Goal: Answer question/provide support: Share knowledge or assist other users

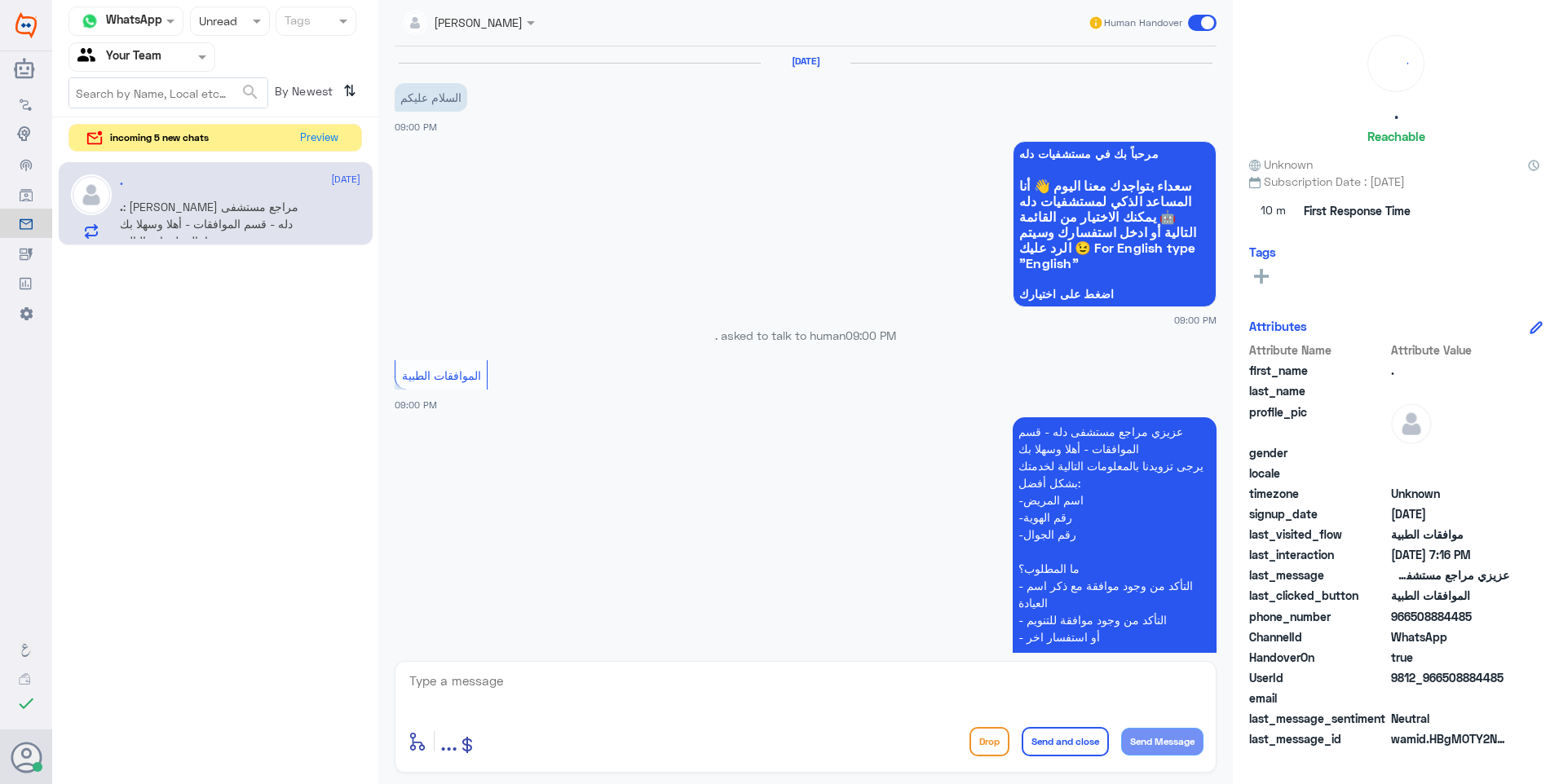
scroll to position [2090, 0]
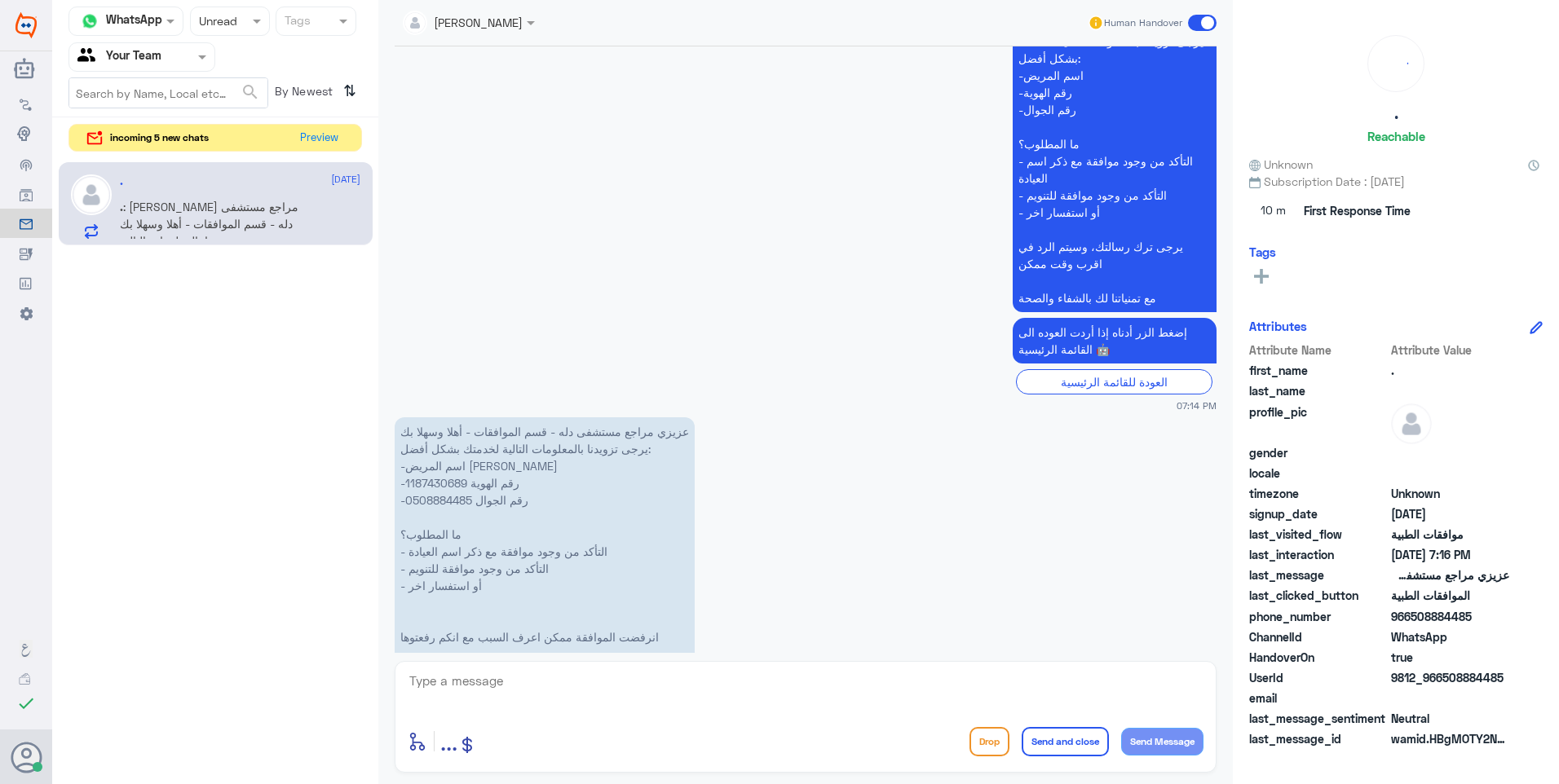
click at [444, 417] on p "عزيزي مراجع مستشفى دله - قسم الموافقات - أهلا وسهلا بك يرجى تزويدنا بالمعلومات …" at bounding box center [544, 568] width 300 height 302
copy p "1187430689"
click at [470, 693] on textarea at bounding box center [805, 690] width 796 height 40
type textarea "J"
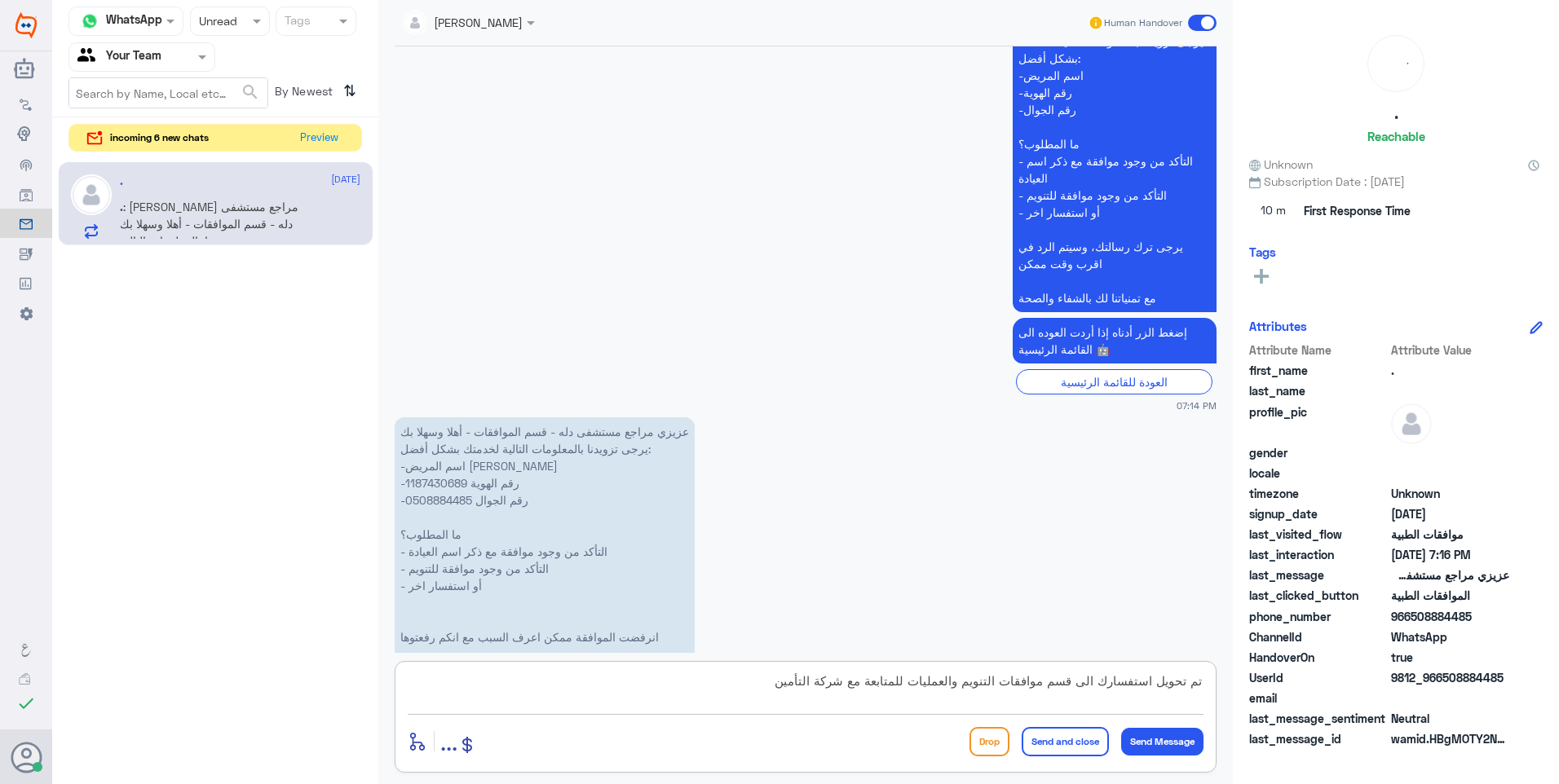
type textarea "تم تحويل استفسارك الى قسم موافقات التنويم والعمليات للمتابعة مع شركة التأمين ."
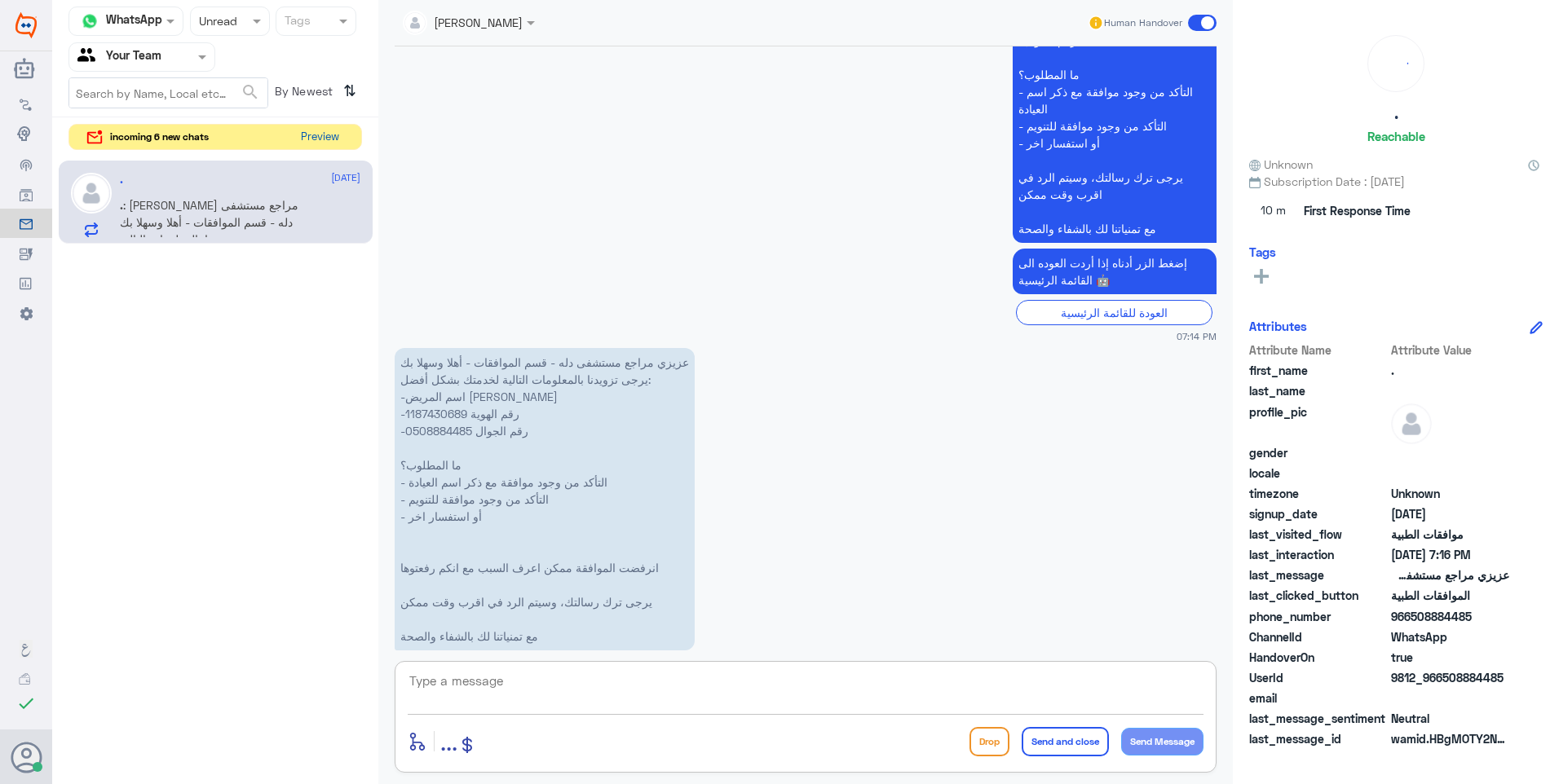
click at [313, 139] on button "Preview" at bounding box center [319, 137] width 51 height 26
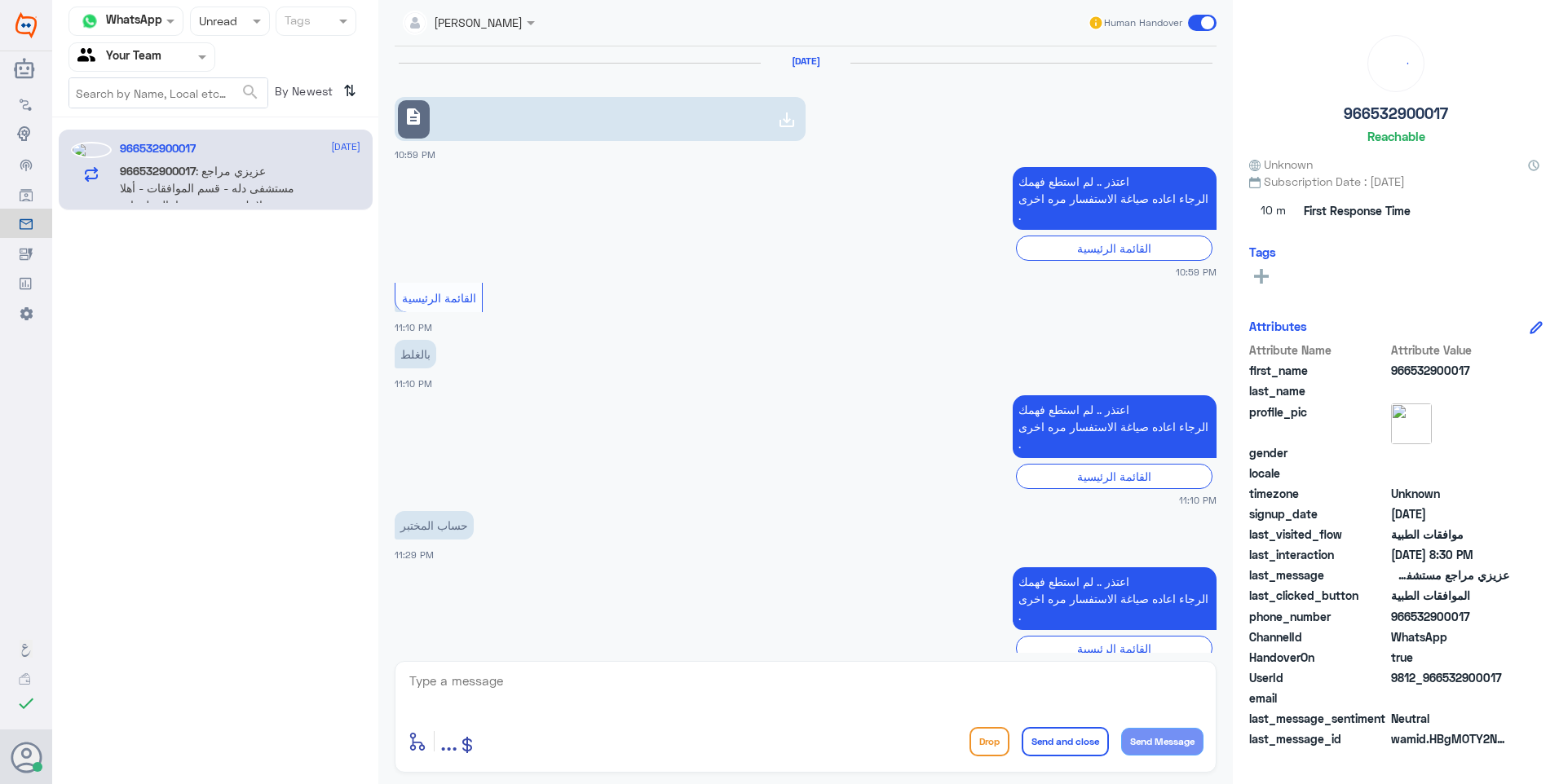
scroll to position [1028, 0]
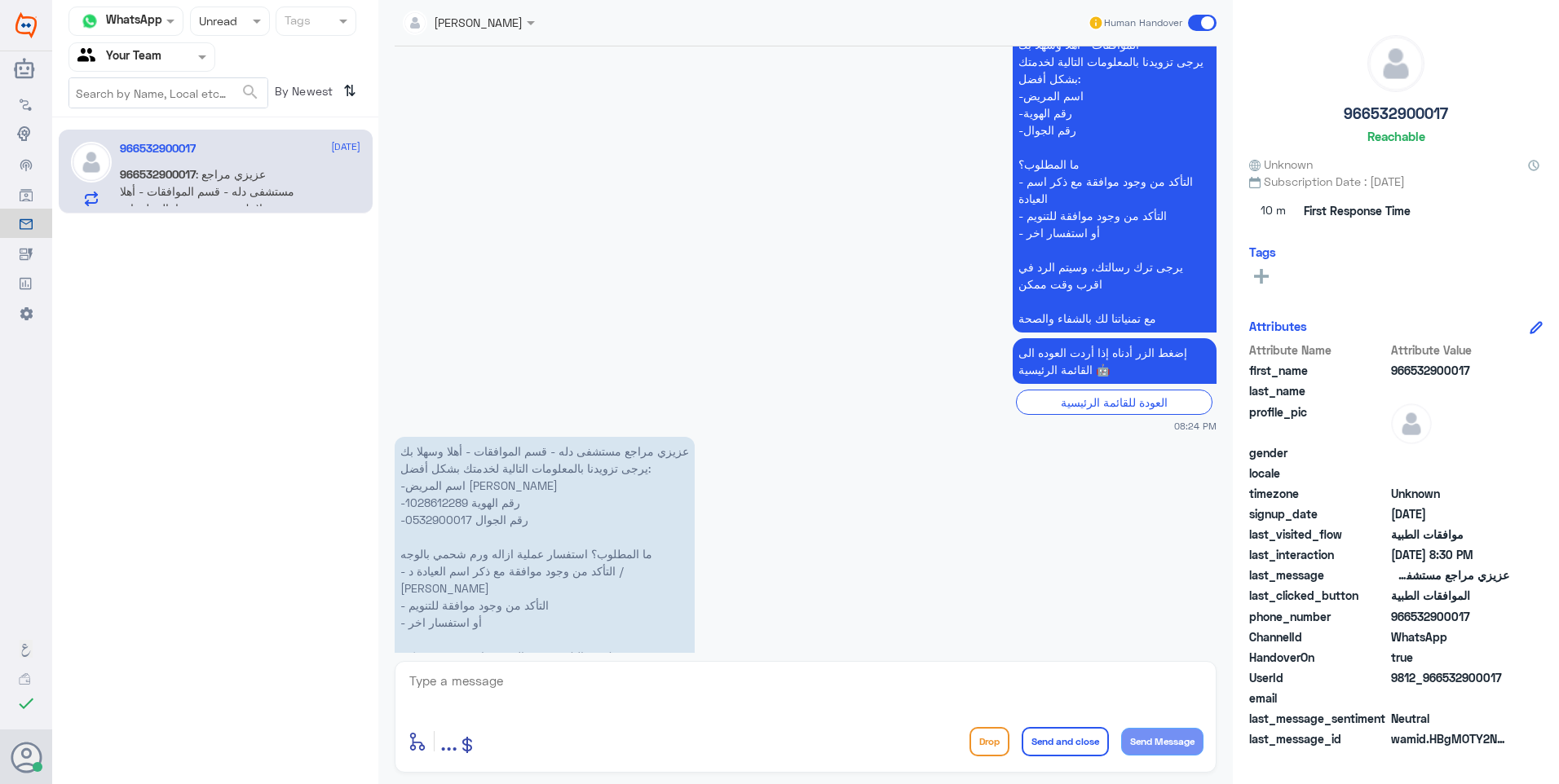
click at [443, 437] on p "عزيزي مراجع مستشفى دله - قسم الموافقات - أهلا وسهلا بك يرجى تزويدنا بالمعلومات …" at bounding box center [544, 571] width 300 height 268
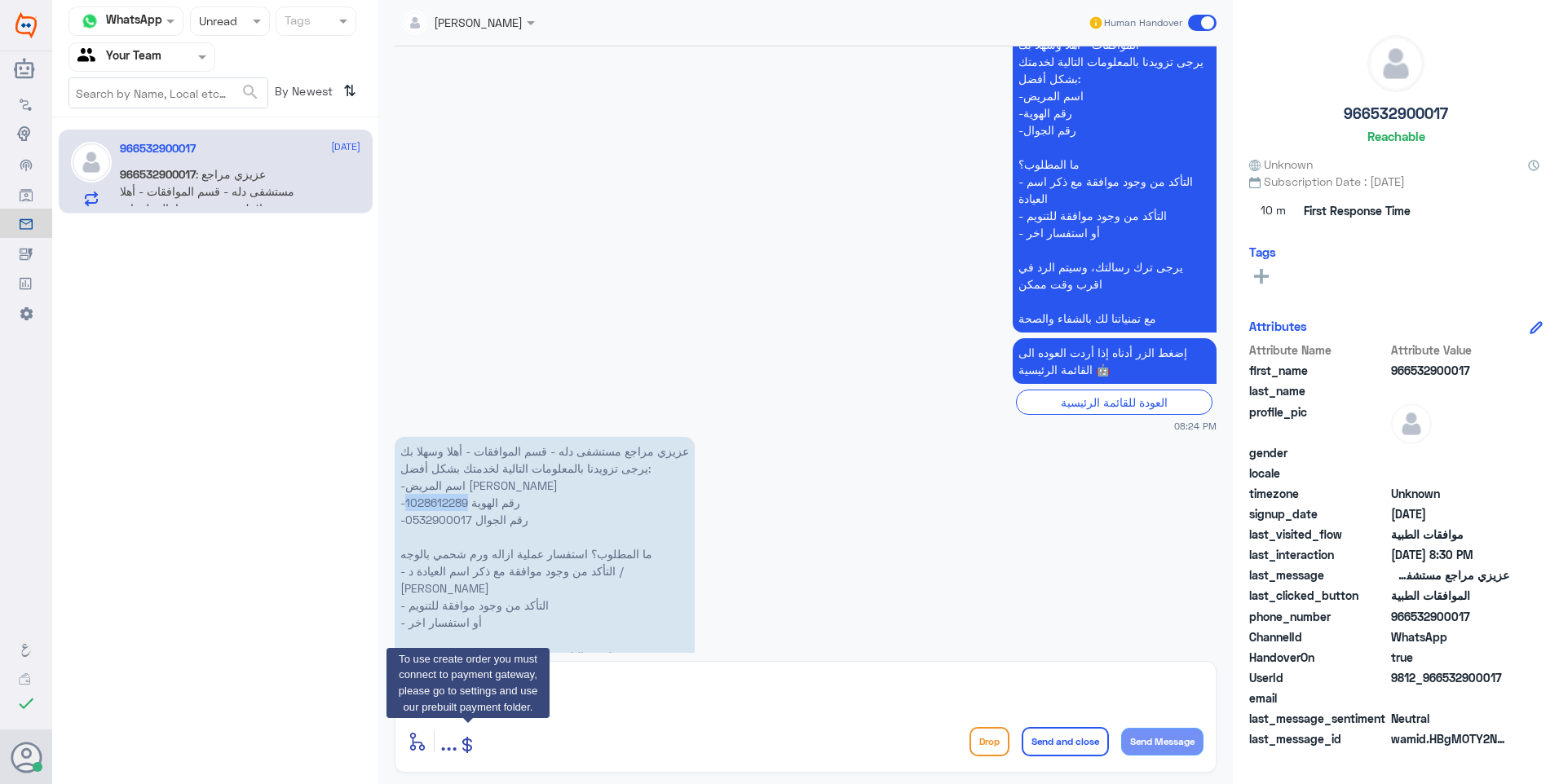
copy p "1028612289"
click at [245, 23] on div at bounding box center [229, 21] width 79 height 19
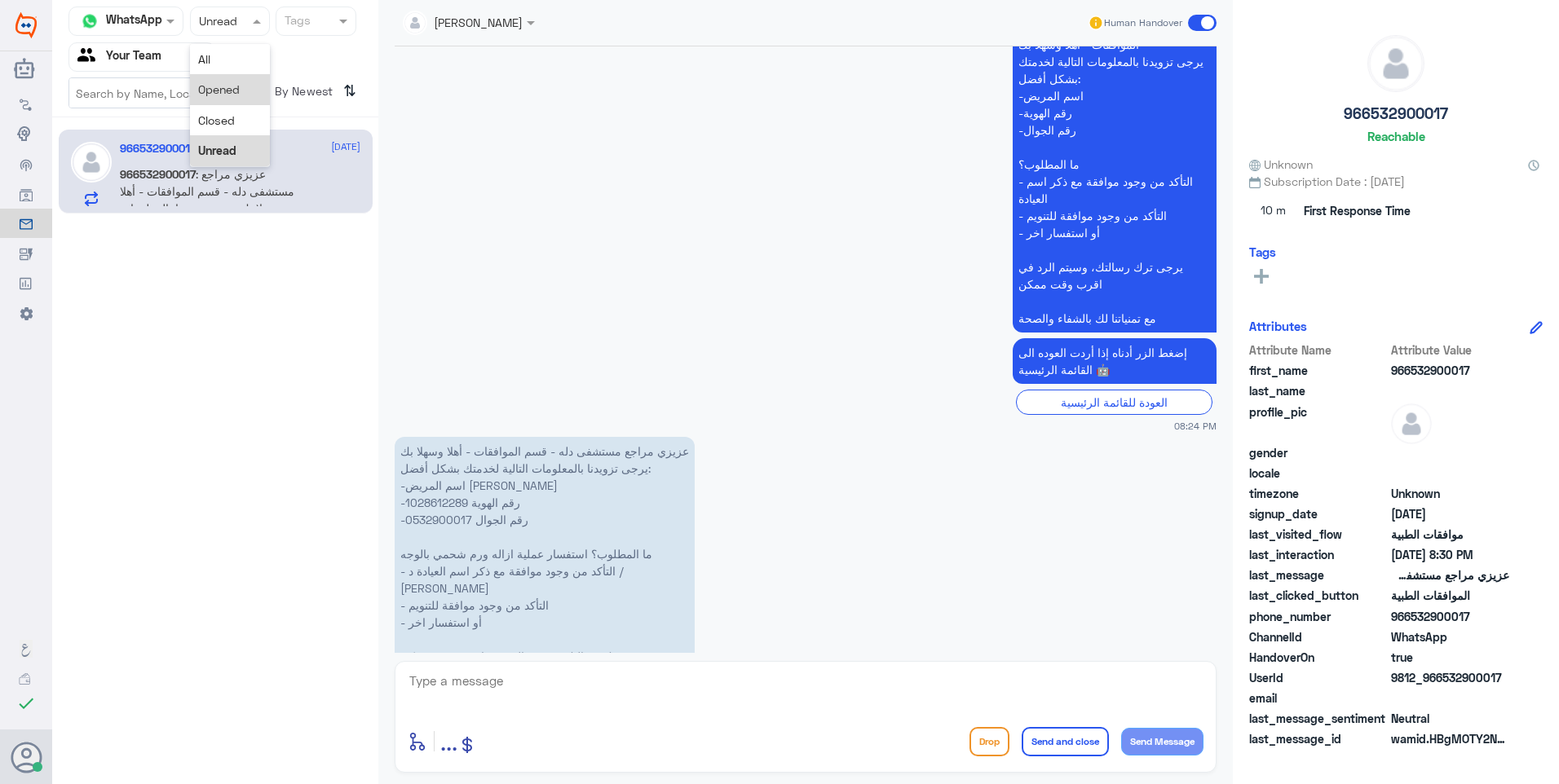
click at [248, 84] on div "Opened" at bounding box center [229, 89] width 80 height 30
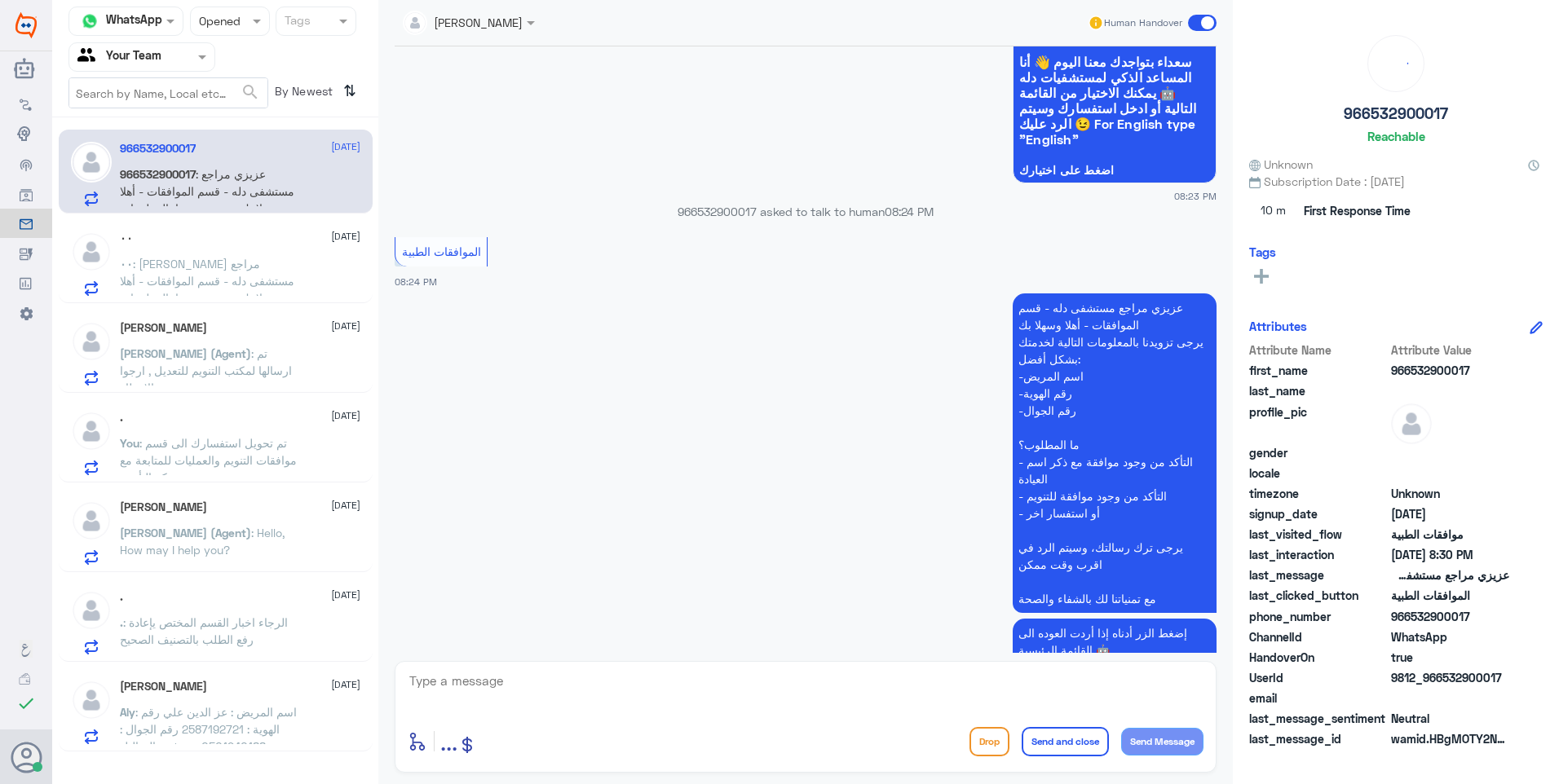
scroll to position [621, 0]
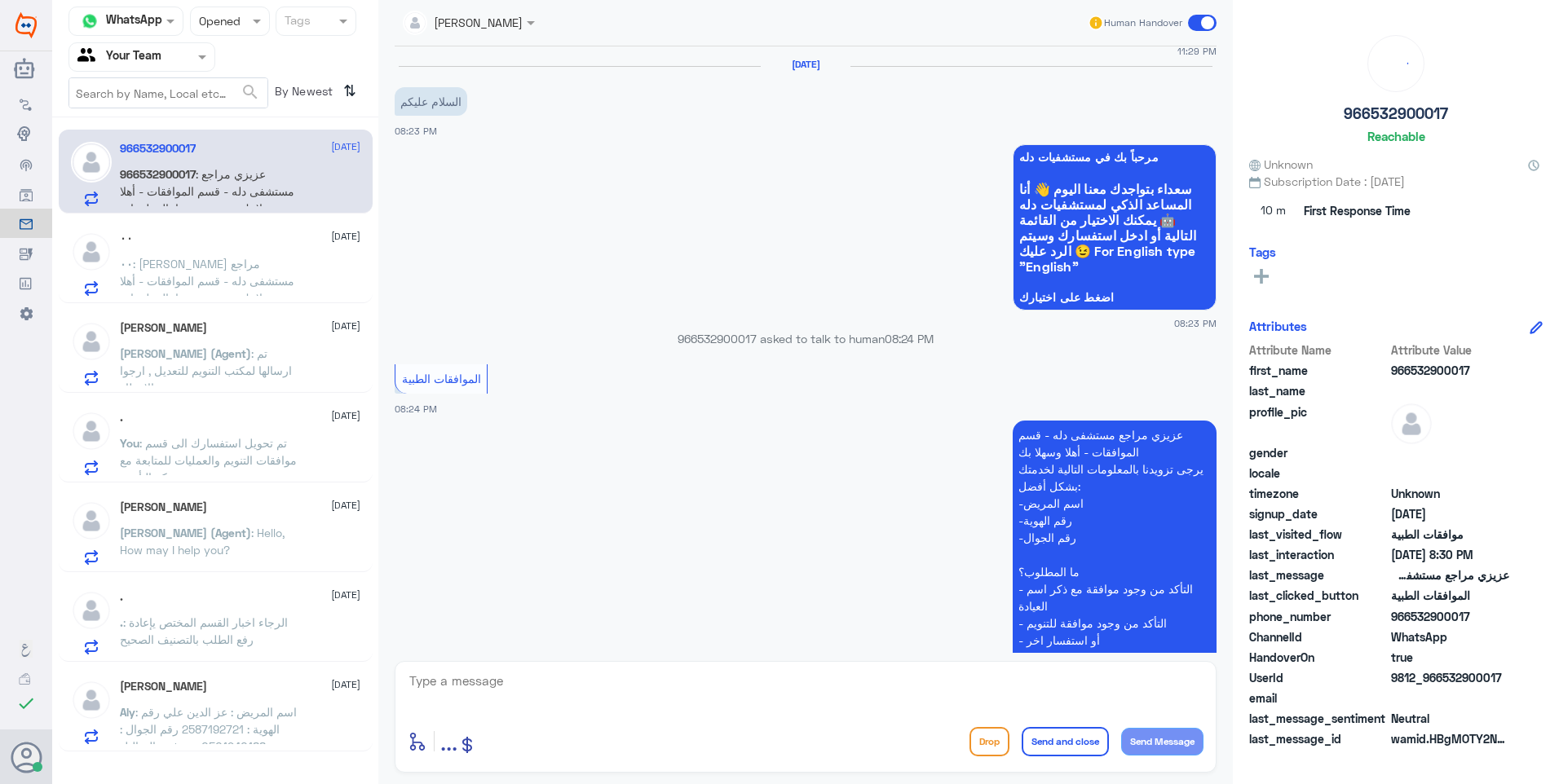
click at [267, 430] on div ". [DATE] You : تم تحويل استفسارك الى قسم موافقات التنويم والعمليات للمتابعة مع …" at bounding box center [240, 443] width 240 height 65
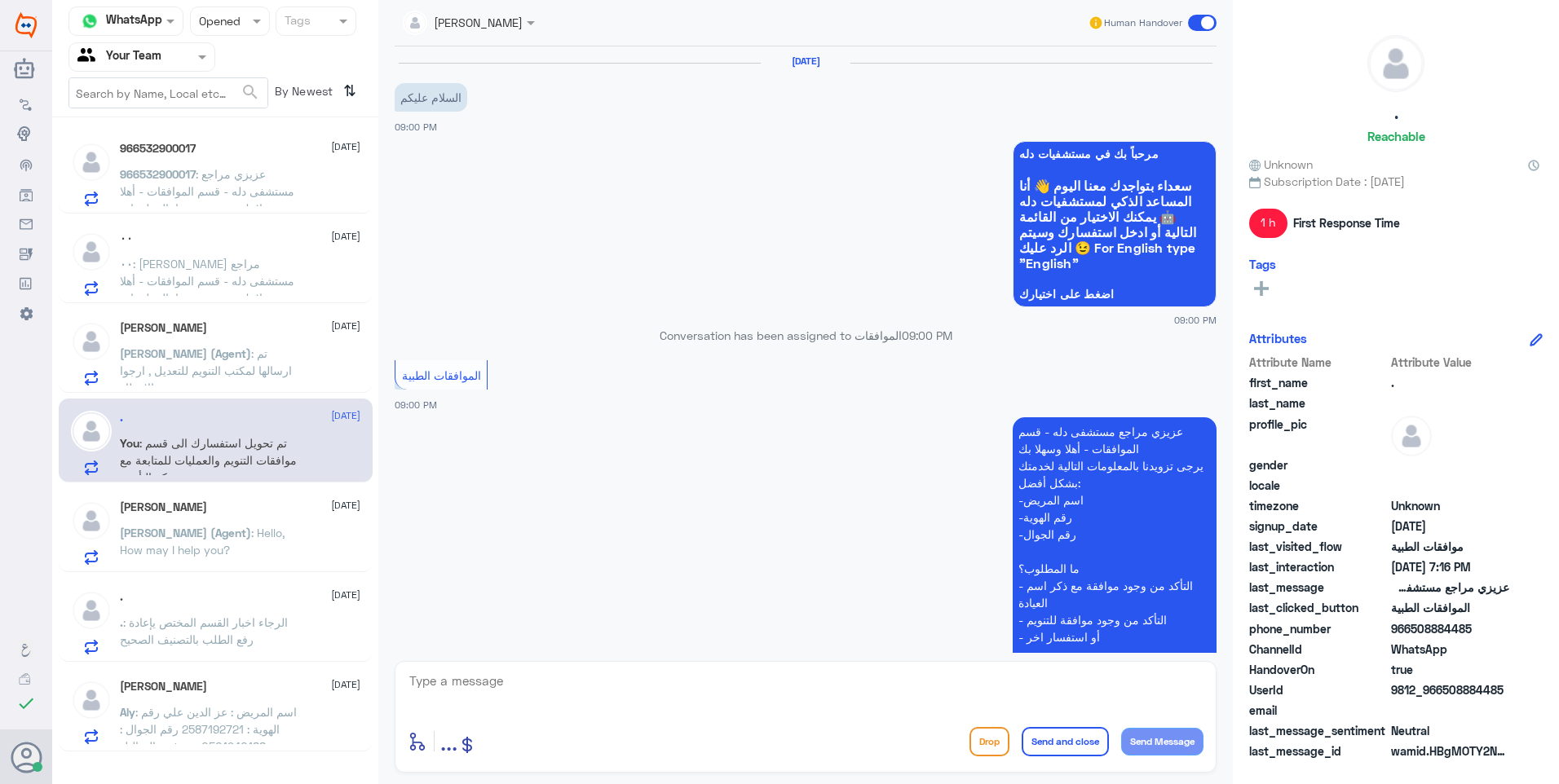
scroll to position [2189, 0]
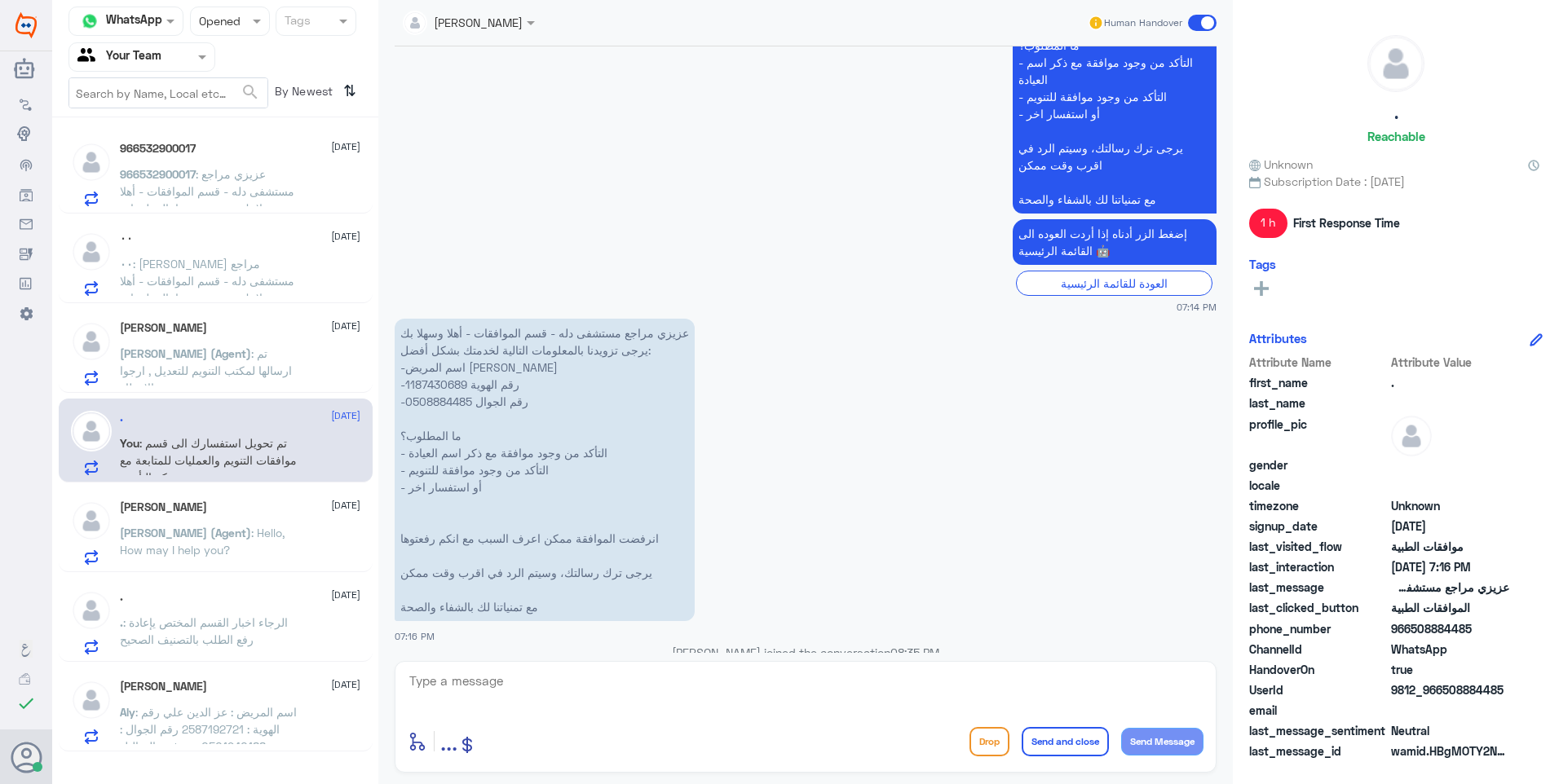
click at [1013, 677] on p "تم تحويل استفسارك الى قسم موافقات التنويم والعمليات للمتابعة مع شركة التأمين ." at bounding box center [1115, 709] width 204 height 63
copy div "تم تحويل استفسارك الى قسم موافقات التنويم والعمليات للمتابعة مع شركة التأمين ."
click at [234, 21] on div at bounding box center [229, 21] width 79 height 19
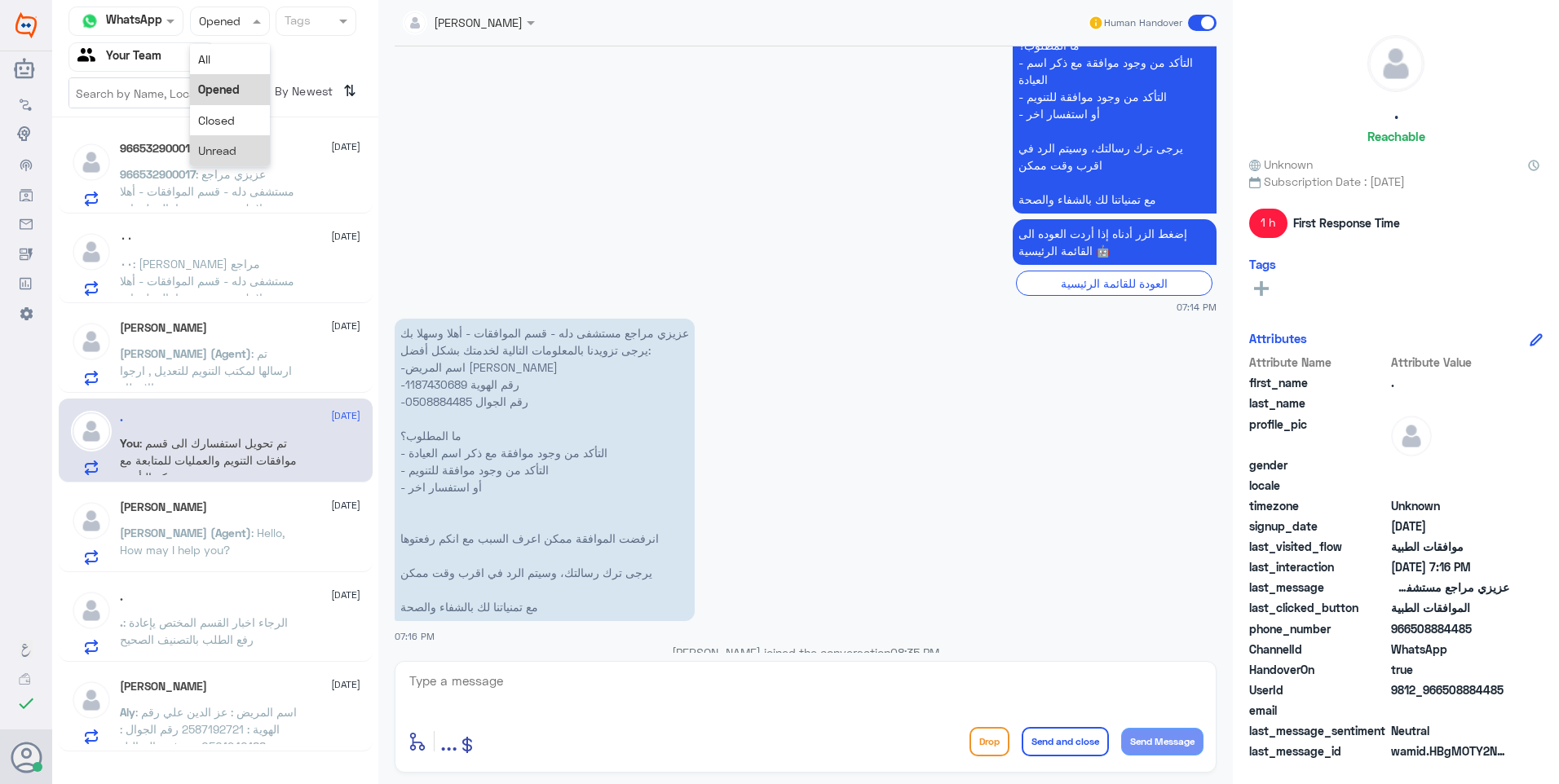
click at [223, 142] on div "Unread" at bounding box center [229, 150] width 80 height 30
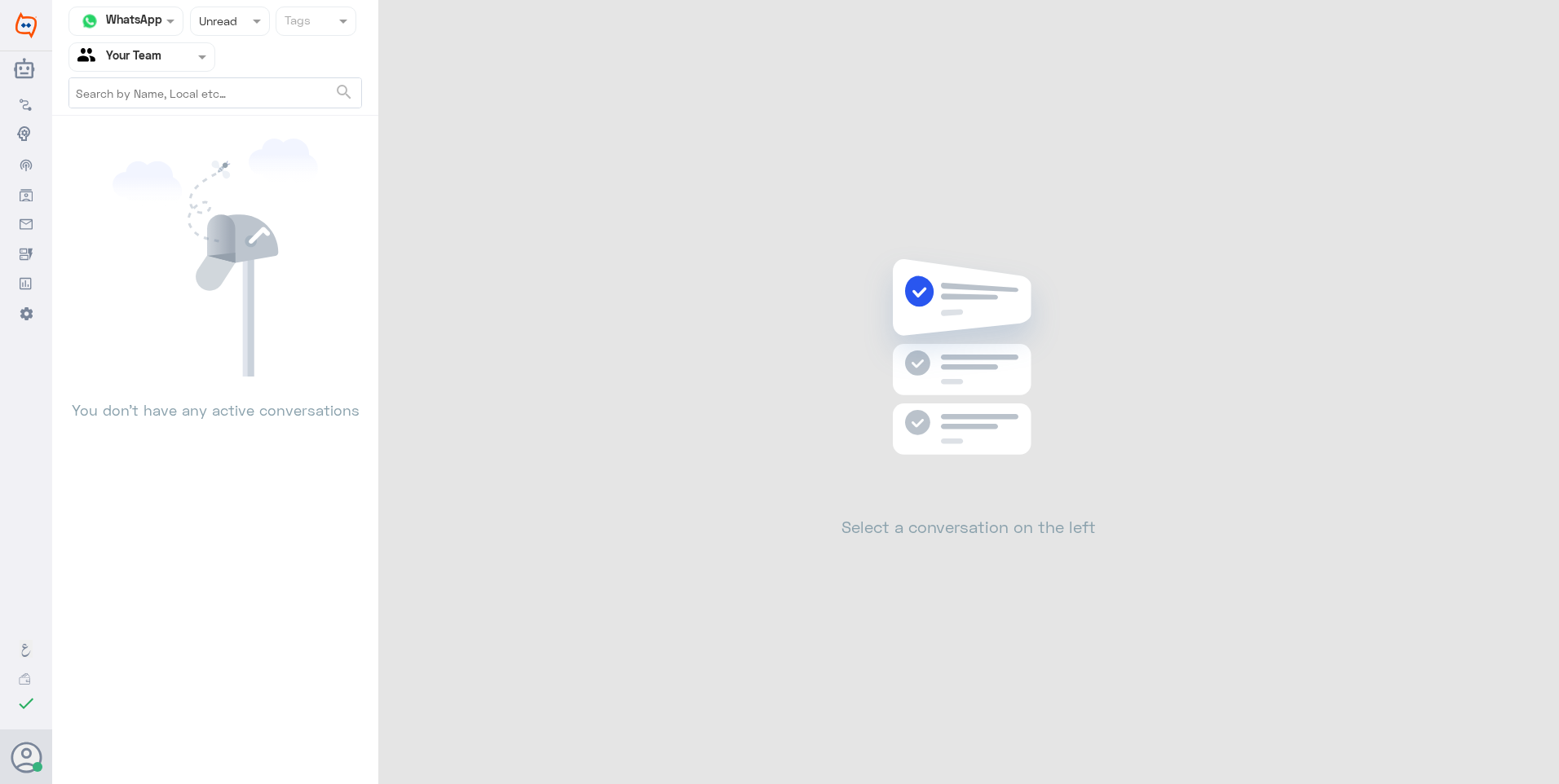
click at [221, 33] on div "Status × Unread" at bounding box center [229, 21] width 80 height 29
click at [221, 94] on span "Opened" at bounding box center [219, 89] width 41 height 14
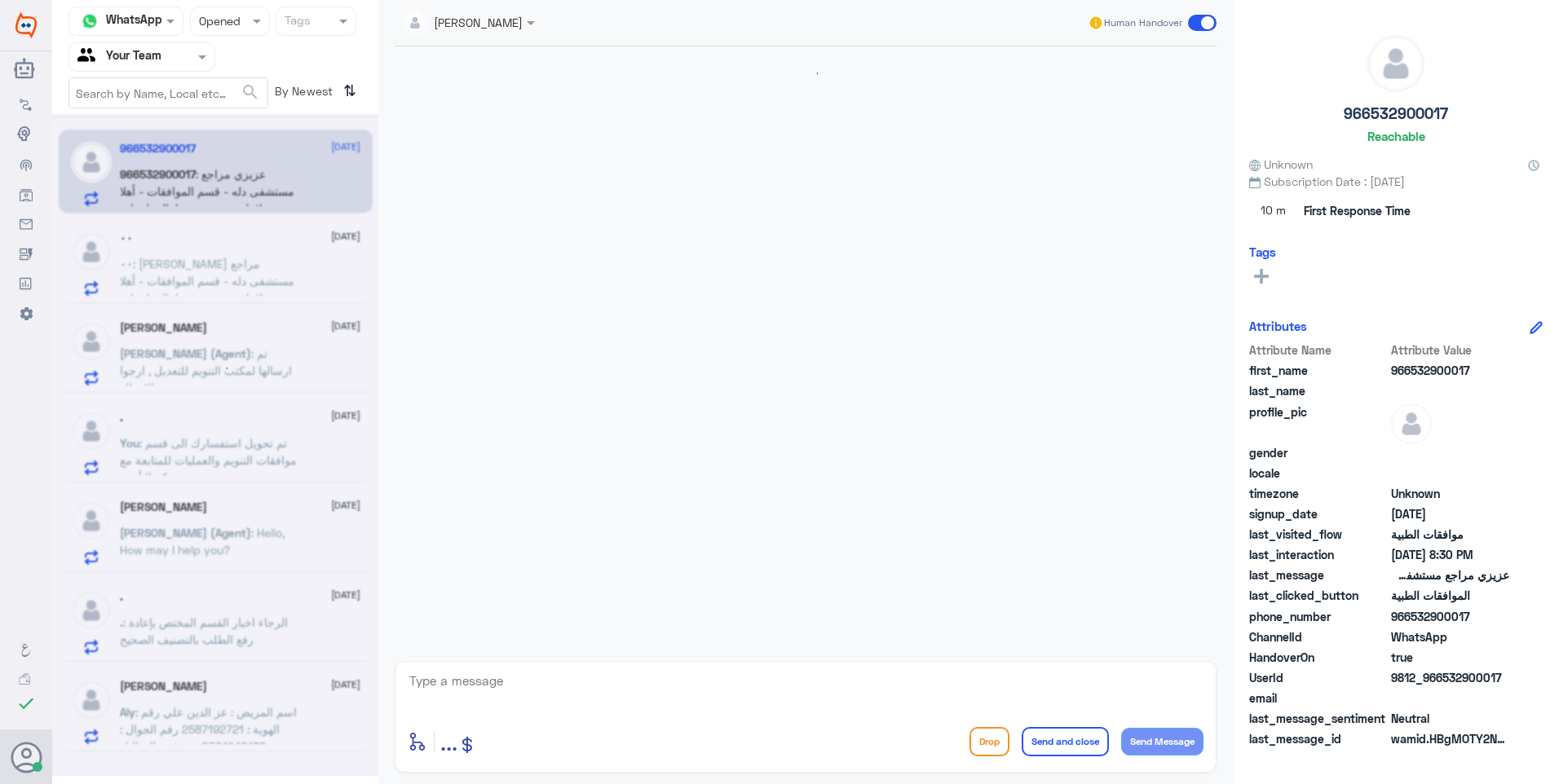
scroll to position [1028, 0]
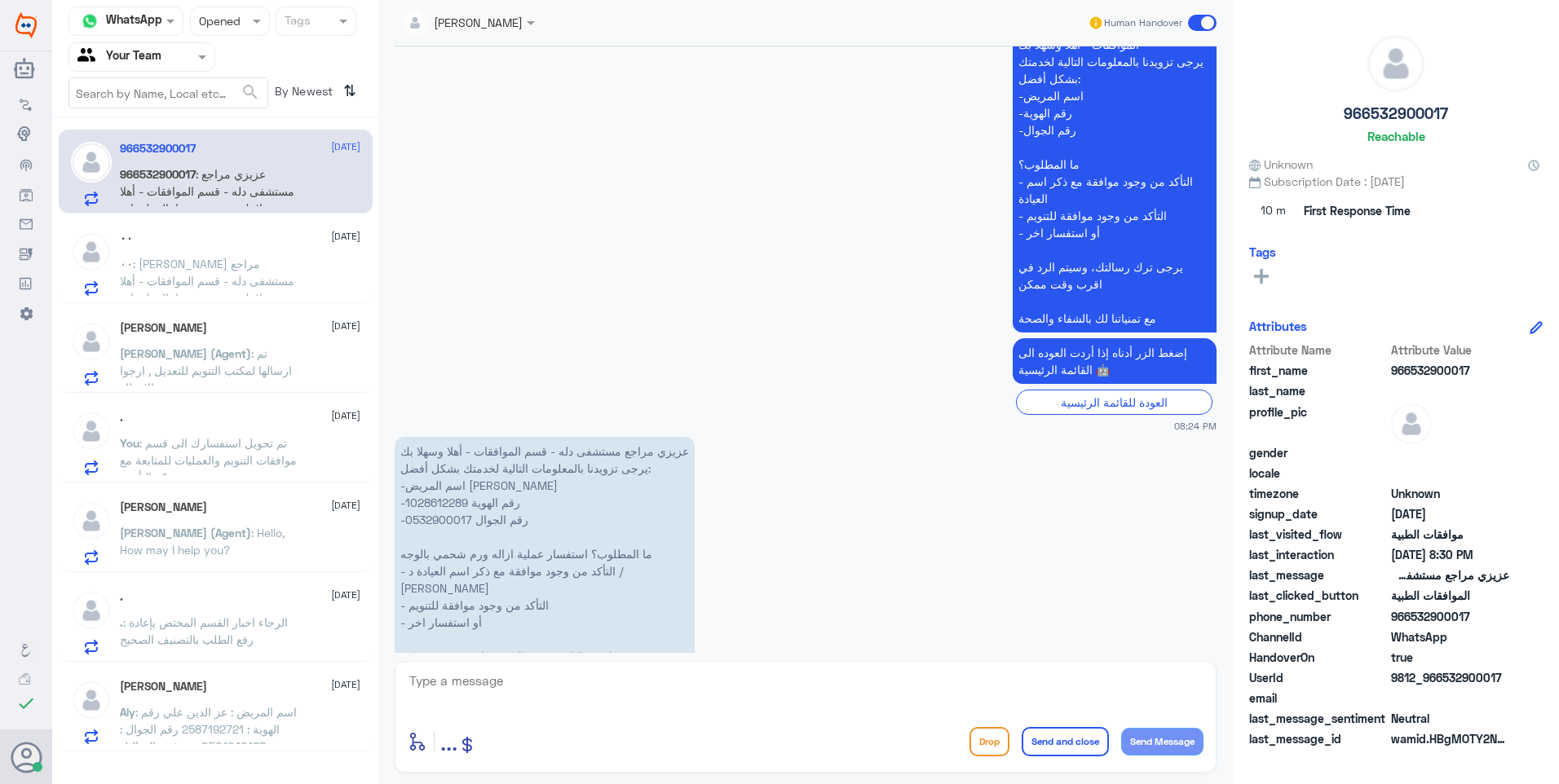
click at [453, 679] on textarea at bounding box center [805, 690] width 796 height 40
paste textarea "تم تحويل استفسارك الى قسم موافقات التنويم والعمليات للمتابعة مع شركة التأمين ."
type textarea "تم تحويل استفسارك الى قسم موافقات التنويم والعمليات للمتابعة مع شركة التأمين ."
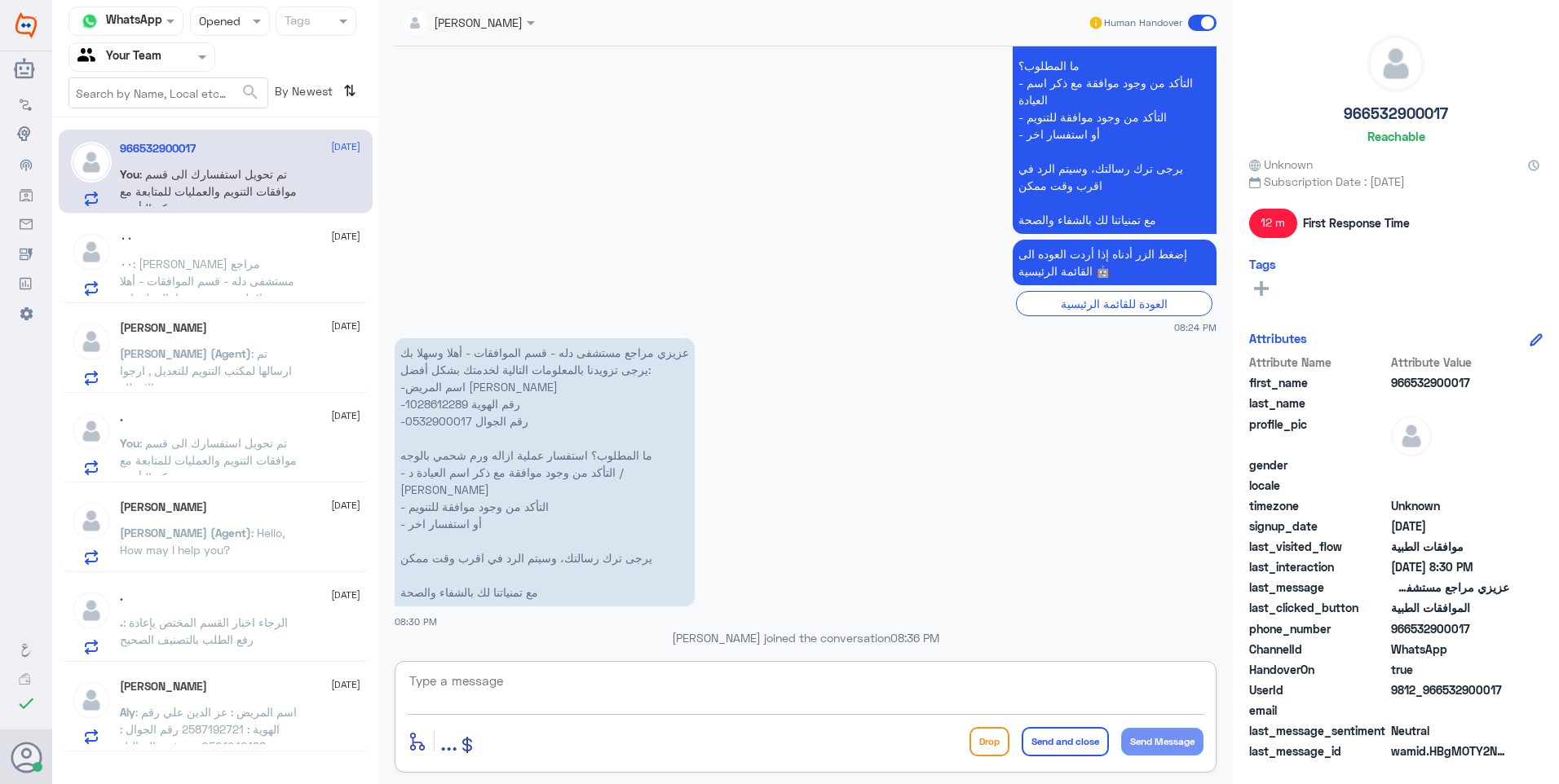
click at [133, 265] on span "٠٠" at bounding box center [127, 263] width 13 height 14
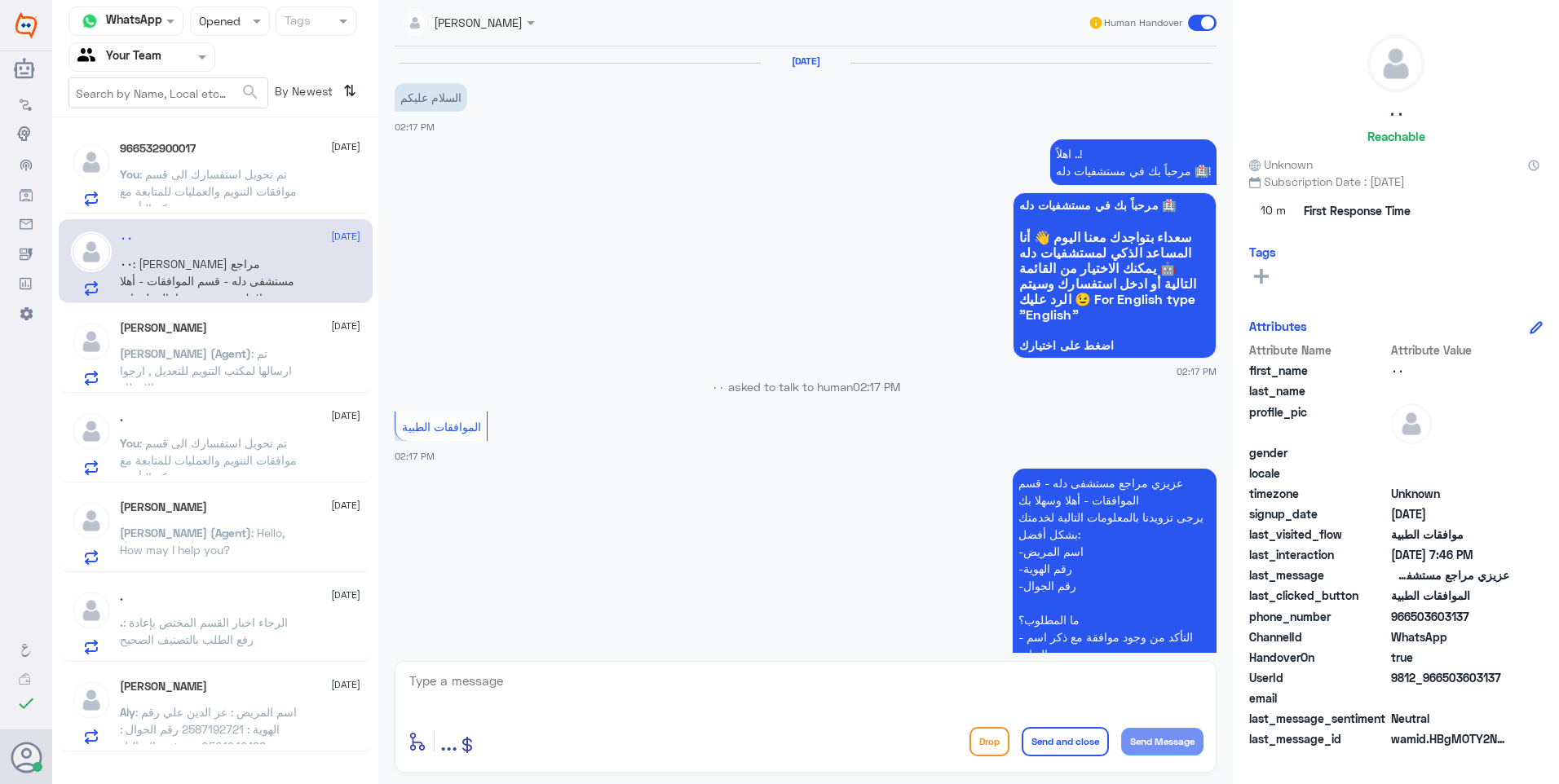
scroll to position [1346, 0]
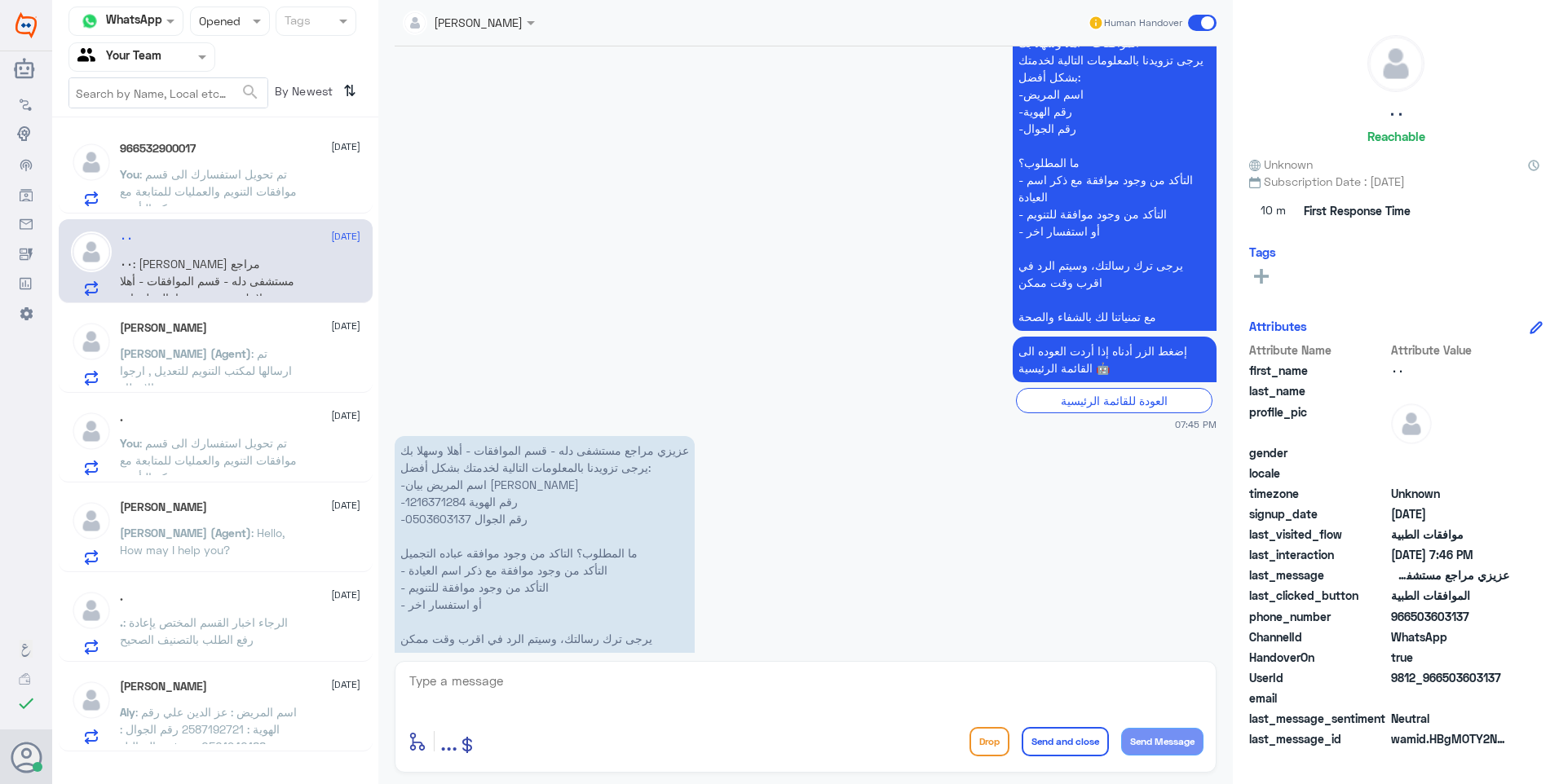
click at [263, 167] on span ": تم تحويل استفسارك الى قسم موافقات التنويم والعمليات للمتابعة مع شركة التأمين ." at bounding box center [209, 191] width 177 height 48
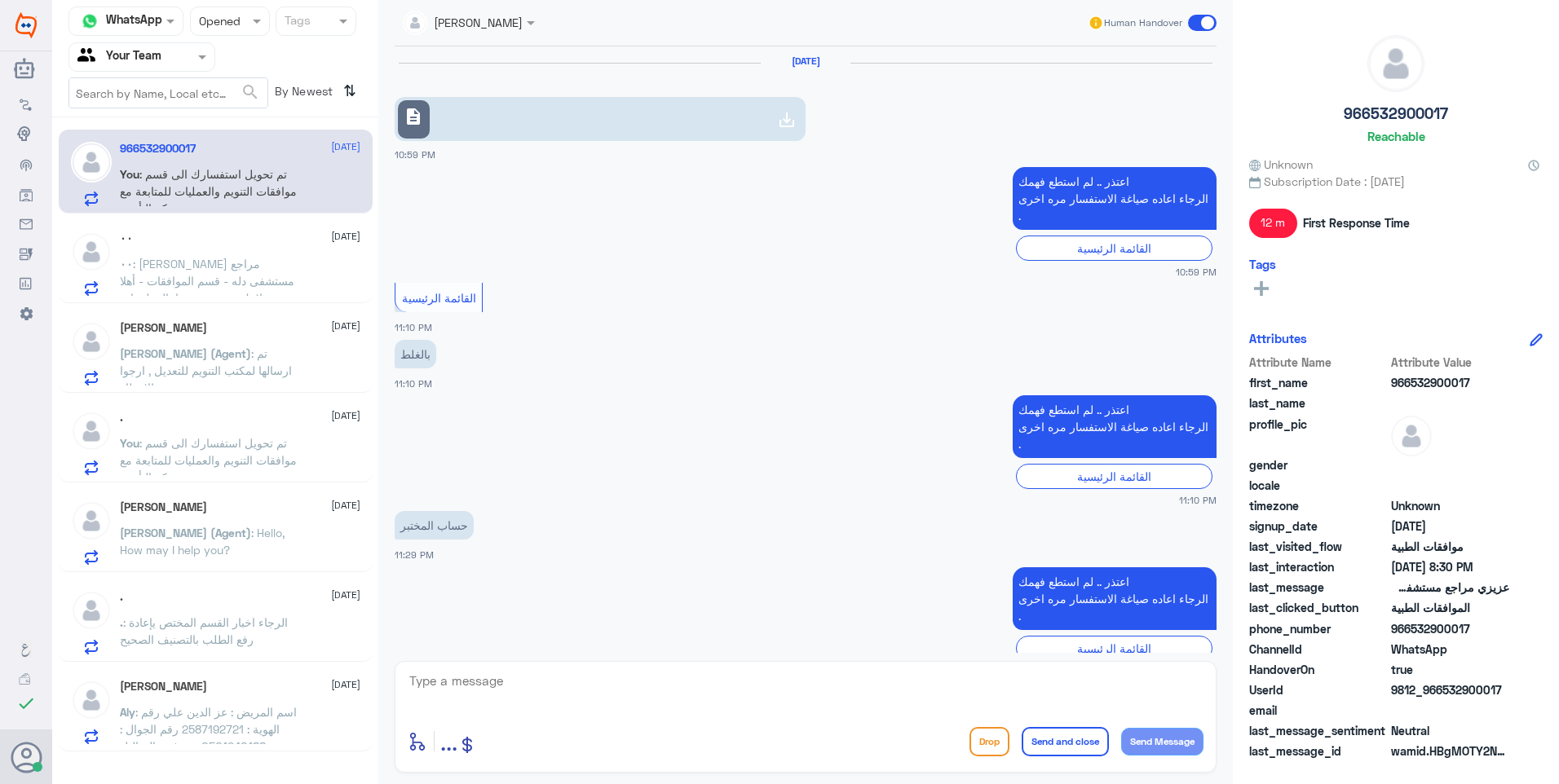
scroll to position [1128, 0]
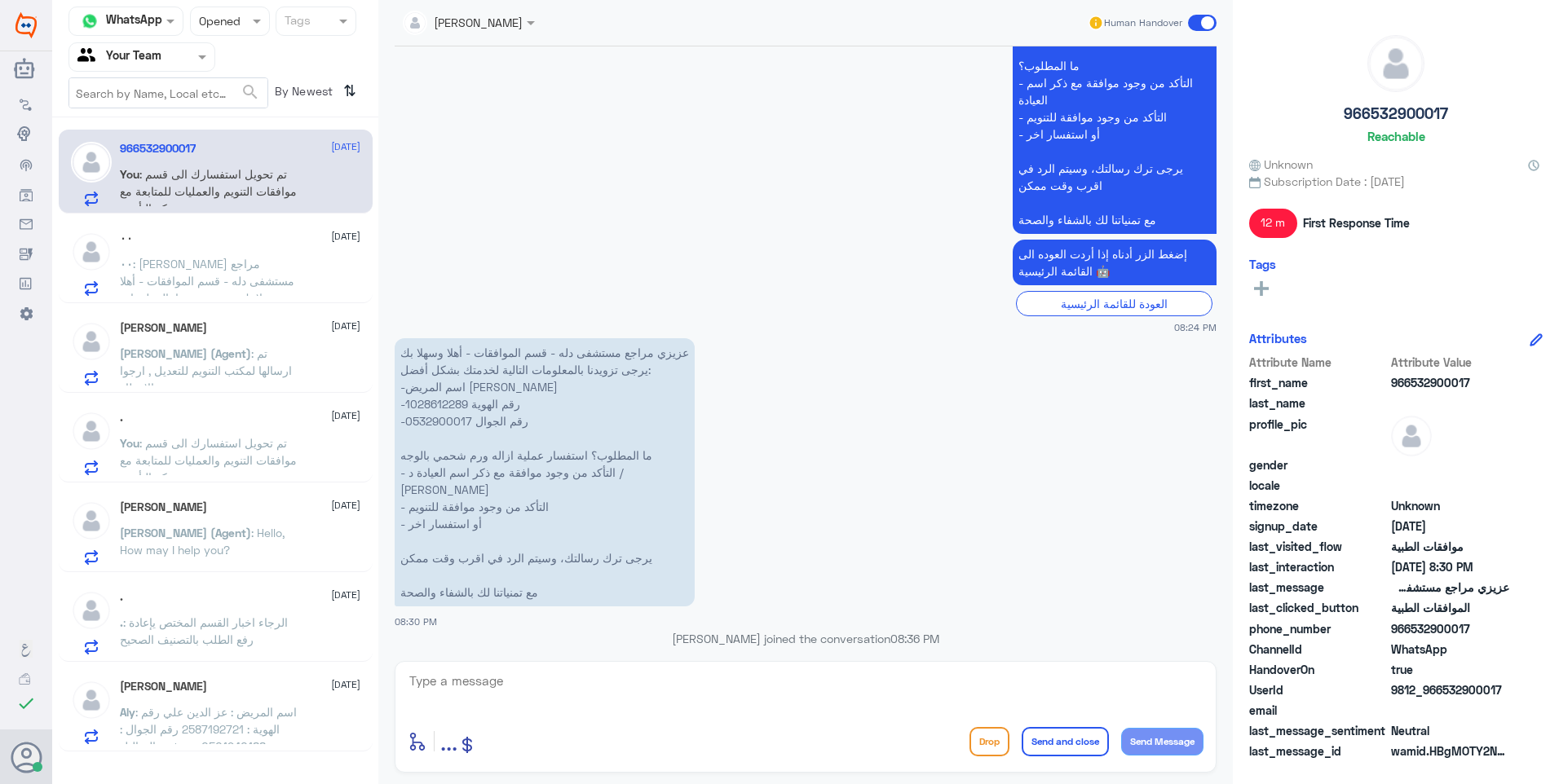
click at [224, 31] on div "Status × Opened" at bounding box center [229, 21] width 80 height 29
click at [215, 147] on span "Unread" at bounding box center [217, 150] width 38 height 14
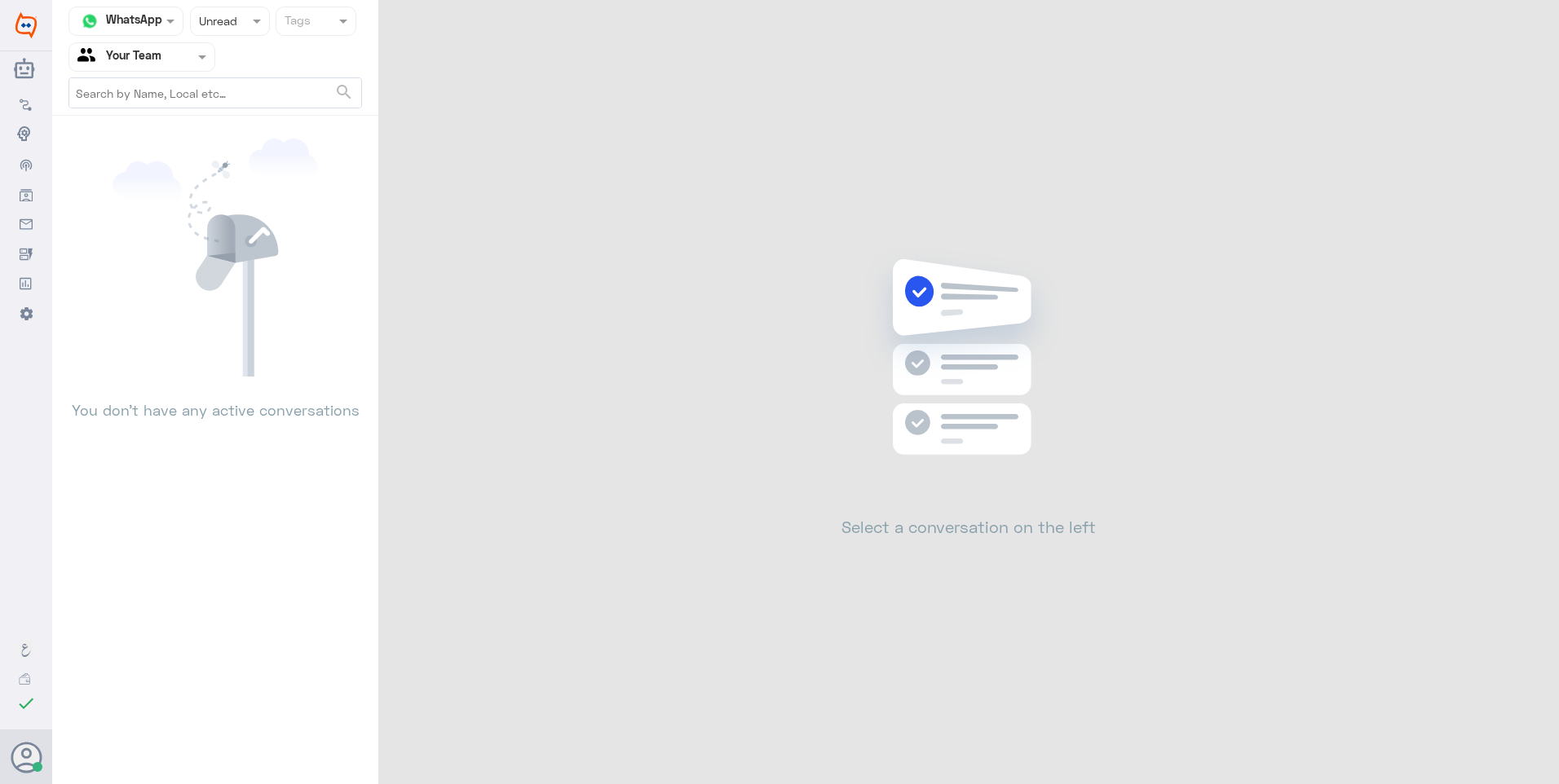
click at [216, 33] on div "Status × Unread" at bounding box center [229, 21] width 80 height 29
click at [226, 112] on div "Closed" at bounding box center [229, 120] width 80 height 30
click at [229, 32] on div "Status × Closed" at bounding box center [229, 21] width 80 height 29
click at [231, 101] on div "Opened" at bounding box center [229, 89] width 80 height 30
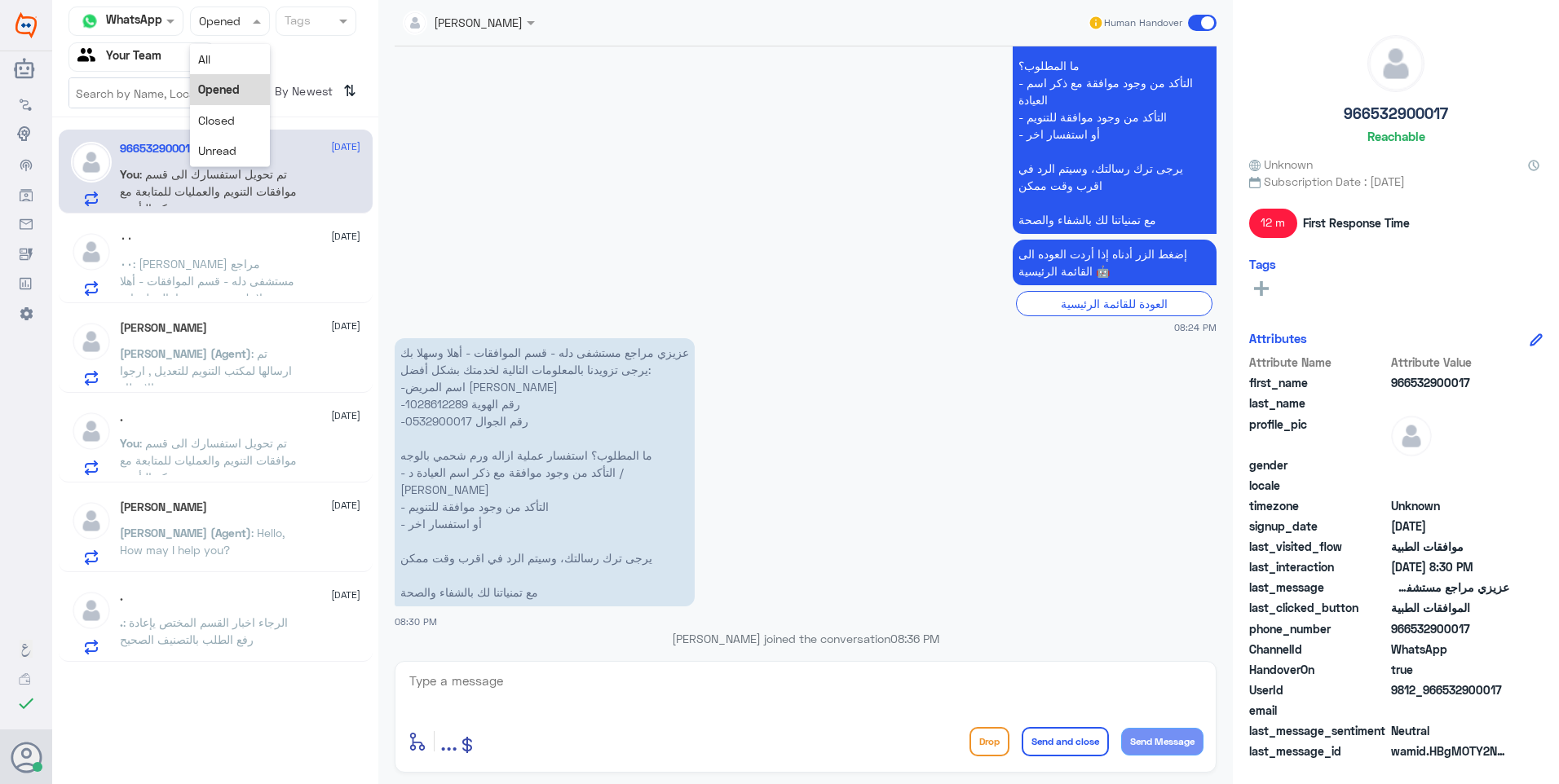
click at [218, 31] on div "Status × Opened" at bounding box center [229, 21] width 80 height 29
click at [229, 142] on div "Unread" at bounding box center [229, 150] width 80 height 30
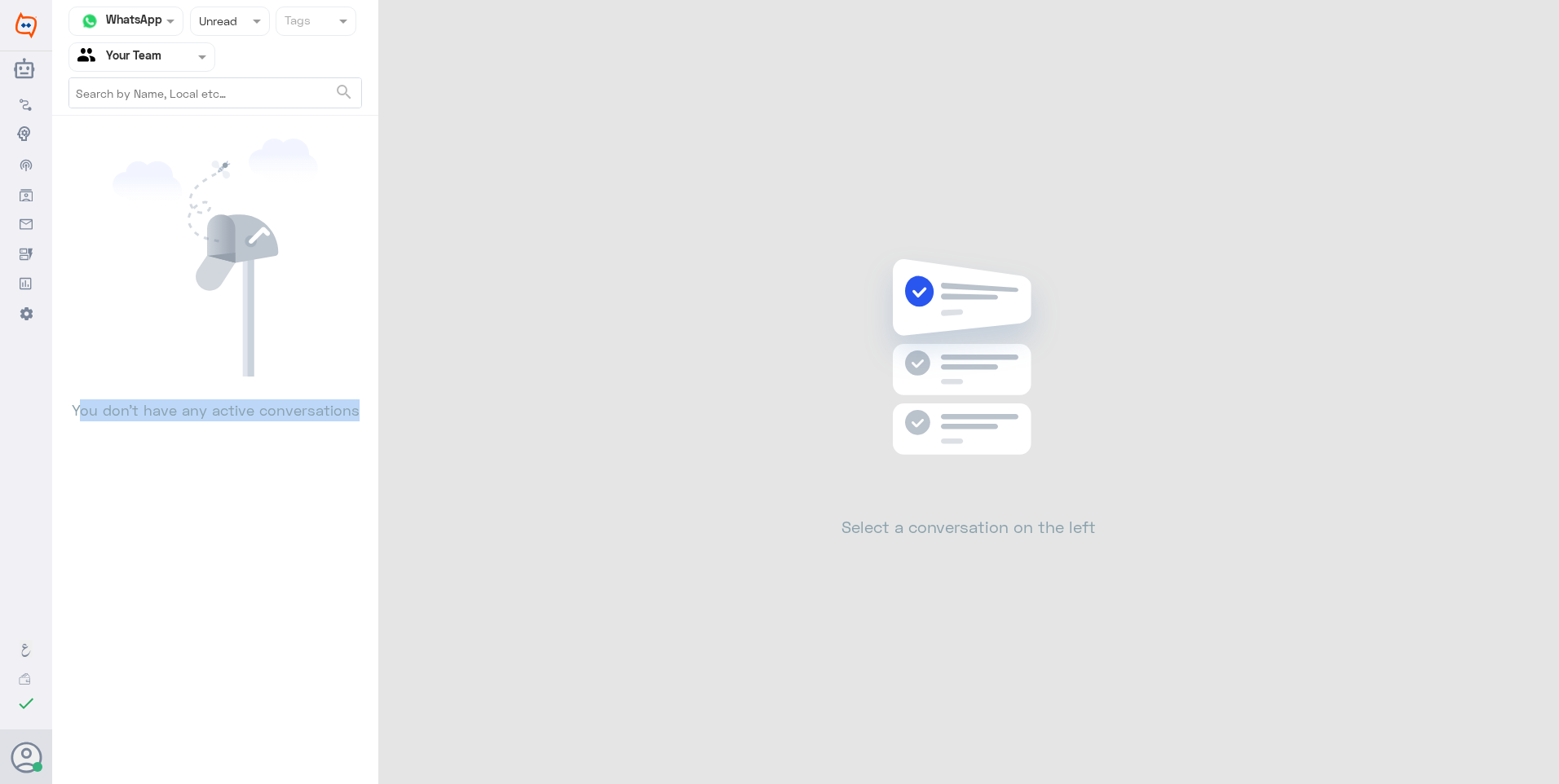
drag, startPoint x: 79, startPoint y: 411, endPoint x: 361, endPoint y: 412, distance: 282.0
click at [361, 412] on p "You don’t have any active conversations" at bounding box center [215, 399] width 293 height 45
click at [157, 403] on p "You don’t have any active conversations" at bounding box center [215, 399] width 293 height 45
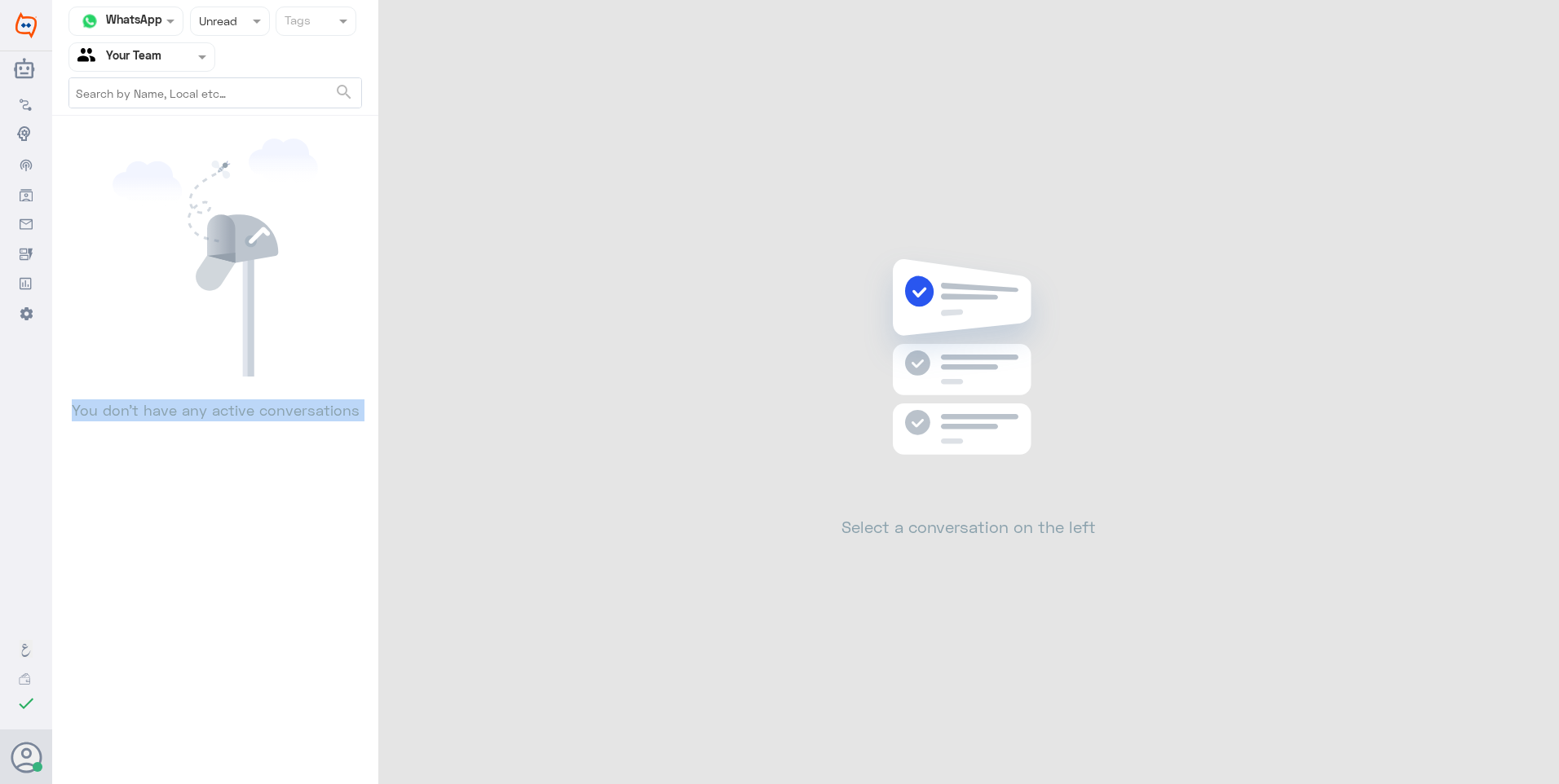
click at [157, 403] on p "You don’t have any active conversations" at bounding box center [215, 399] width 293 height 45
click at [222, 593] on div "Channel WhatsApp Status × Unread Tags Agent Filter Your Team search You don’t h…" at bounding box center [215, 394] width 326 height 789
click at [958, 198] on div "Channel WhatsApp Status × Unread Tags Agent Filter Your Team search You don’t h…" at bounding box center [805, 394] width 1507 height 789
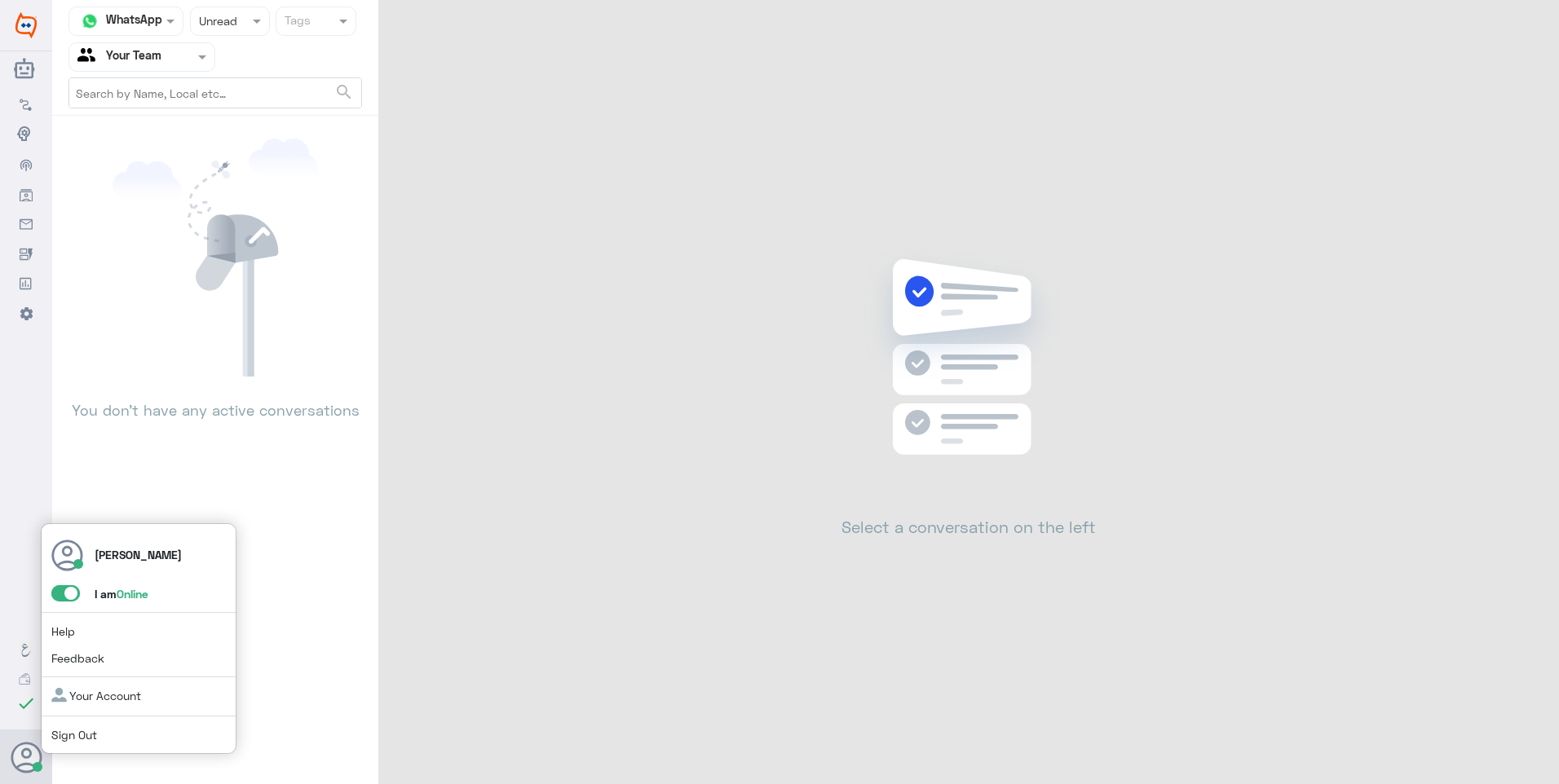
click at [65, 594] on span at bounding box center [65, 594] width 28 height 17
click at [0, 0] on input "checkbox" at bounding box center [0, 0] width 0 height 0
click at [72, 583] on div "[PERSON_NAME] I am Offline Help Feedback Your Account Sign Out" at bounding box center [138, 639] width 195 height 232
click at [71, 589] on span at bounding box center [65, 594] width 28 height 17
click at [0, 0] on input "checkbox" at bounding box center [0, 0] width 0 height 0
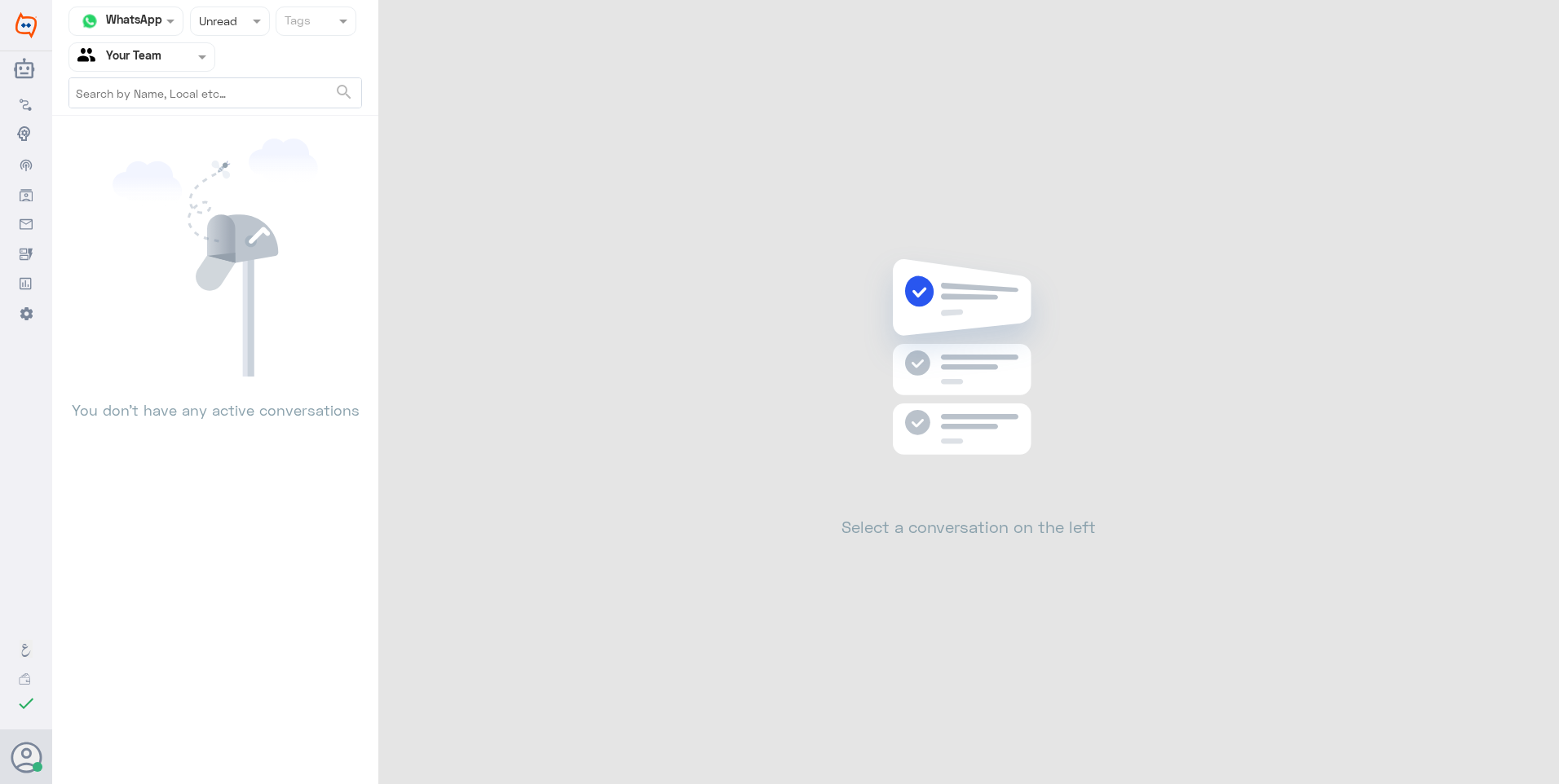
click at [228, 21] on div at bounding box center [229, 21] width 79 height 19
click at [228, 88] on span "Opened" at bounding box center [219, 89] width 41 height 14
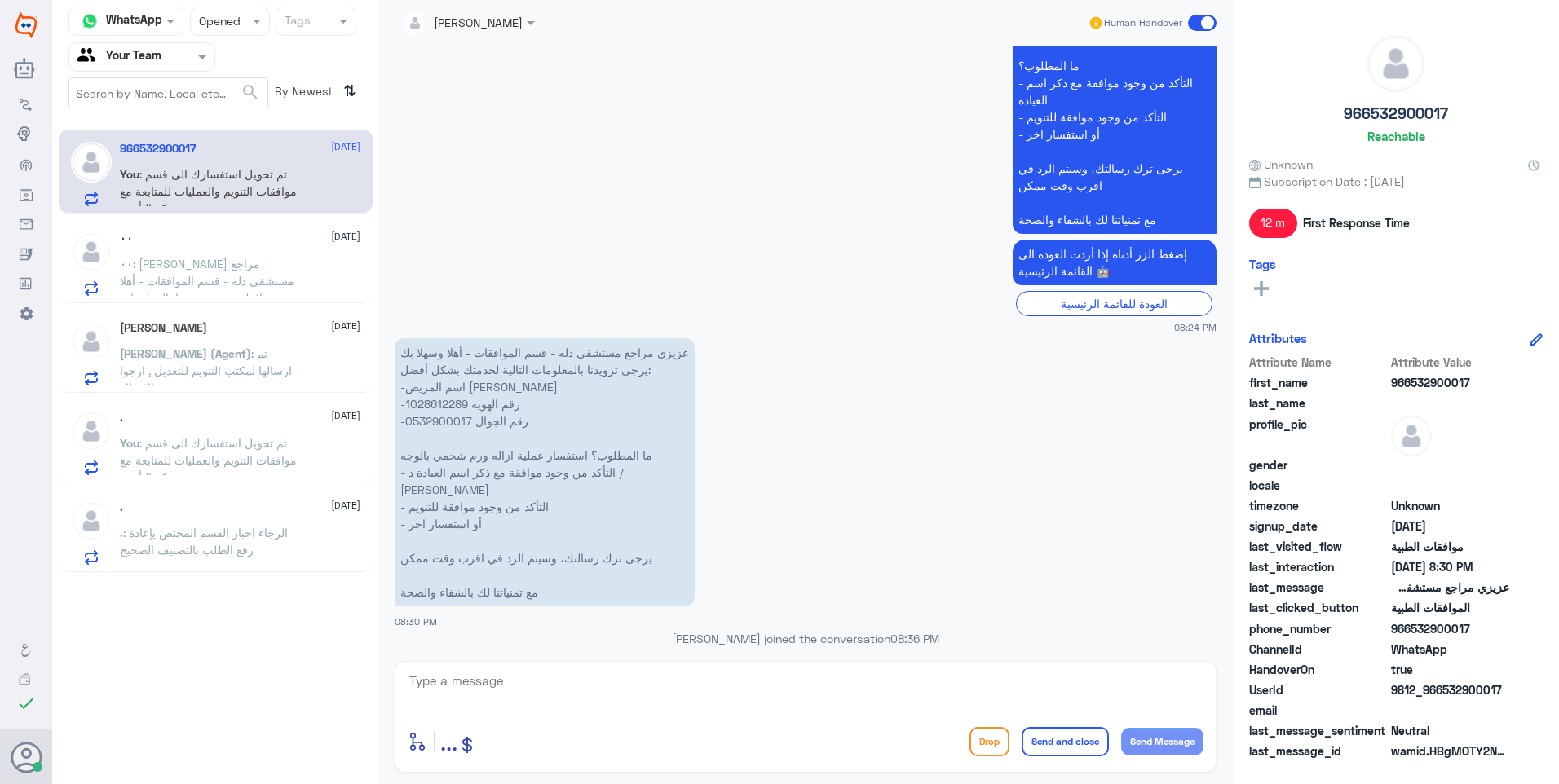
click at [268, 282] on span ": [PERSON_NAME] مراجع مستشفى دله - قسم الموافقات - أهلا وسهلا بك يرجى تزويدنا ب…" at bounding box center [210, 366] width 181 height 219
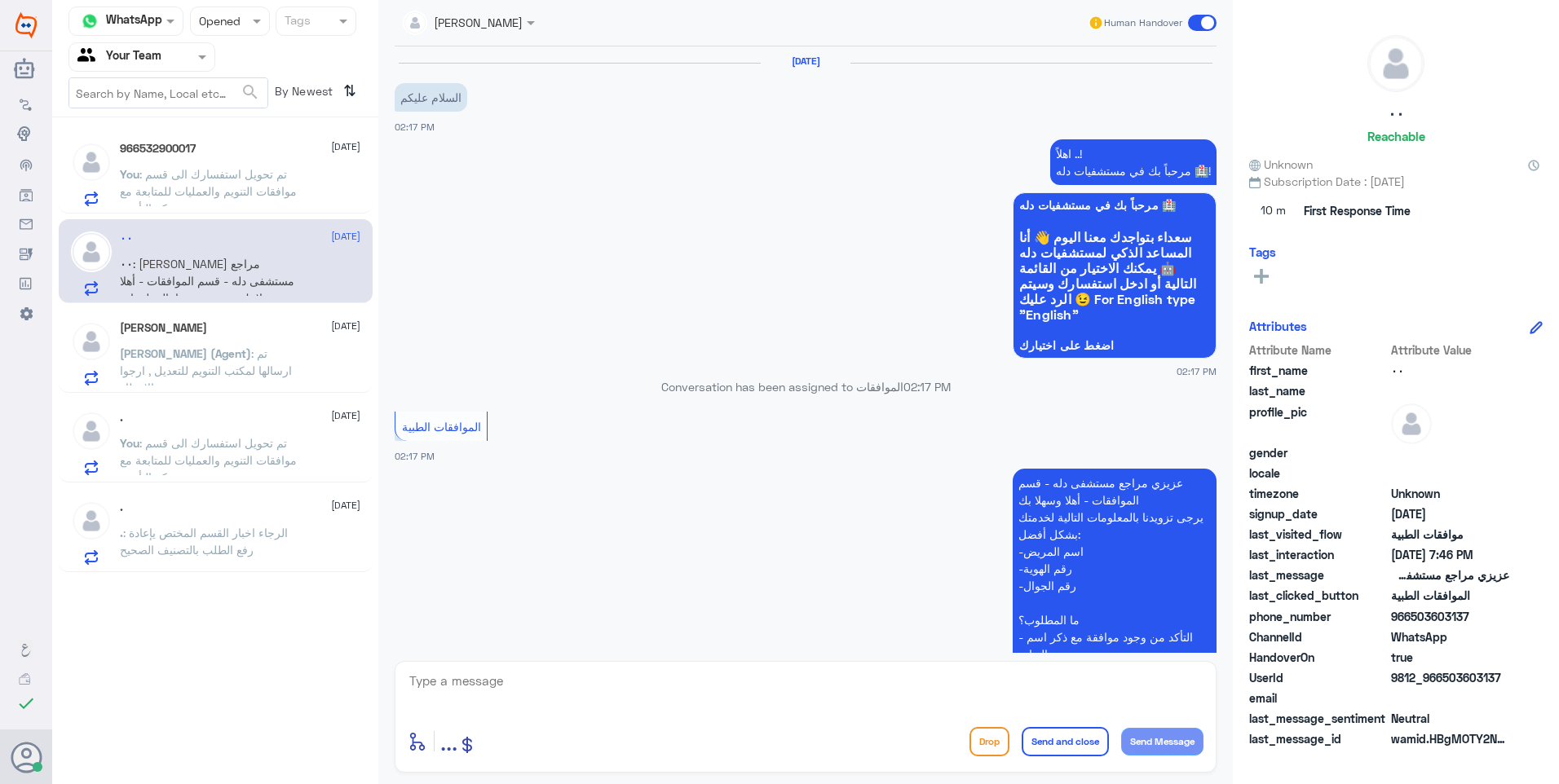
scroll to position [1346, 0]
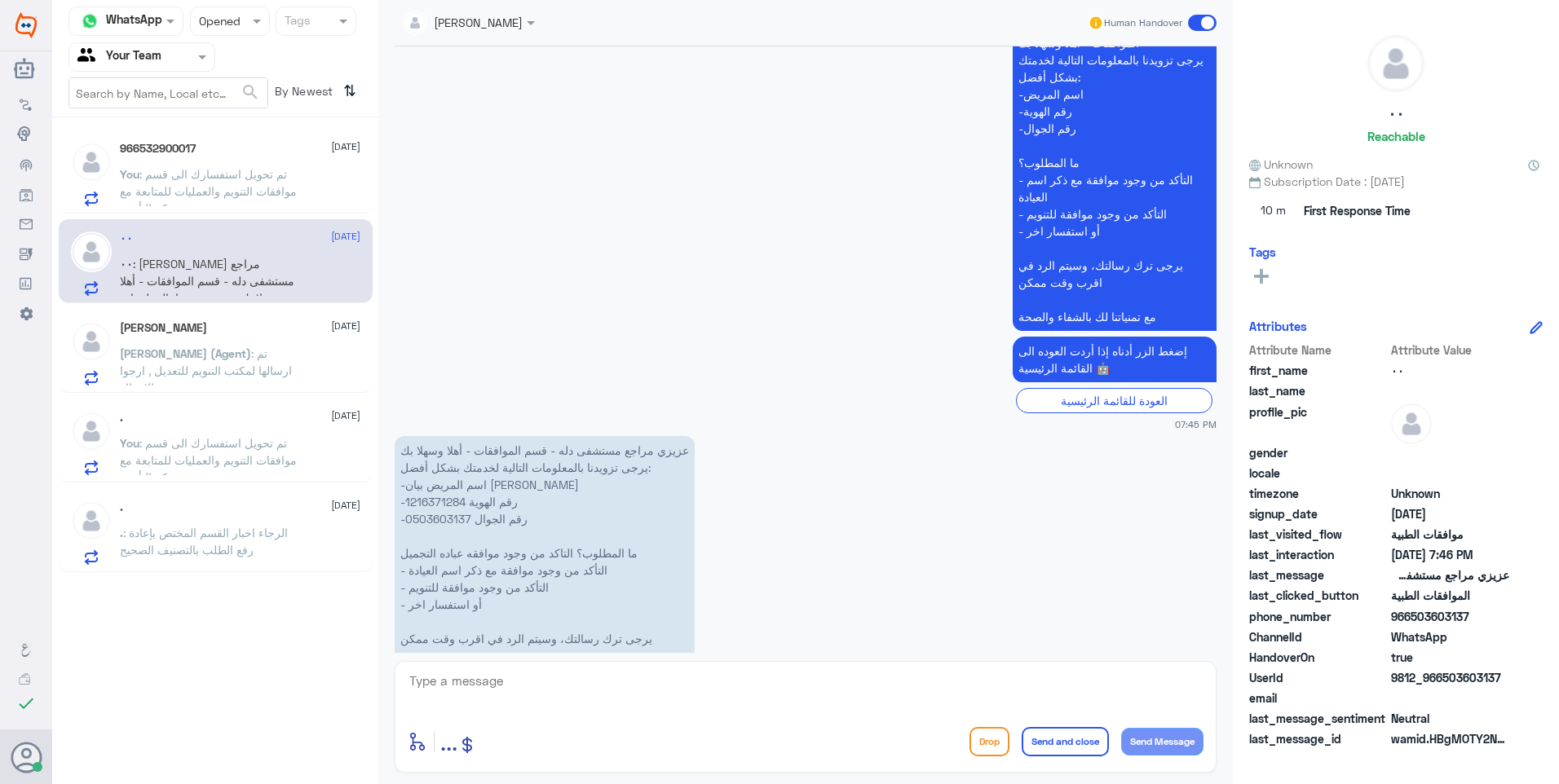
click at [424, 436] on p "عزيزي مراجع مستشفى دله - قسم الموافقات - أهلا وسهلا بك يرجى تزويدنا بالمعلومات …" at bounding box center [544, 561] width 300 height 251
copy p "1216371284"
click at [261, 180] on span ": تم تحويل استفسارك الى قسم موافقات التنويم والعمليات للمتابعة مع شركة التأمين ." at bounding box center [209, 191] width 177 height 48
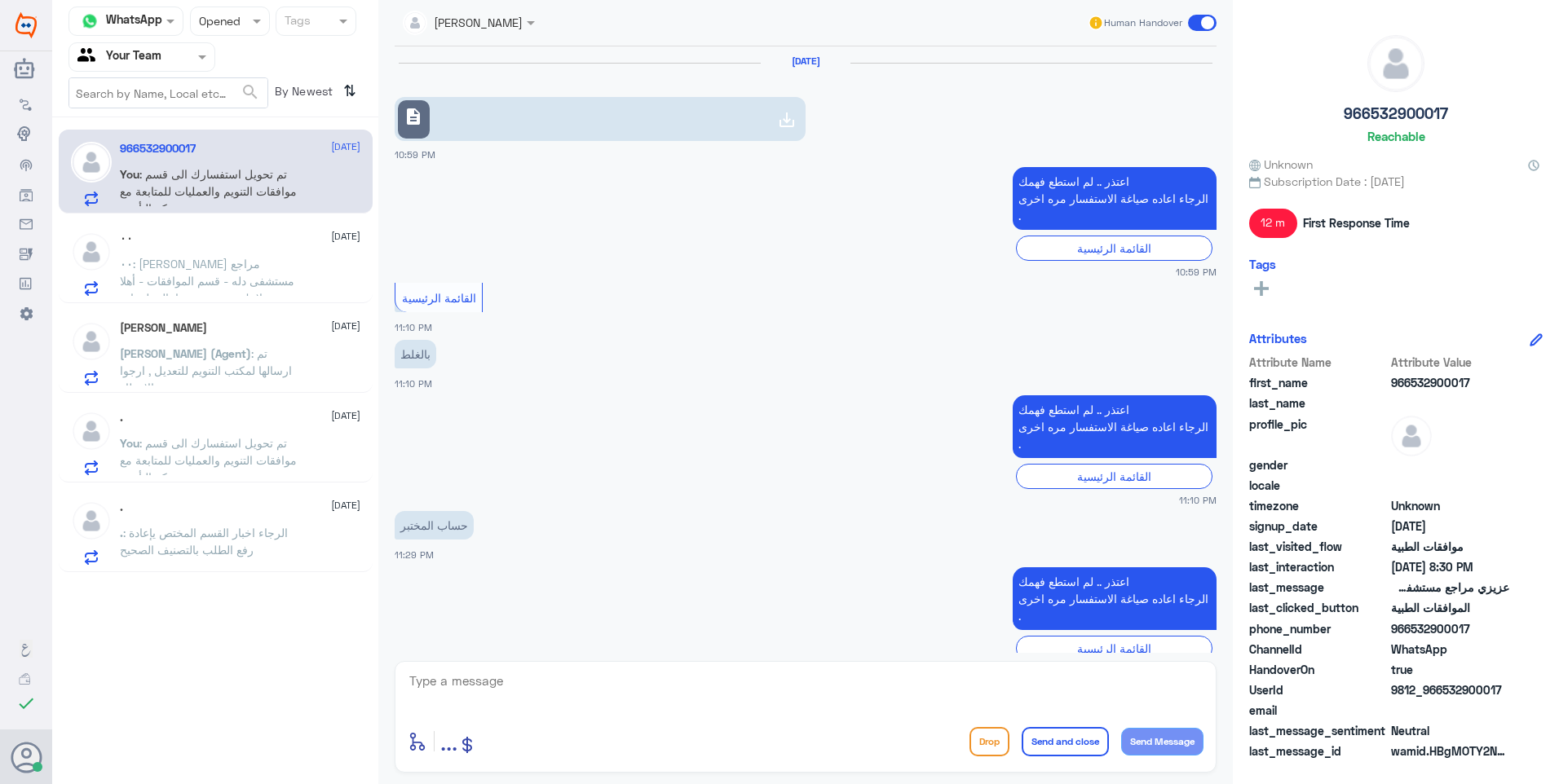
scroll to position [1128, 0]
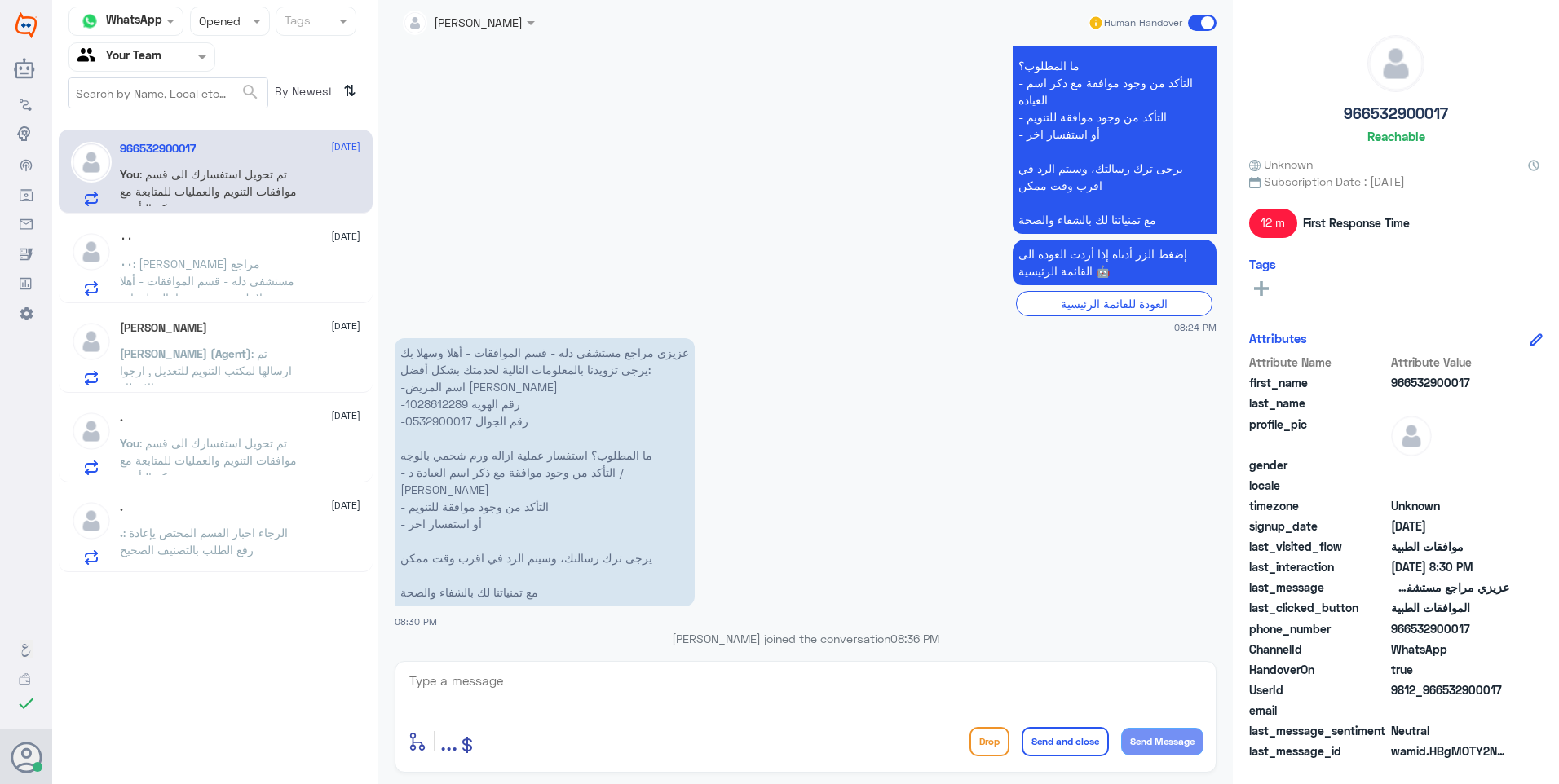
click at [1089, 663] on p "تم تحويل استفسارك الى قسم موافقات التنويم والعمليات للمتابعة مع شركة التأمين ." at bounding box center [1115, 695] width 204 height 63
copy div "تم تحويل استفسارك الى قسم موافقات التنويم والعمليات للمتابعة مع شركة التأمين ."
click at [133, 271] on span "٠٠" at bounding box center [127, 263] width 13 height 14
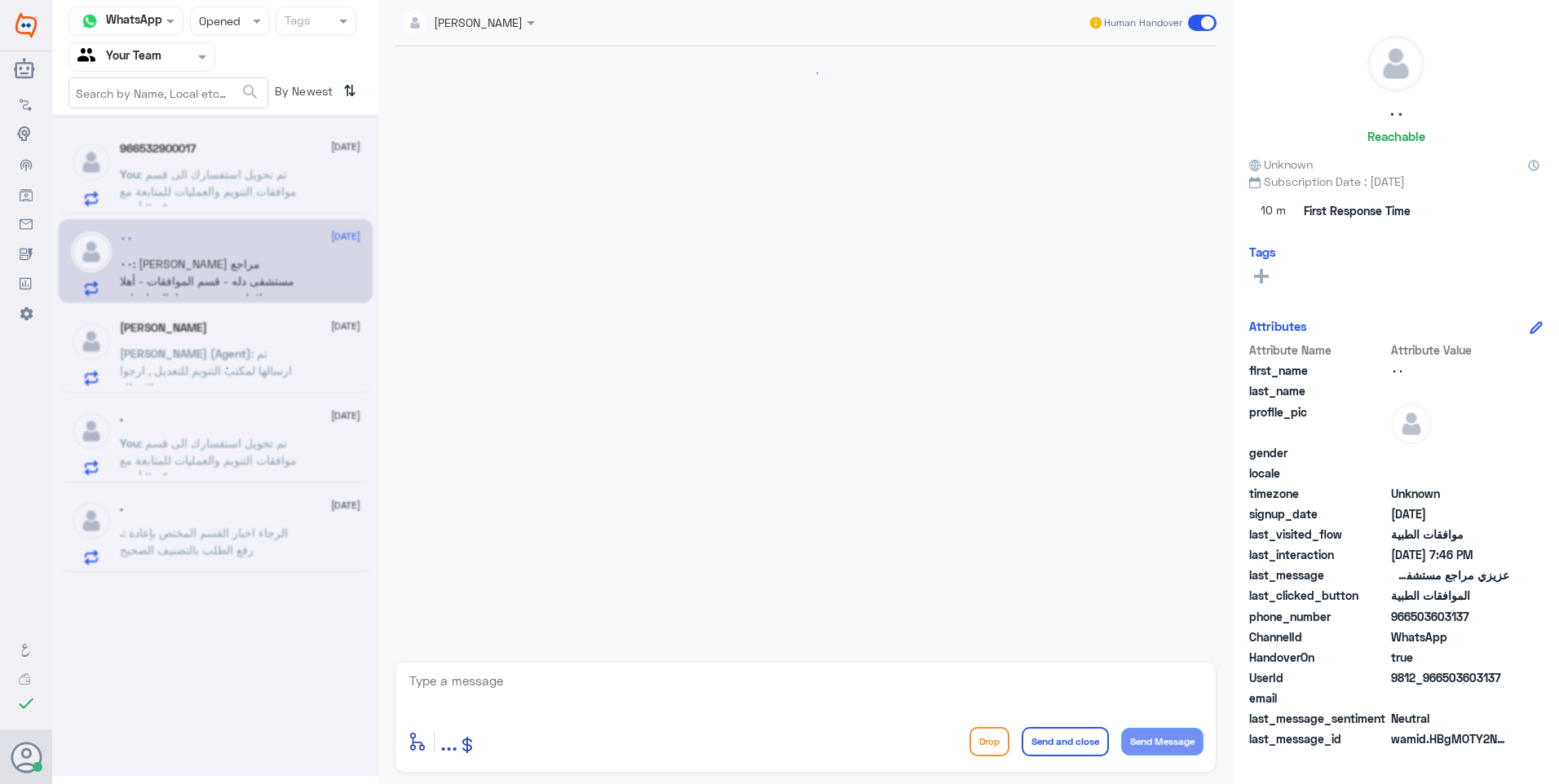
scroll to position [1346, 0]
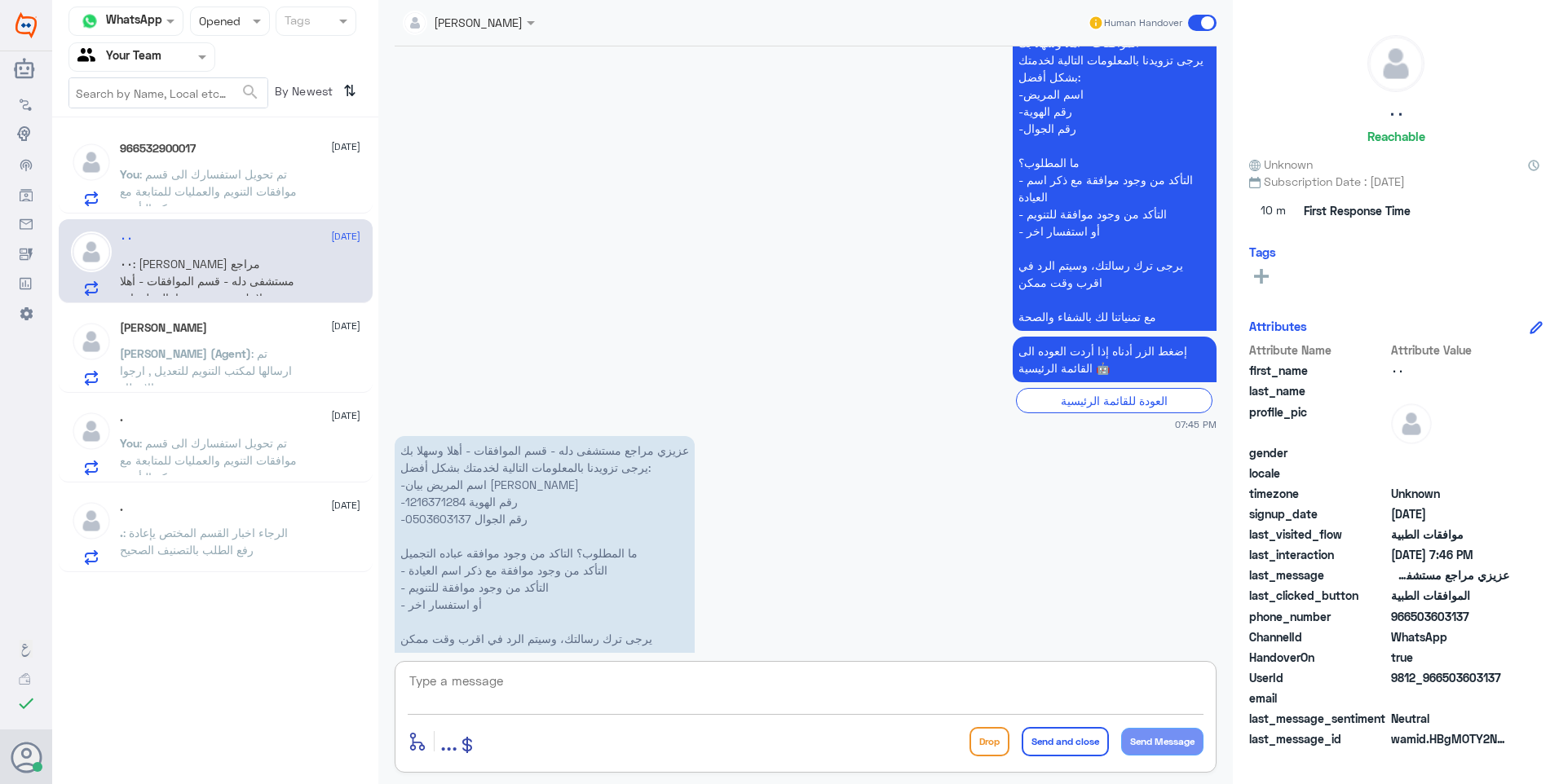
click at [469, 685] on textarea at bounding box center [805, 690] width 796 height 40
paste textarea "تم تحويل استفسارك الى قسم موافقات التنويم والعمليات للمتابعة مع شركة التأمين ."
type textarea "تم تحويل استفسارك الى قسم موافقات التنويم والعمليات للمتابعة مع شركة التأمين ."
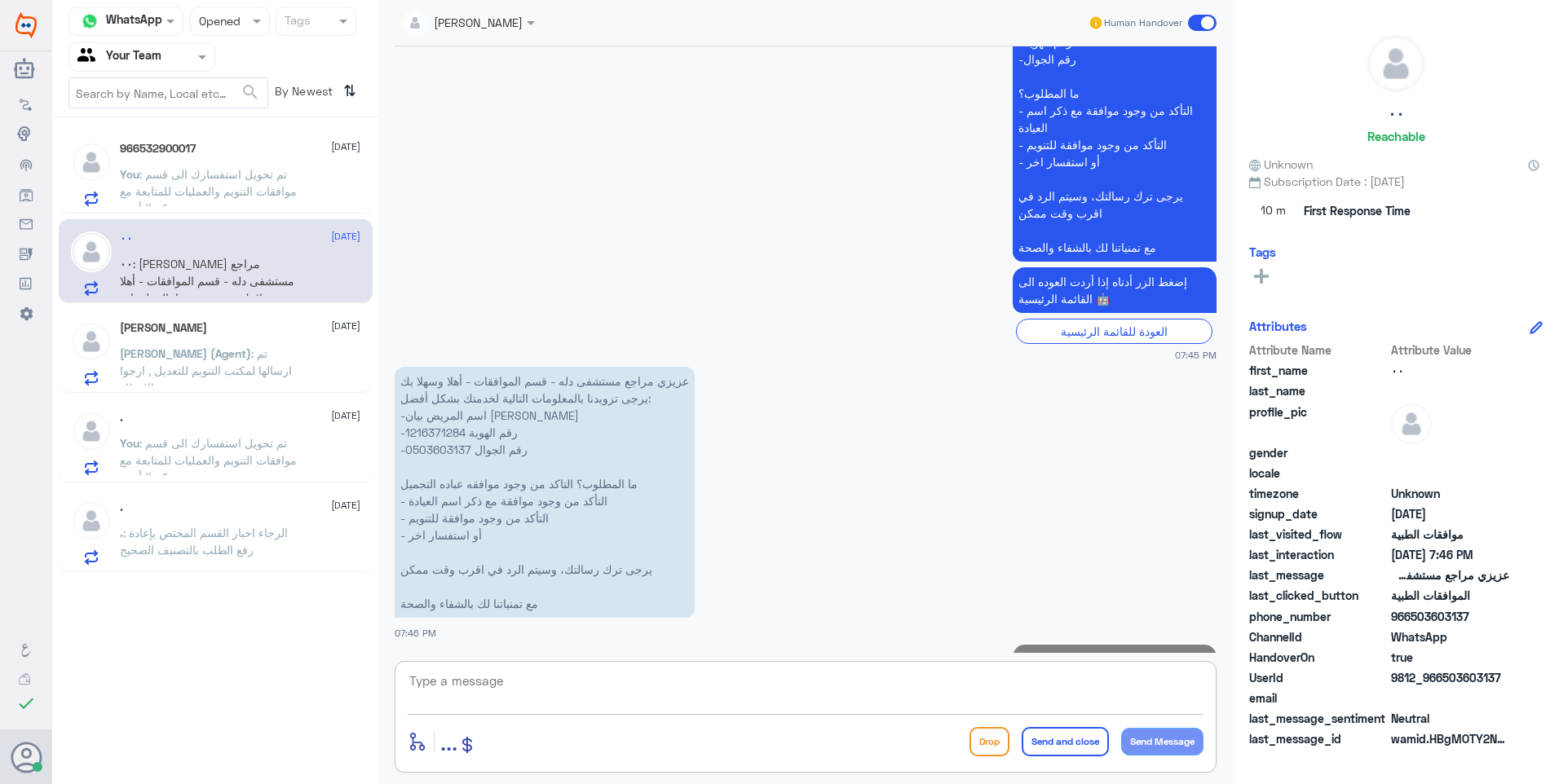
click at [286, 380] on p "[PERSON_NAME] (Agent) : تم ارسالها لمكتب التنويم للتعديل , ارجوا الانتظار ," at bounding box center [212, 364] width 184 height 41
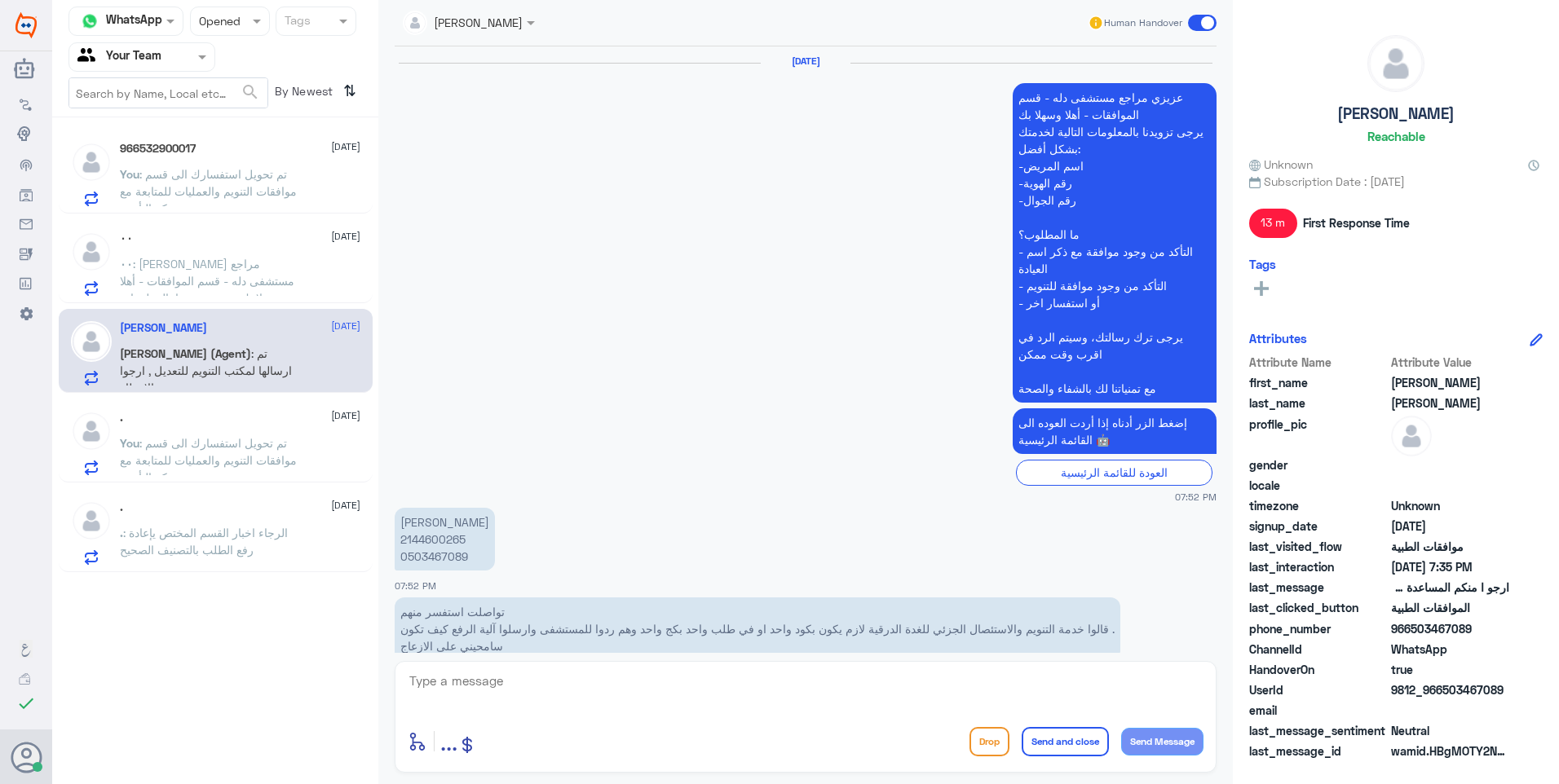
scroll to position [1575, 0]
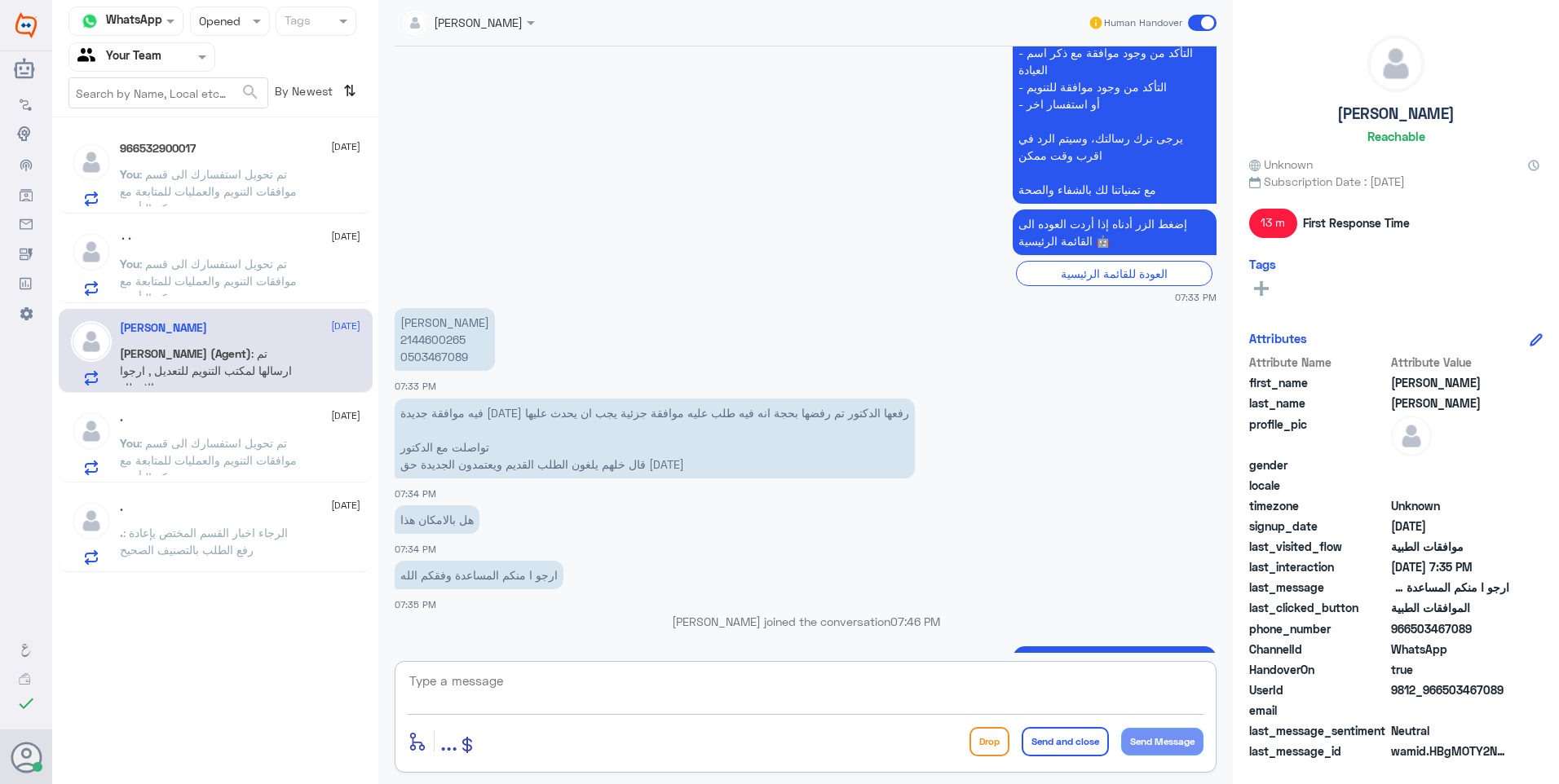
click at [504, 682] on textarea at bounding box center [805, 690] width 796 height 40
paste textarea "تم تحويل استفسارك الى قسم موافقات التنويم والعمليات للمتابعة مع شركة التأمين ."
type textarea "تم تحويل استفسارك الى قسم موافقات التنويم والعمليات للمتابعة مع شركة التأمين ."
click at [1068, 746] on button "Send and close" at bounding box center [1065, 741] width 87 height 29
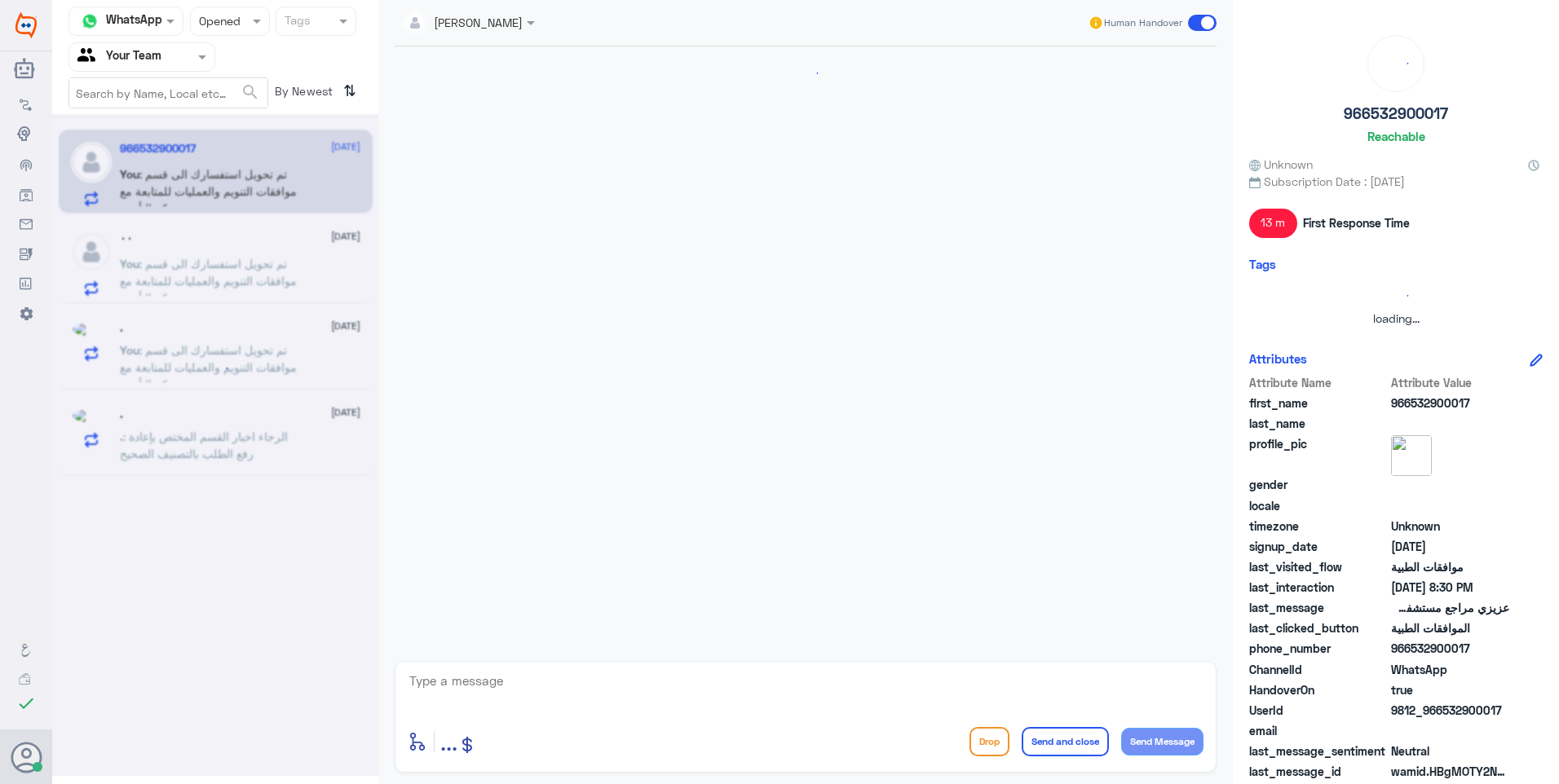
scroll to position [0, 0]
click at [296, 539] on div at bounding box center [215, 445] width 326 height 661
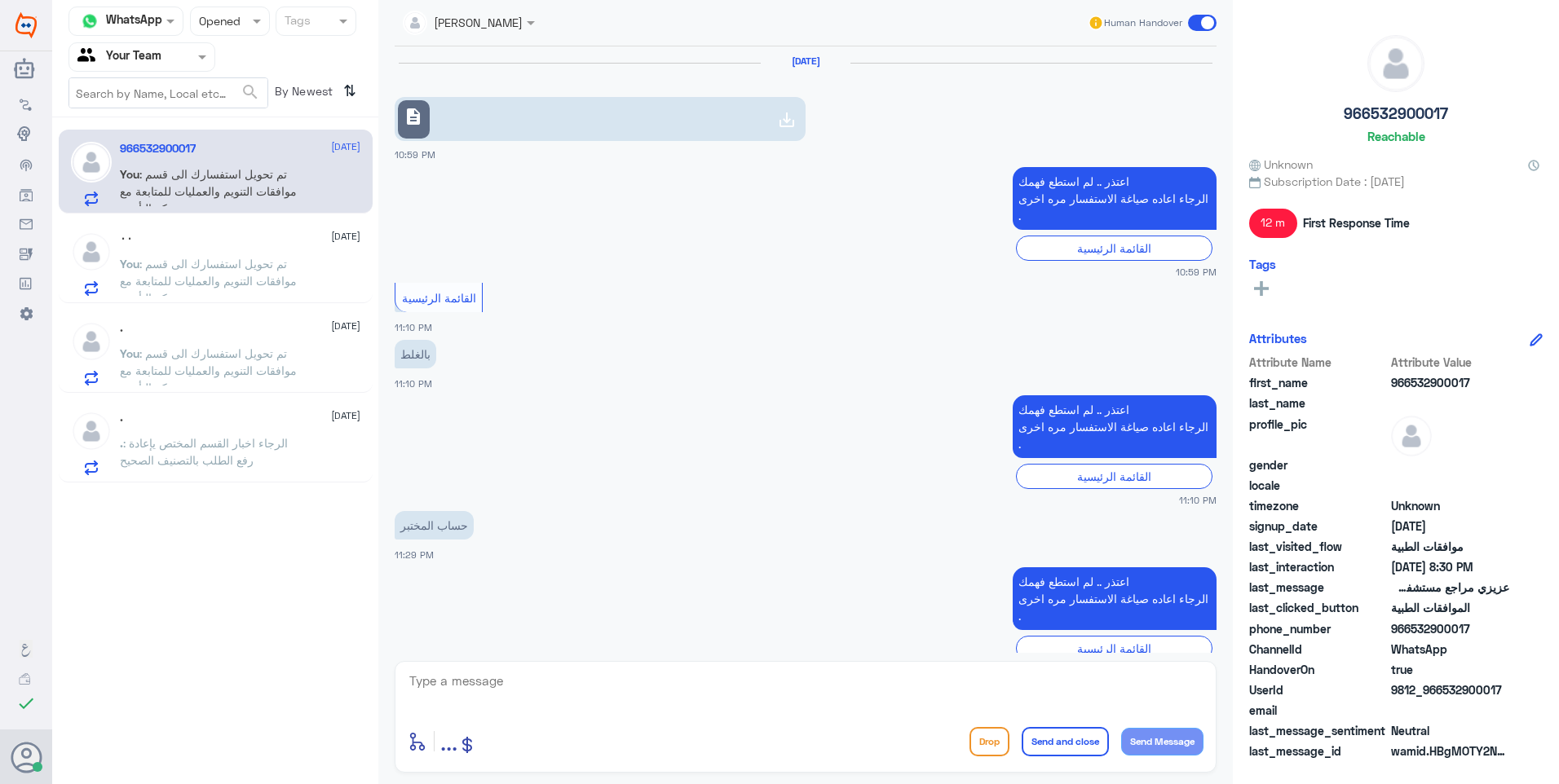
scroll to position [1128, 0]
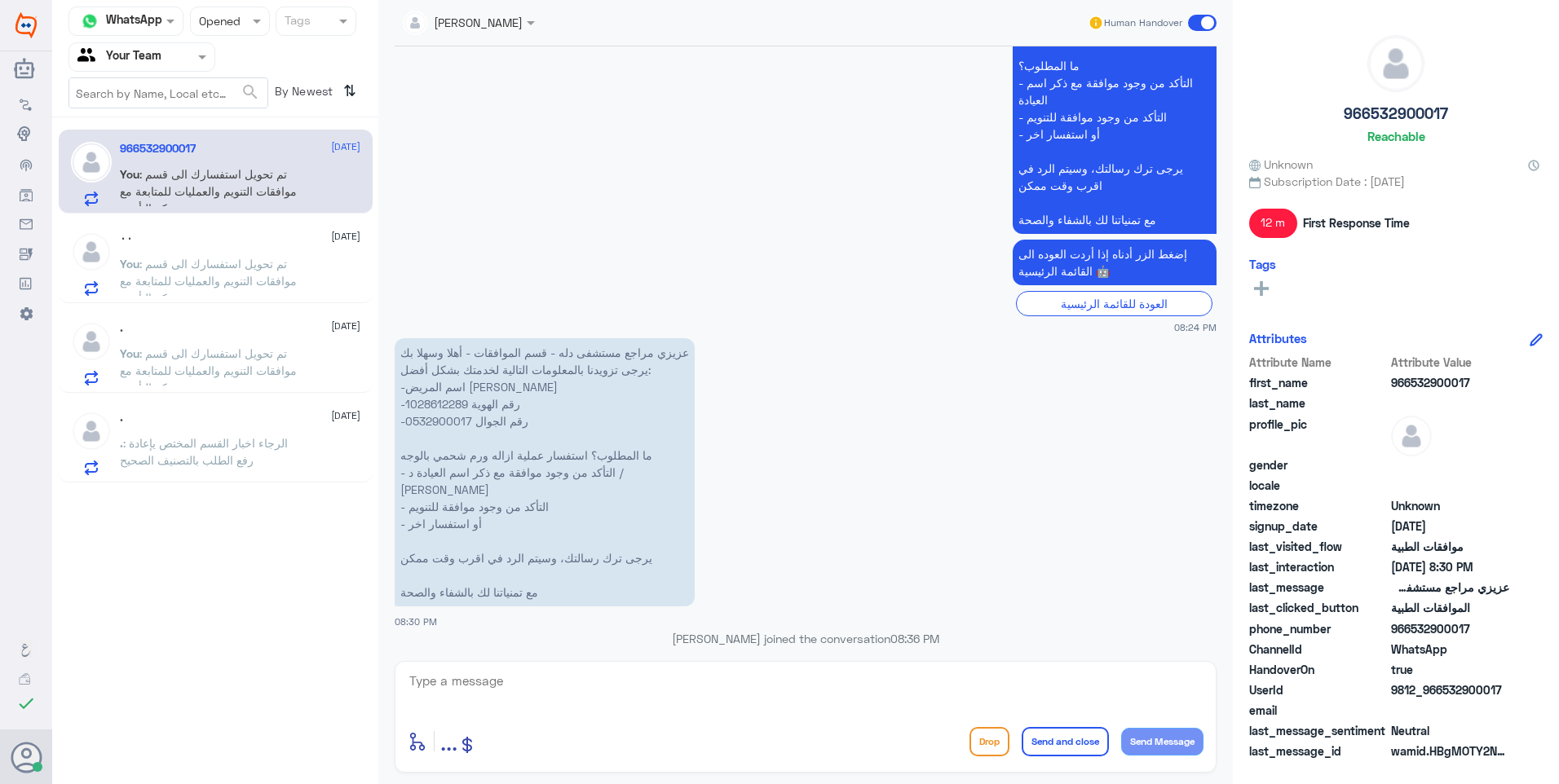
click at [259, 446] on span ": الرجاء اخبار القسم المختص يإعادة رفع الطلب بالتصنيف الصحيح" at bounding box center [204, 451] width 168 height 31
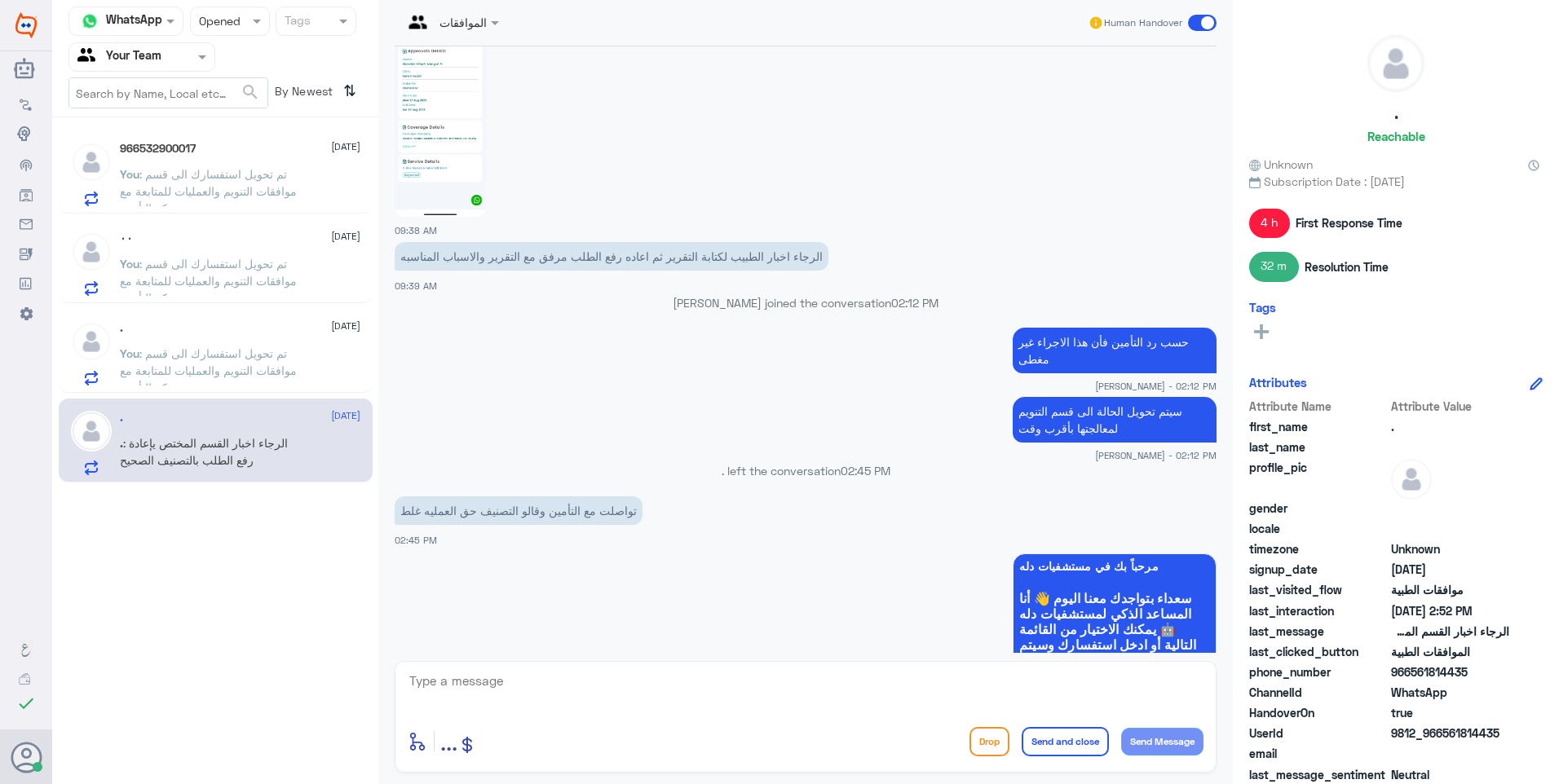
scroll to position [765, 0]
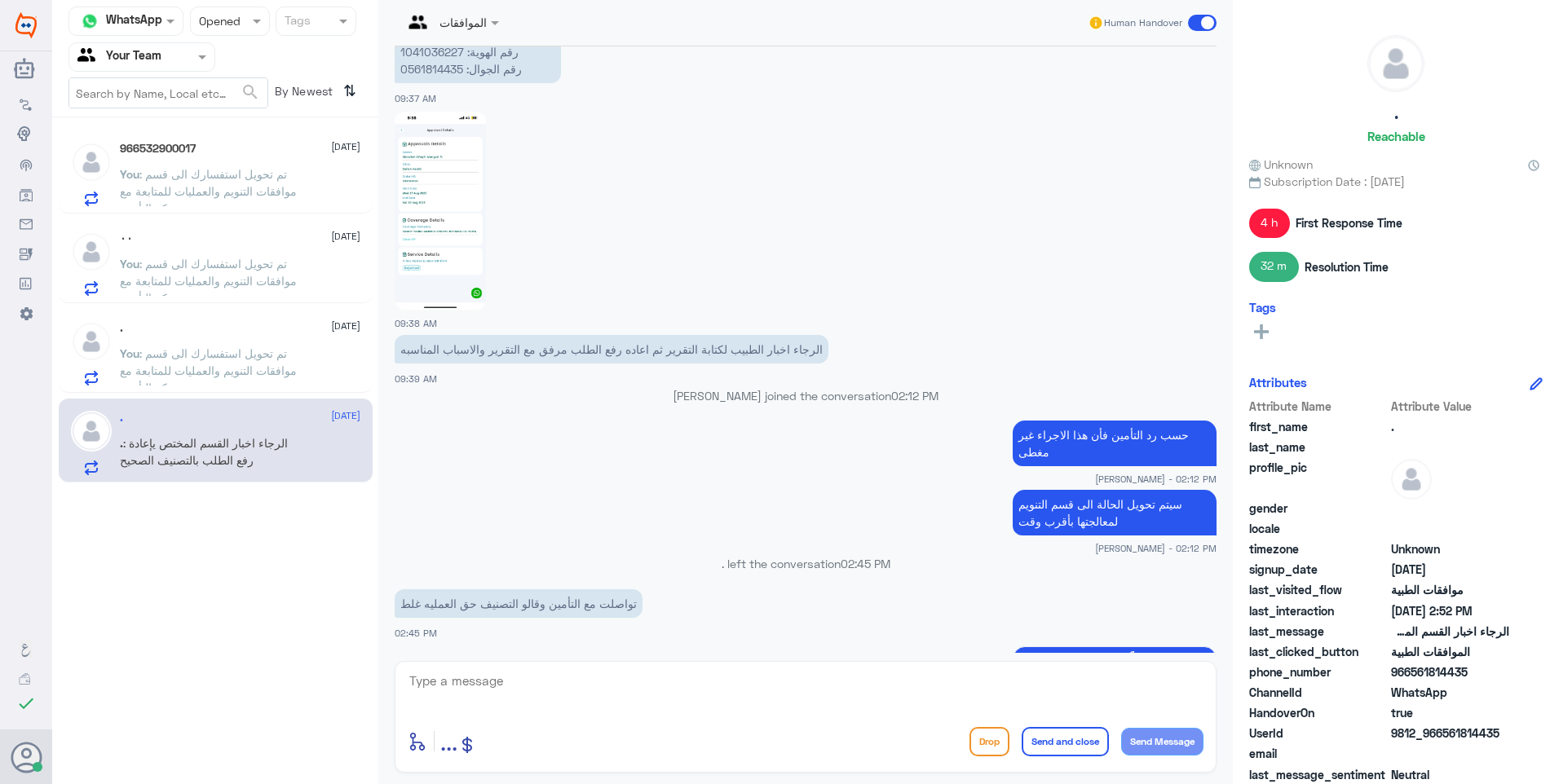
click at [294, 232] on div "٠٠ [DATE]" at bounding box center [240, 238] width 240 height 14
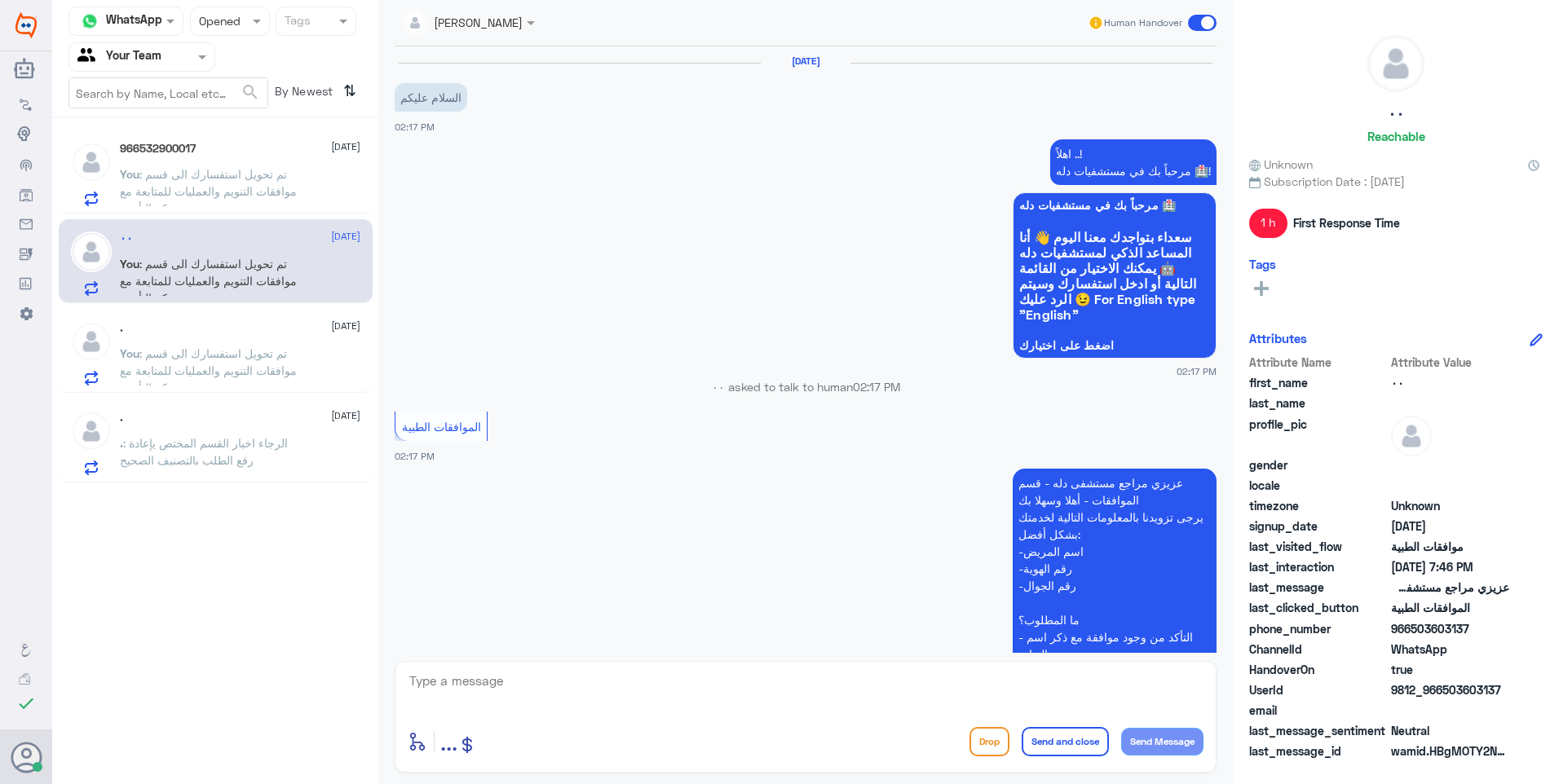
scroll to position [1445, 0]
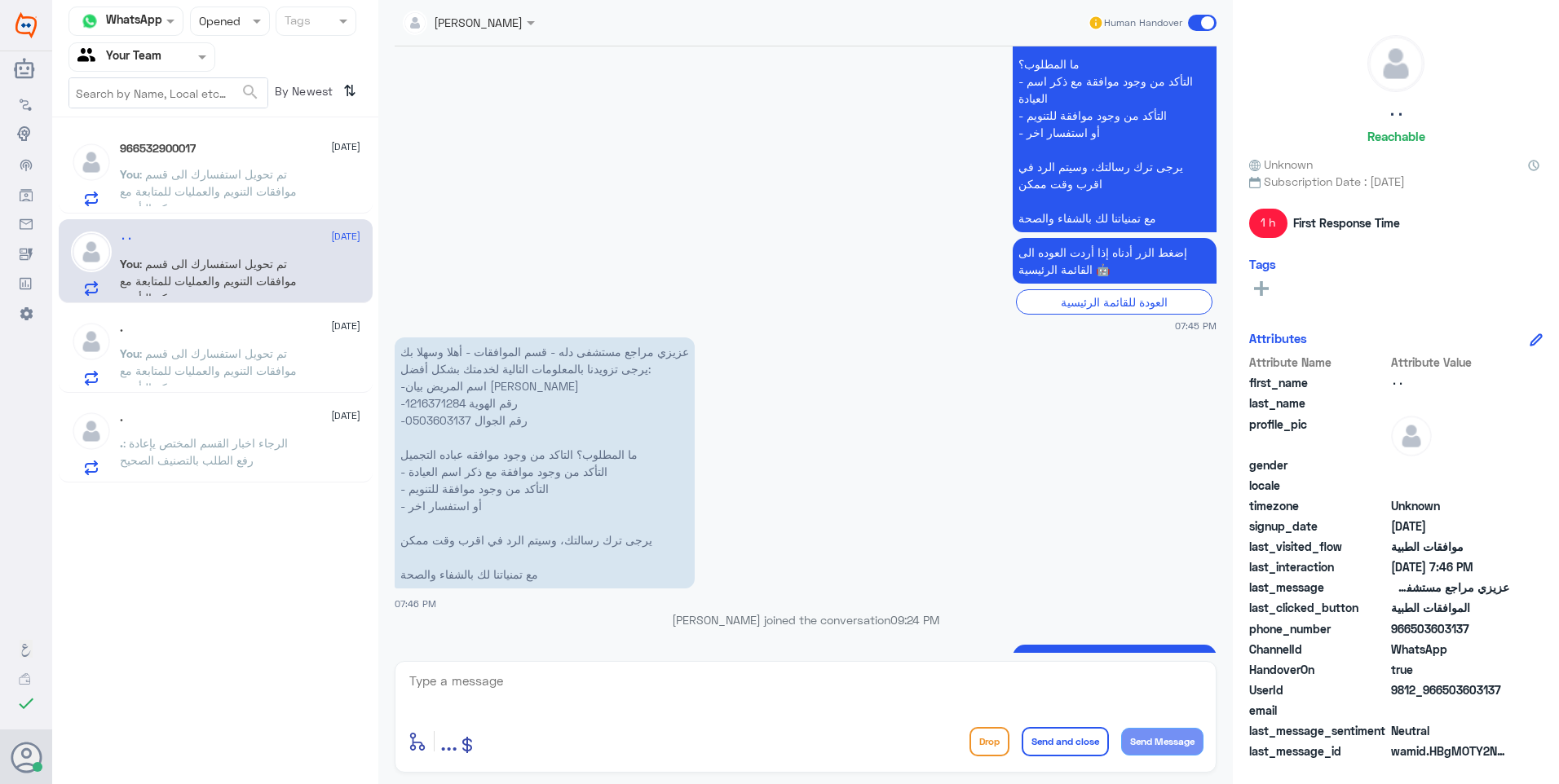
click at [473, 673] on textarea at bounding box center [805, 690] width 796 height 40
paste textarea "تم تحويل استفسارك الى قسم موافقات التنويم والعمليات للمتابعة مع شركة التأمين ."
type textarea "تم تحويل استفسارك الى قسم موافقات التنويم والعمليات للمتابعة مع شركة التأمين ."
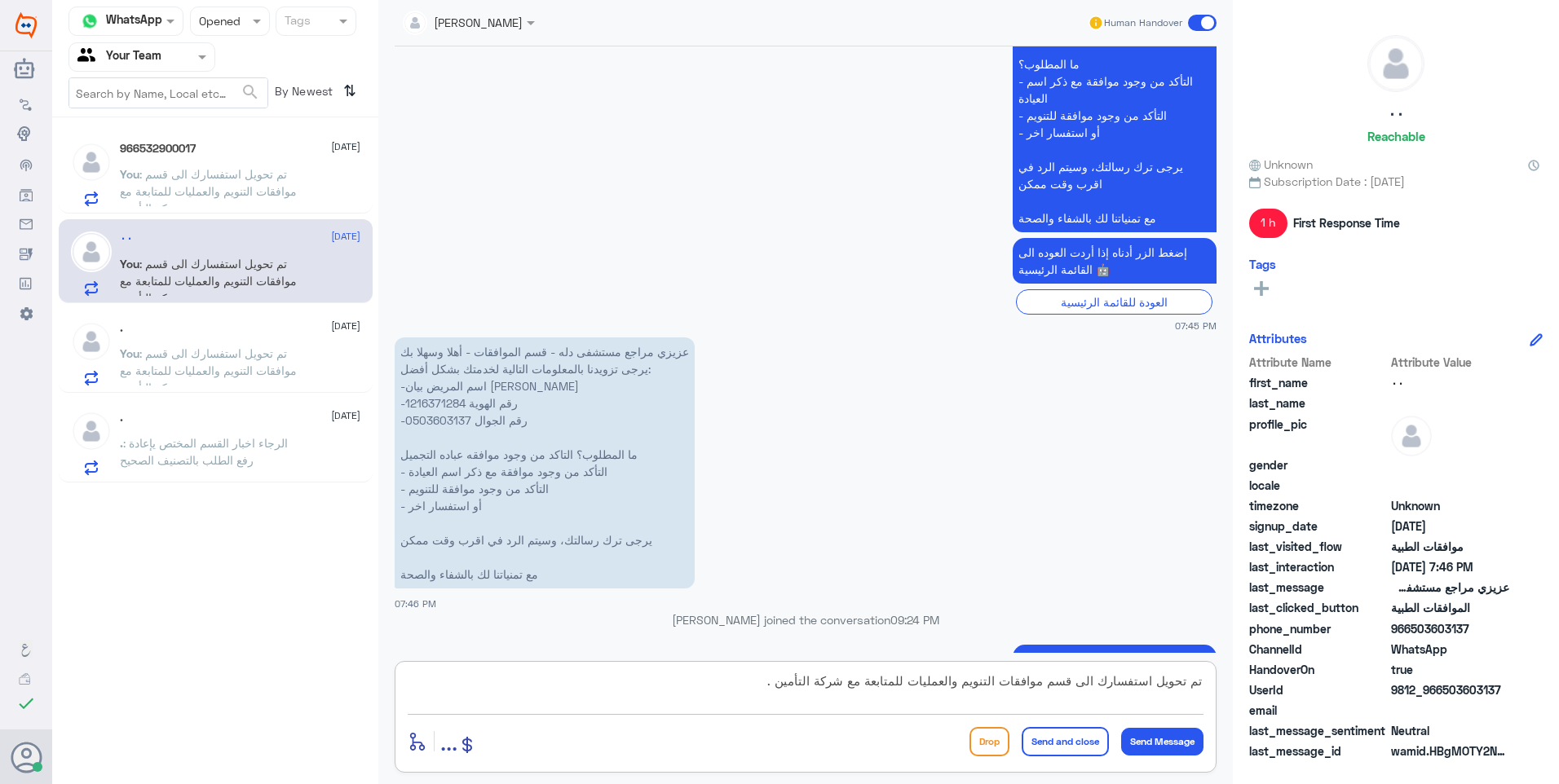
click at [813, 687] on textarea "تم تحويل استفسارك الى قسم موافقات التنويم والعمليات للمتابعة مع شركة التأمين ." at bounding box center [805, 690] width 796 height 40
click at [278, 406] on div ". [DATE] . : الرجاء اخبار القسم المختص يإعادة رفع الطلب بالتصنيف الصحيح" at bounding box center [215, 440] width 314 height 84
click at [277, 421] on div ". [DATE]" at bounding box center [240, 417] width 240 height 14
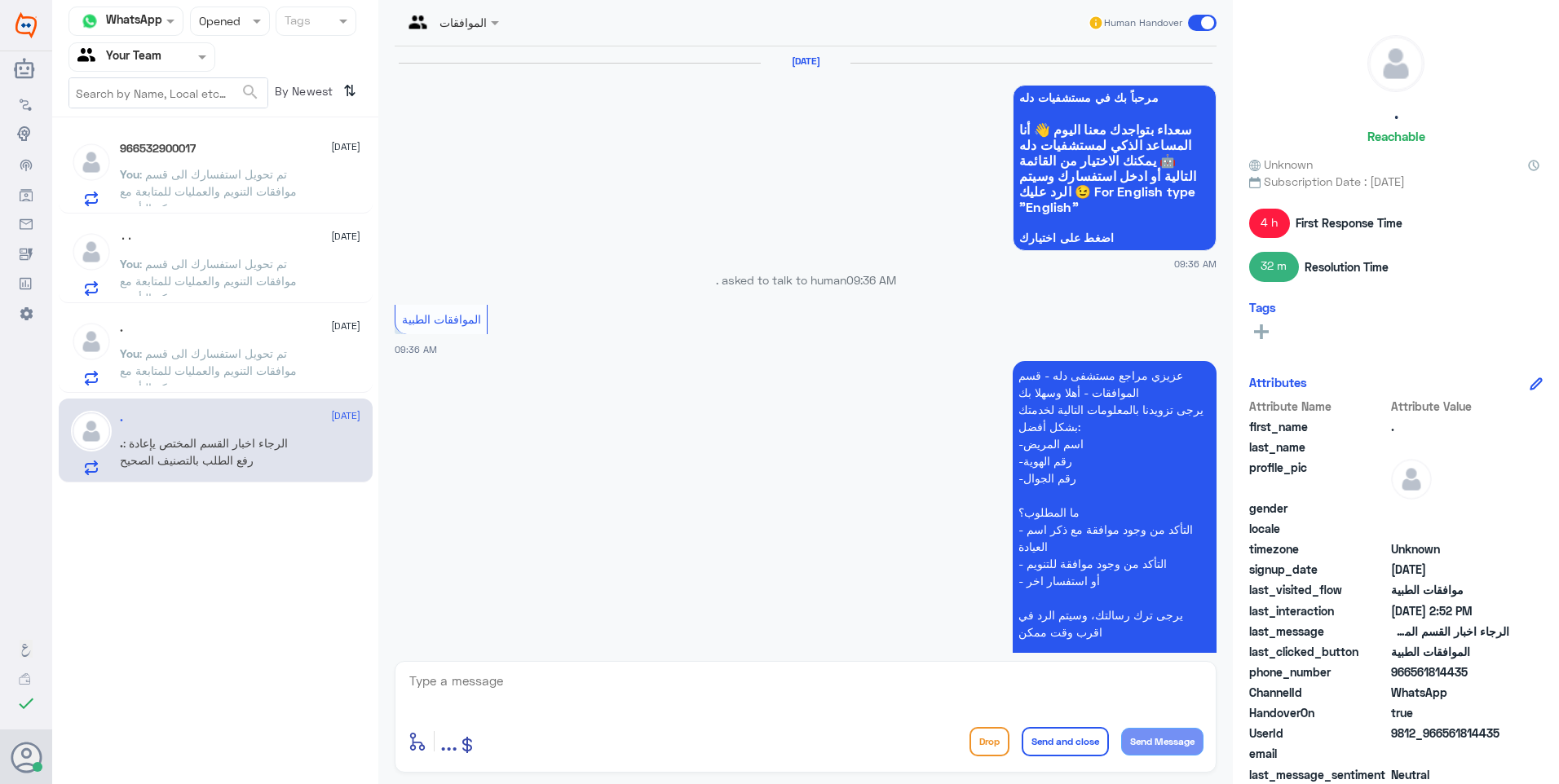
scroll to position [1662, 0]
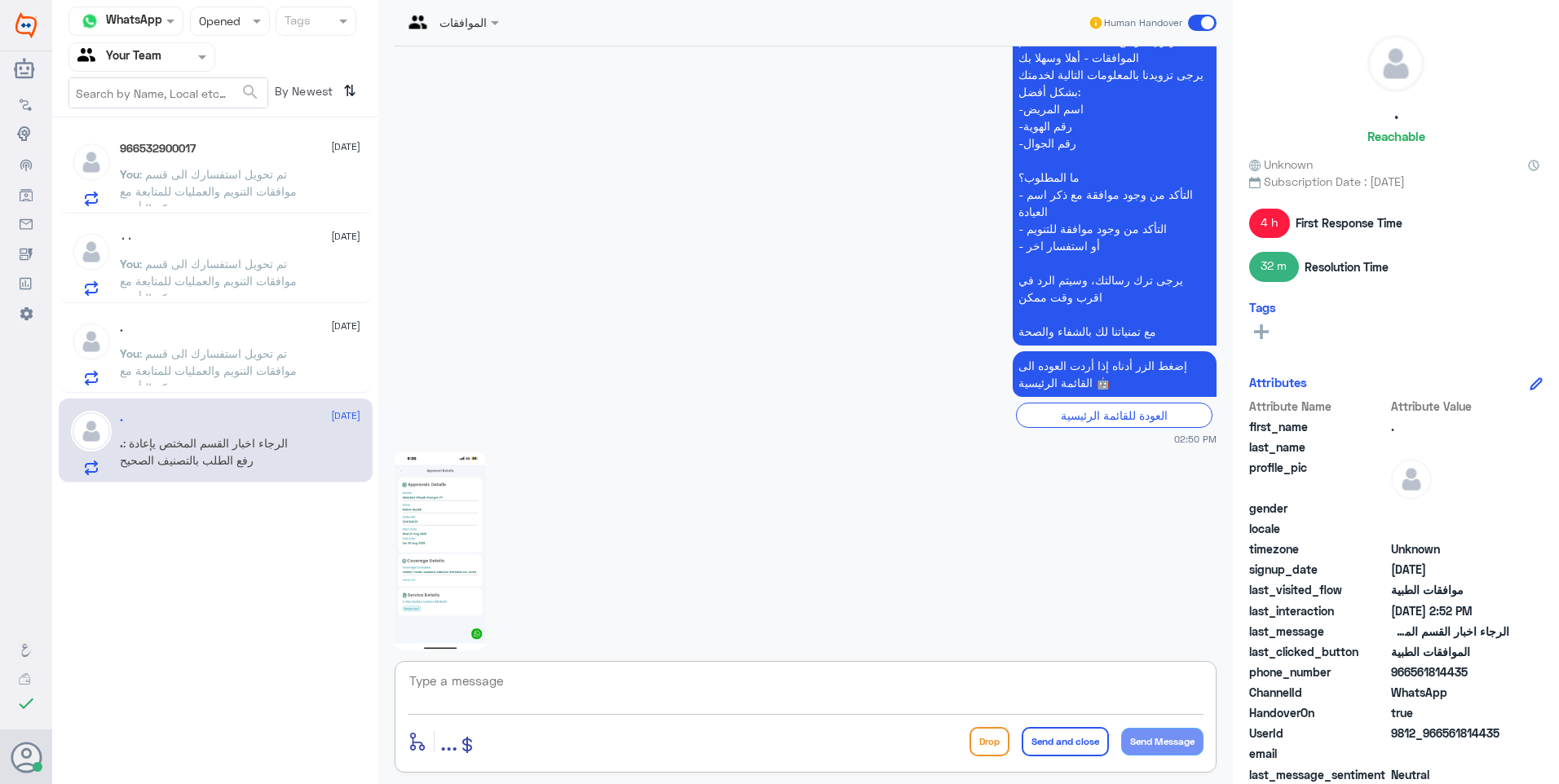
click at [545, 689] on textarea at bounding box center [805, 690] width 796 height 40
paste textarea "تم تحويل استفسارك الى قسم موافقات التنويم والعمليات للمتابعة مع شركة التأمين ."
type textarea "تم تحويل استفسارك الى قسم موافقات التنويم والعمليات للمتابعة مع شركة التأمين ."
click at [1175, 738] on button "Send Message" at bounding box center [1162, 741] width 82 height 27
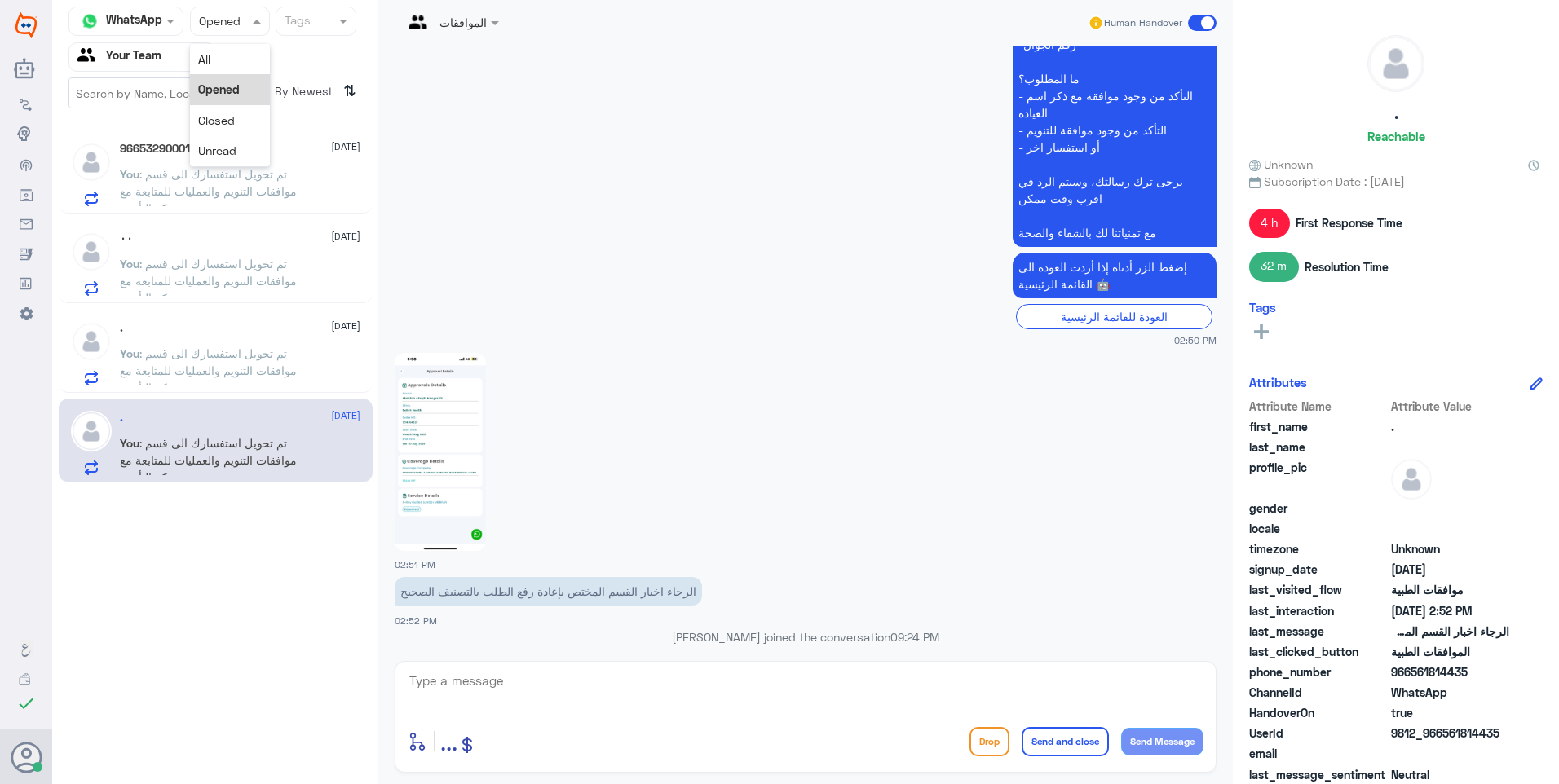
click at [233, 25] on div at bounding box center [229, 21] width 79 height 19
click at [229, 151] on span "Unread" at bounding box center [217, 150] width 38 height 14
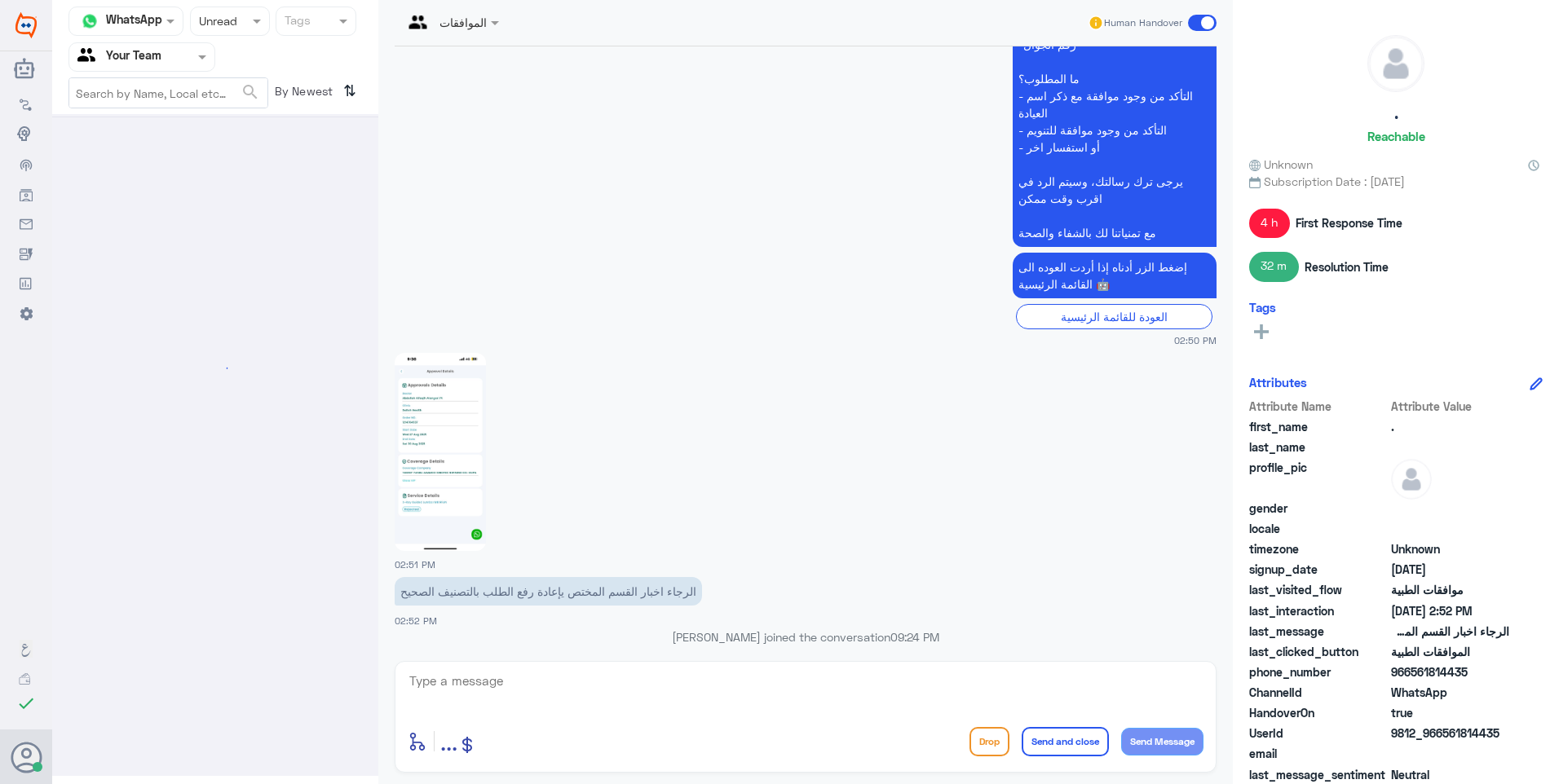
click at [239, 28] on div at bounding box center [229, 21] width 79 height 19
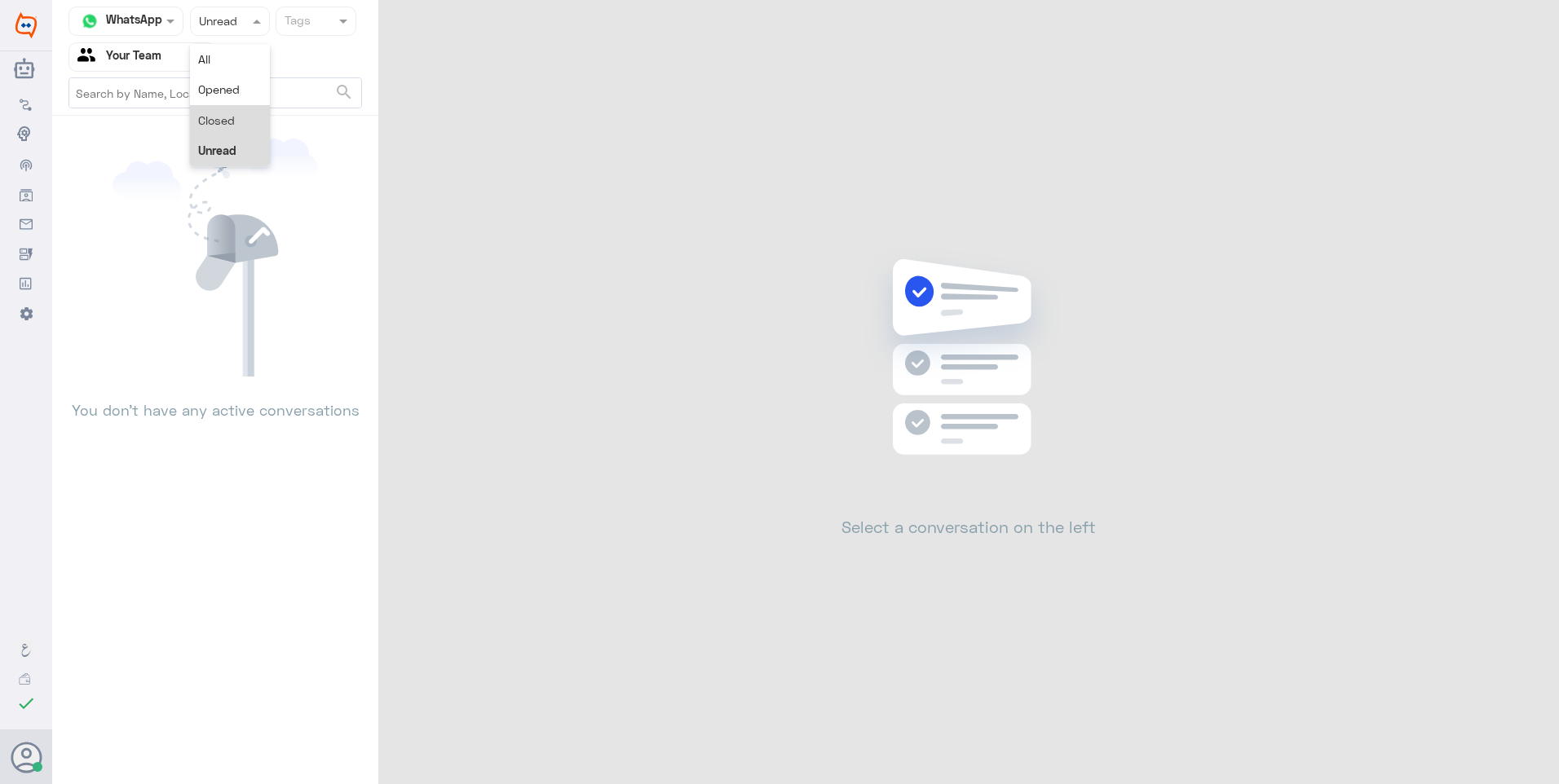
click at [245, 116] on div "Closed" at bounding box center [229, 120] width 80 height 30
click at [253, 14] on span at bounding box center [258, 21] width 21 height 17
click at [249, 84] on div "Opened" at bounding box center [229, 89] width 80 height 30
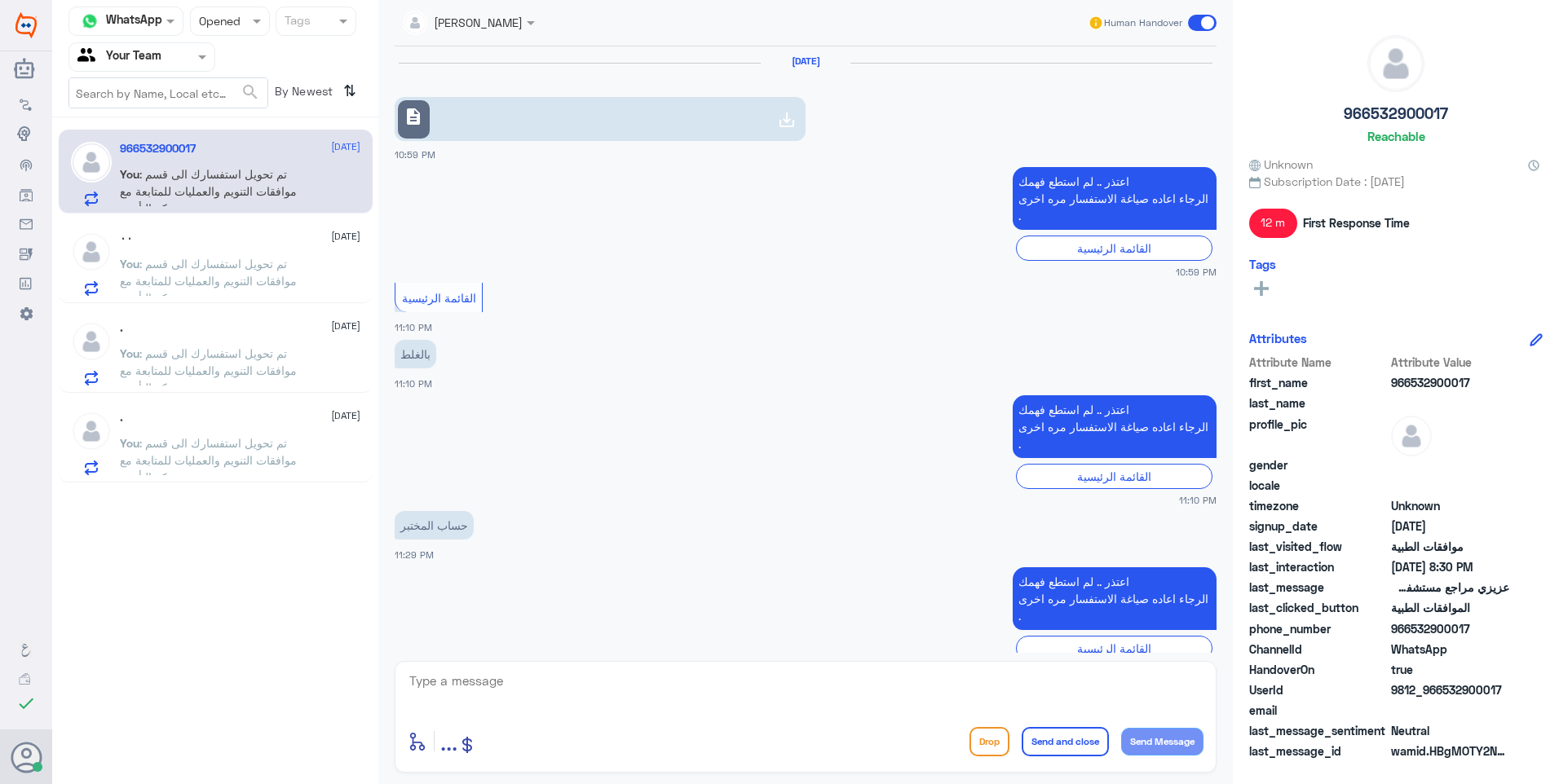
scroll to position [1128, 0]
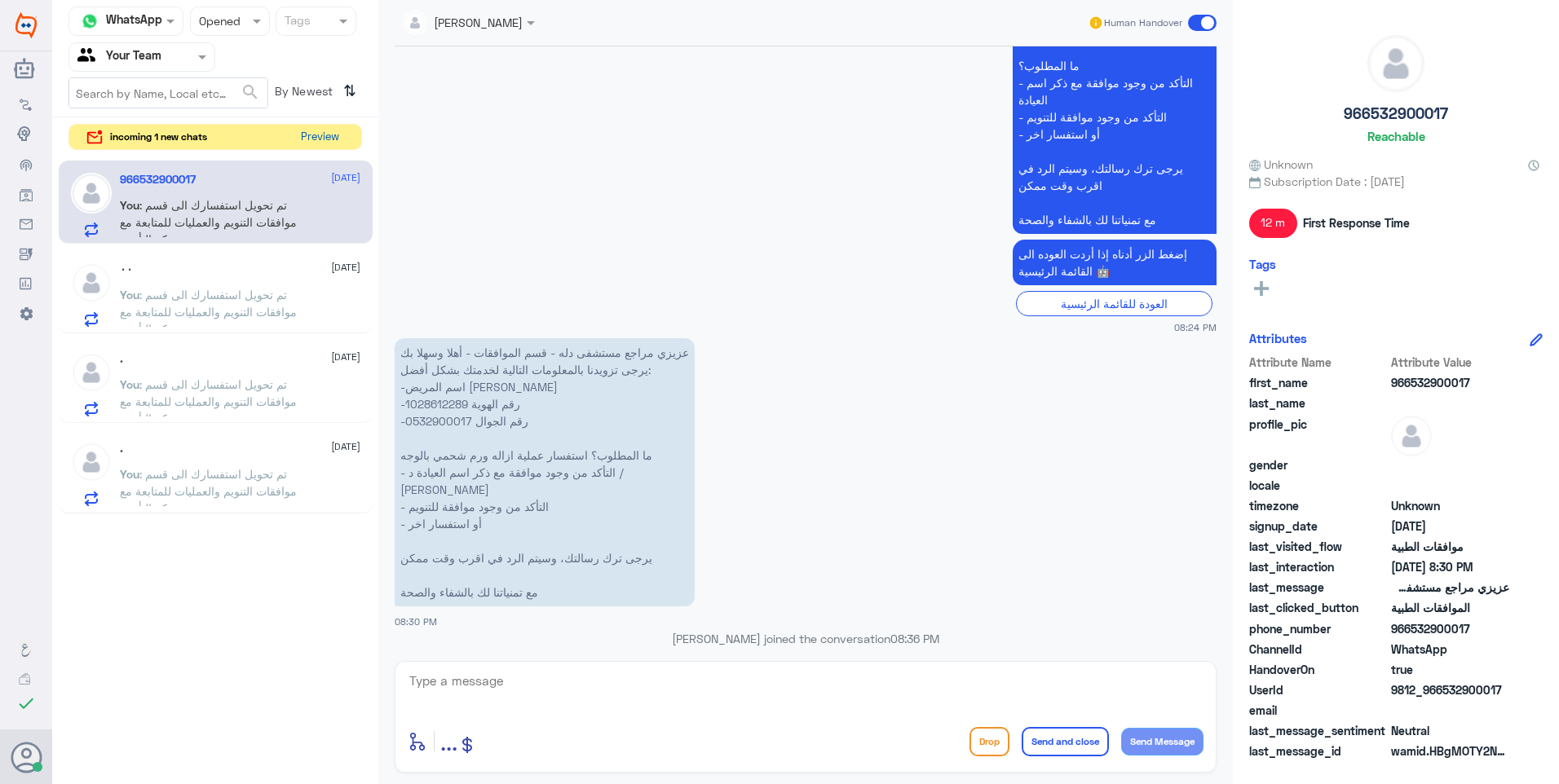
click at [299, 139] on button "Preview" at bounding box center [319, 137] width 51 height 26
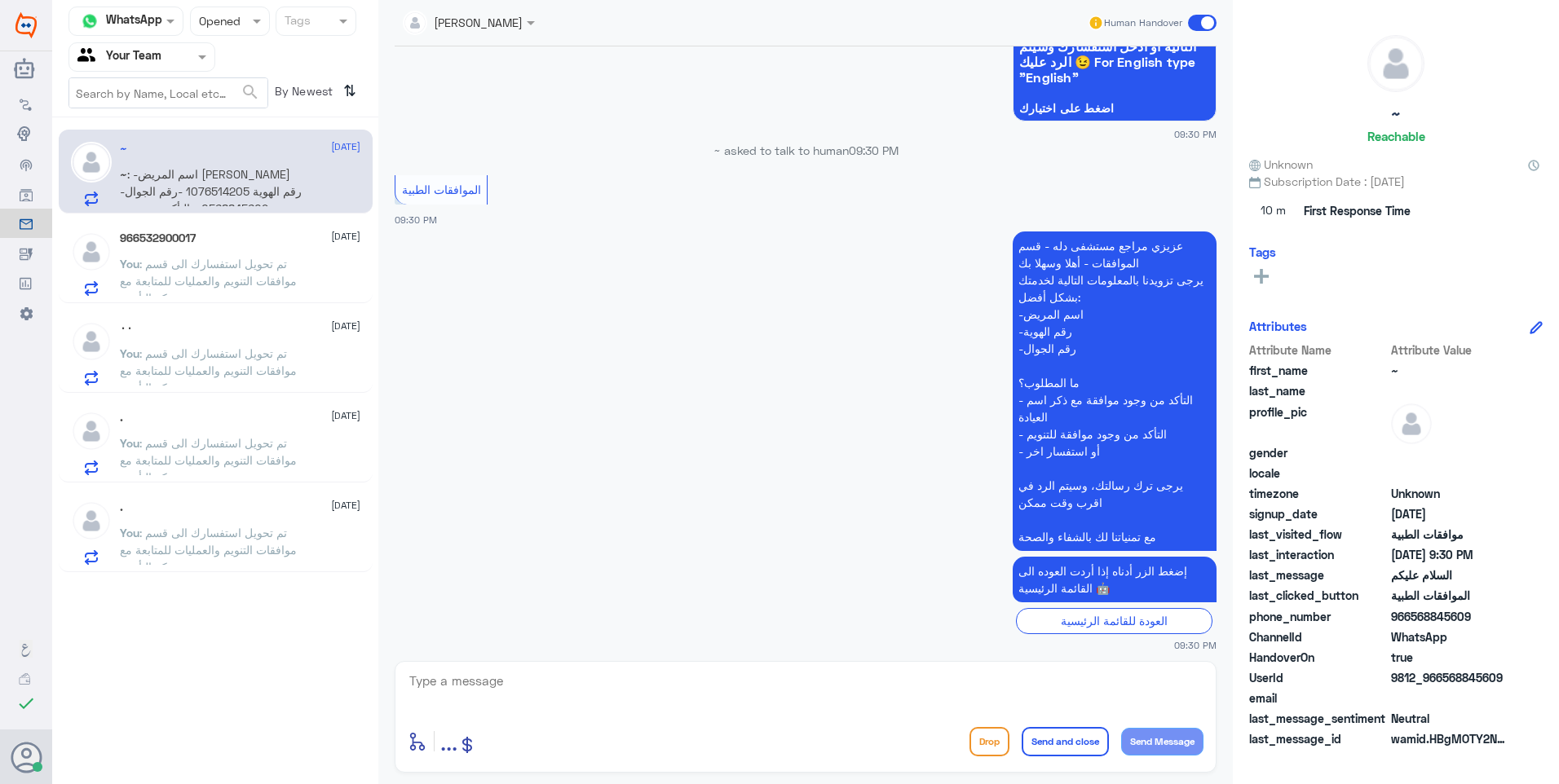
scroll to position [1315, 0]
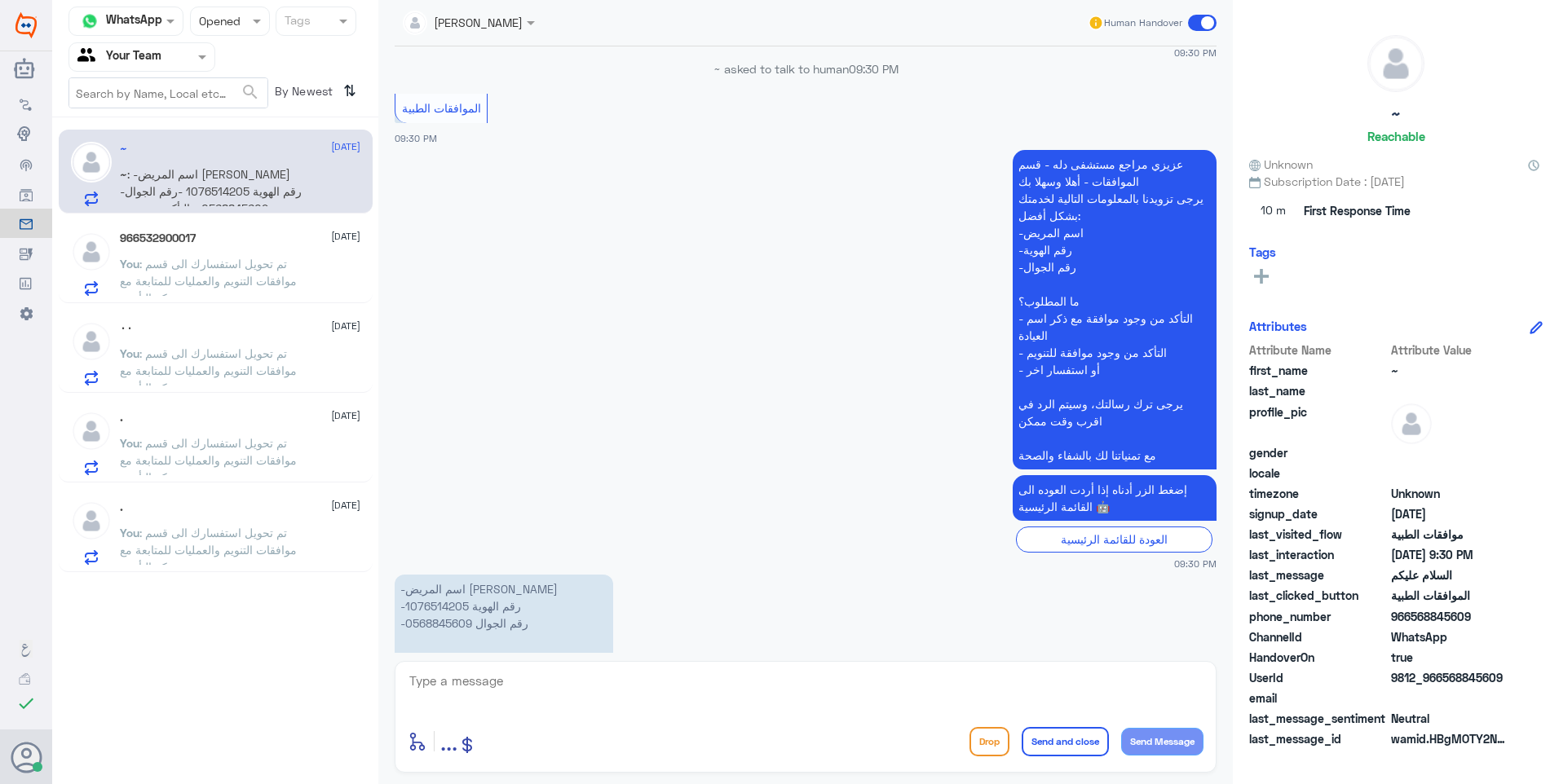
click at [426, 575] on p "-اسم المريض [PERSON_NAME] -رقم الهوية 1076514205 -رقم الجوال 0568845609 - التأك…" at bounding box center [504, 657] width 219 height 166
copy p "1076514205"
click at [279, 277] on span ": تم تحويل استفسارك الى قسم موافقات التنويم والعمليات للمتابعة مع شركة التأمين ." at bounding box center [209, 281] width 177 height 48
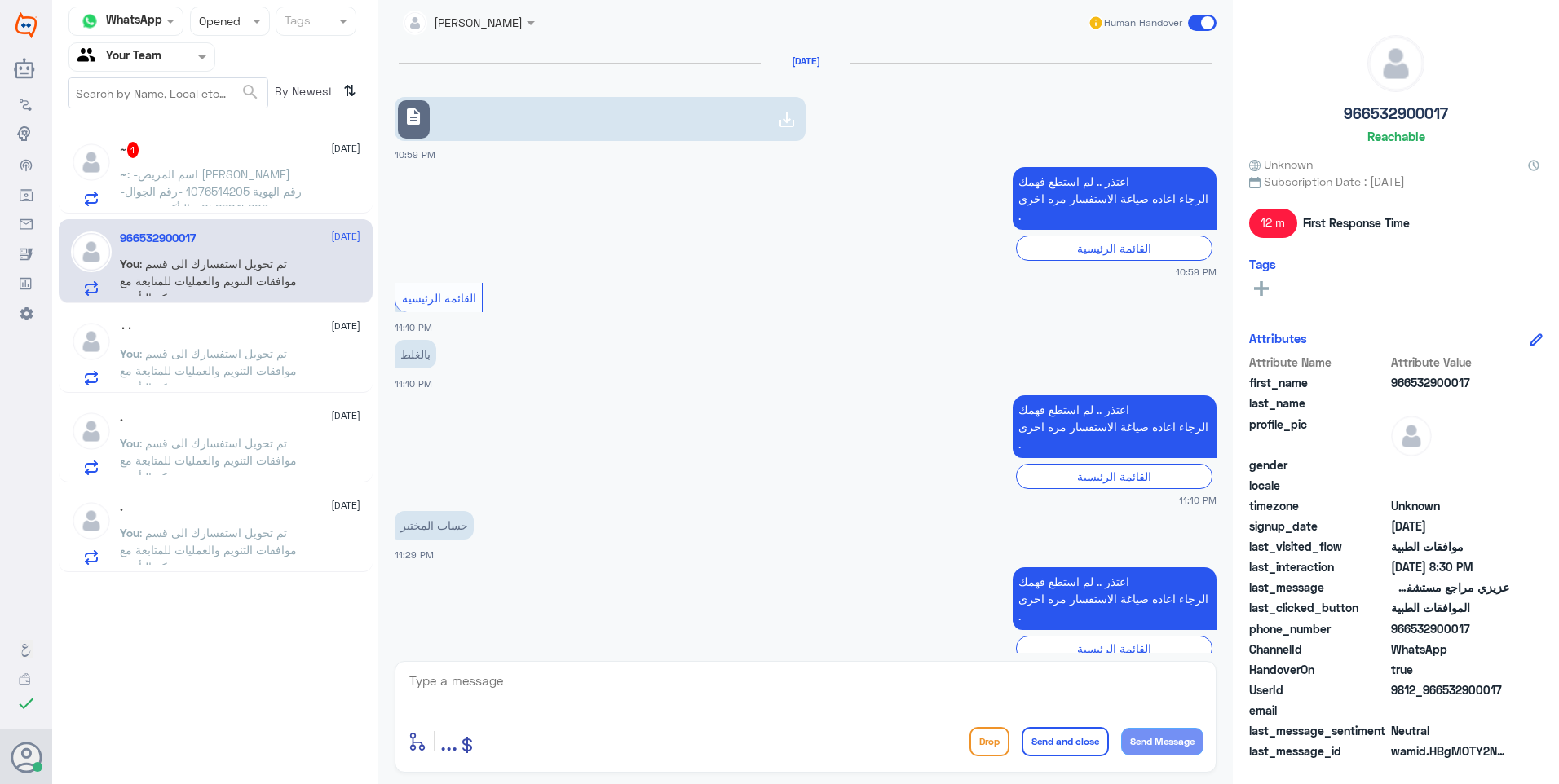
scroll to position [1128, 0]
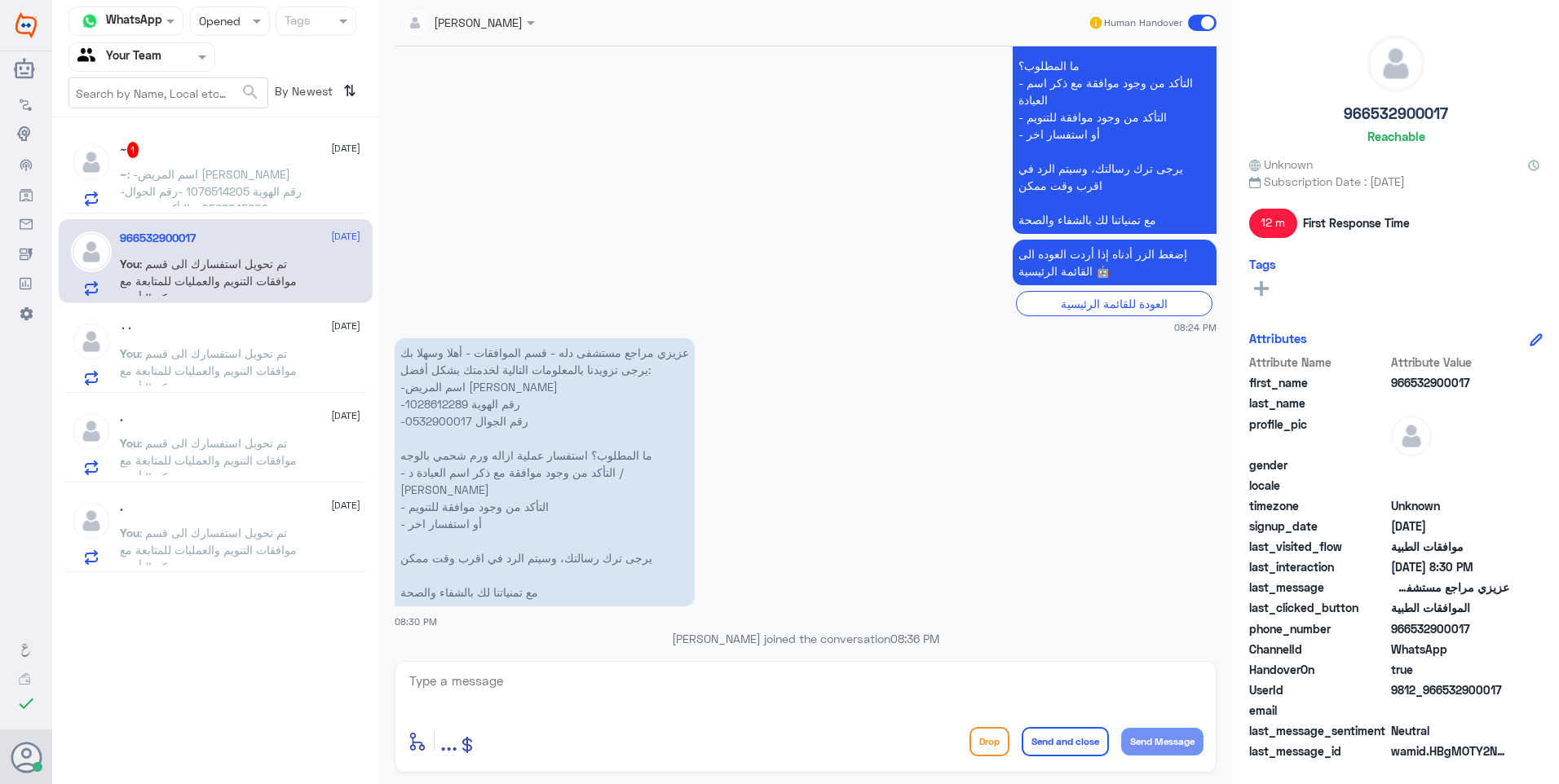
click at [1069, 663] on p "تم تحويل استفسارك الى قسم موافقات التنويم والعمليات للمتابعة مع شركة التأمين ." at bounding box center [1115, 695] width 204 height 63
copy div "تم تحويل استفسارك الى قسم موافقات التنويم والعمليات للمتابعة مع شركة التأمين ."
click at [220, 162] on div "~ 1 [DATE] ~ : -اسم المريض [PERSON_NAME] -رقم الهوية 1076514205 -رقم الجوال 056…" at bounding box center [240, 174] width 240 height 65
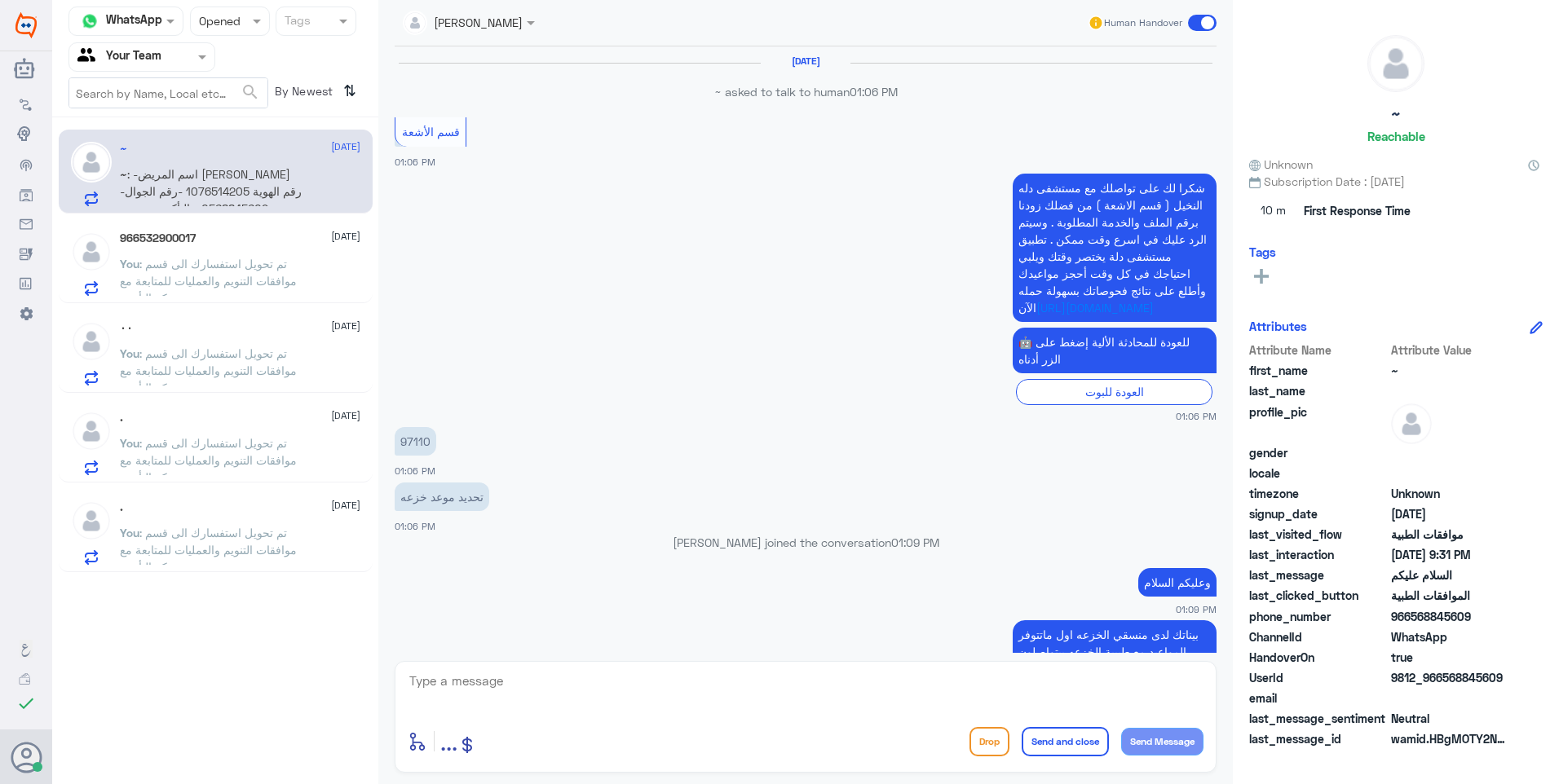
scroll to position [1169, 0]
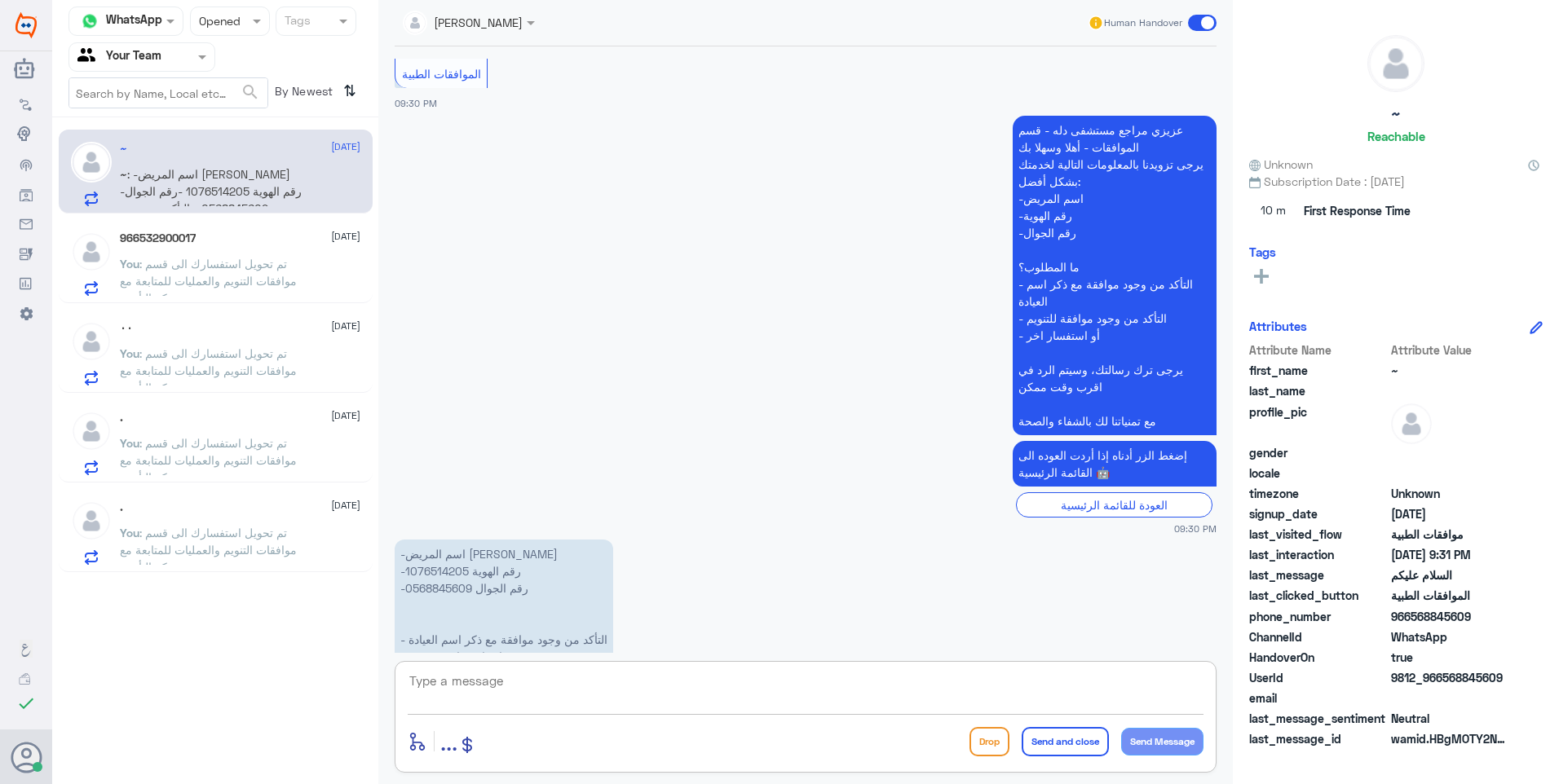
click at [573, 676] on textarea at bounding box center [805, 690] width 796 height 40
paste textarea "تم تحويل استفسارك الى قسم موافقات التنويم والعمليات للمتابعة مع شركة التأمين ."
click at [1195, 680] on textarea "تم تحويل استفسارك الى قسم موافقات التنويم والعمليات للمتابعة مع شركة التأمين ." at bounding box center [805, 690] width 796 height 40
type textarea "الموافقة تحت الاجراء وتم تحويل استفسارك الى قسم موافقات التنويم والعمليات للمتا…"
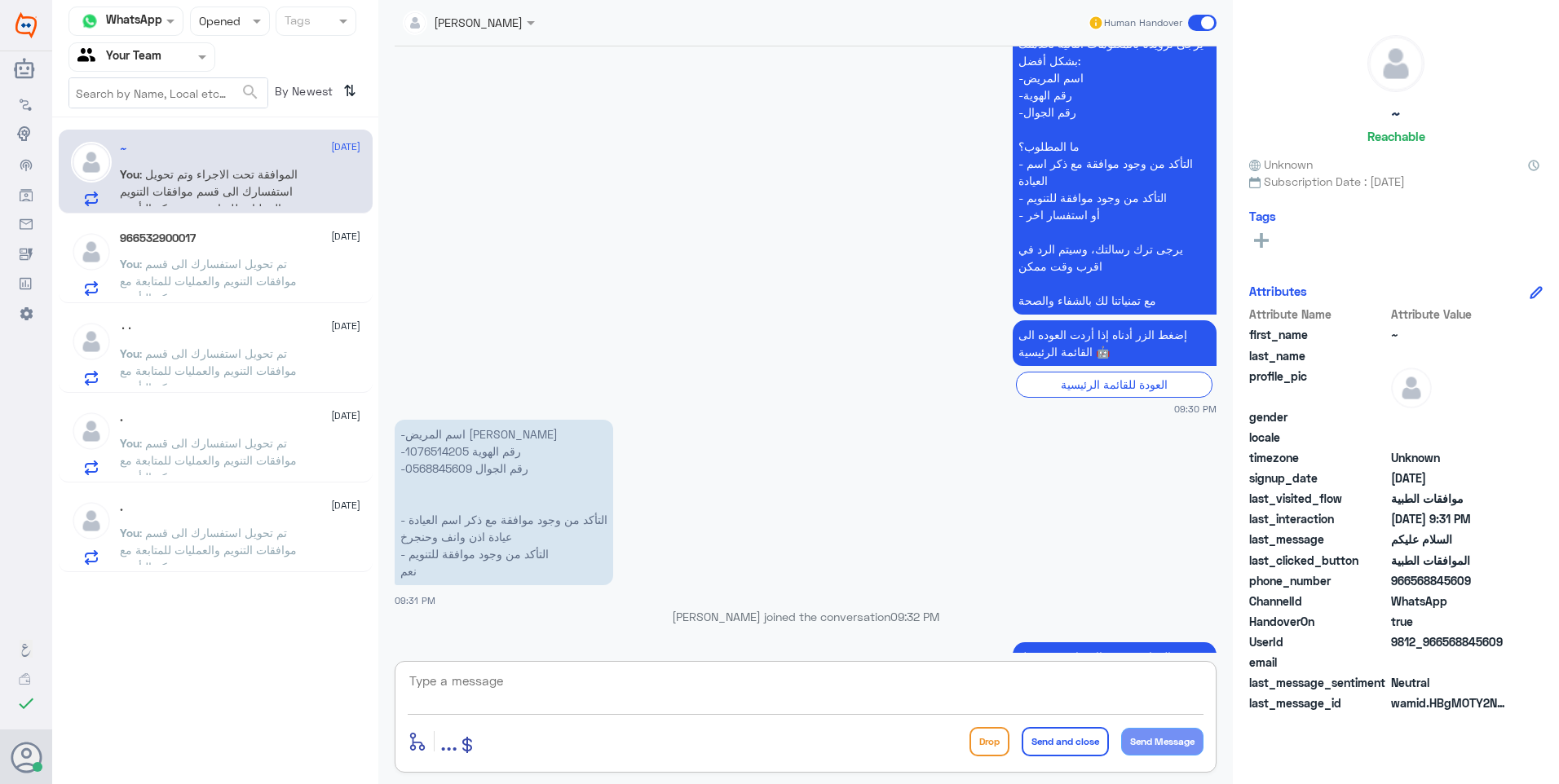
scroll to position [1251, 0]
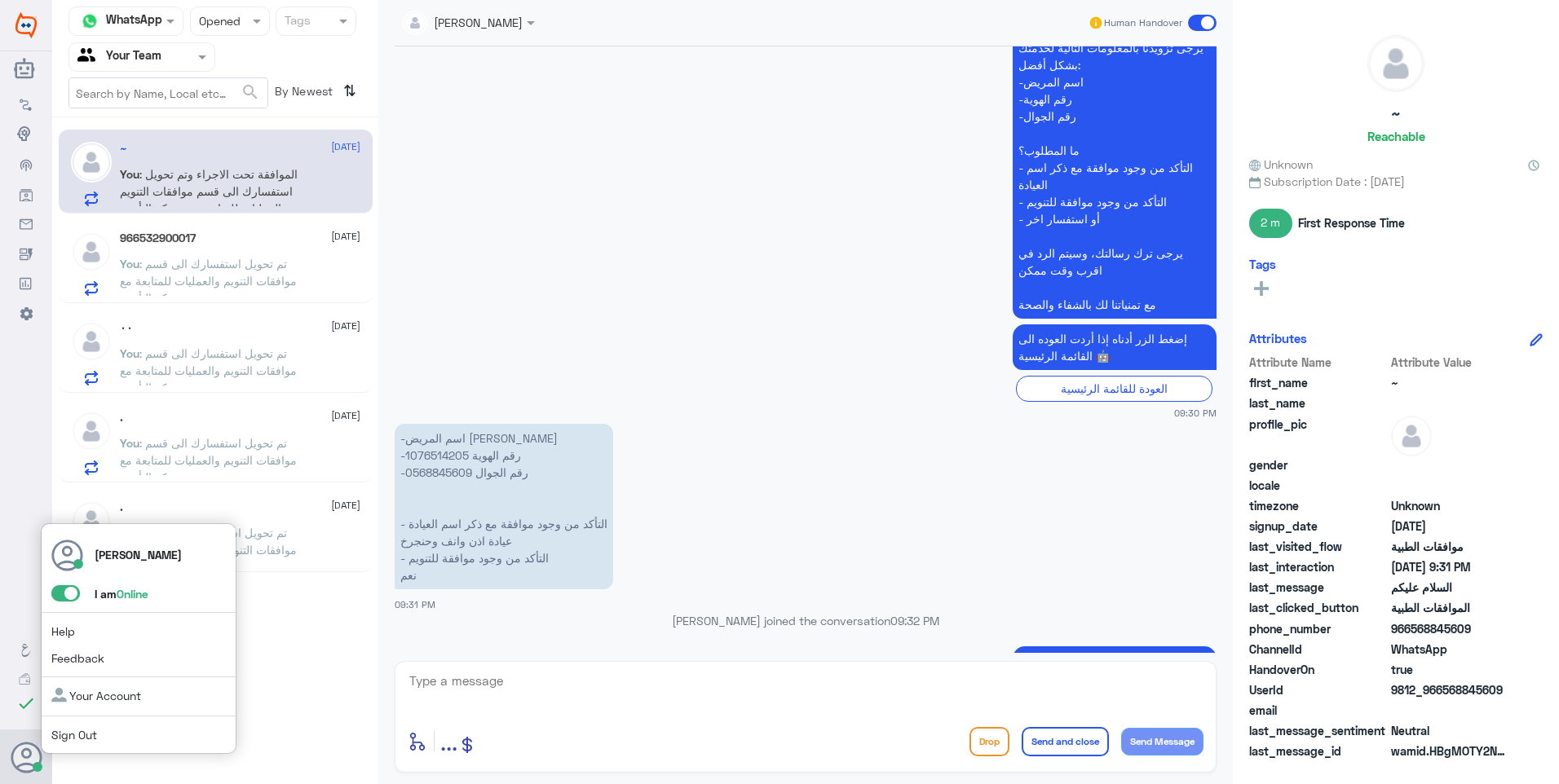
click at [74, 596] on span at bounding box center [65, 594] width 28 height 17
click at [0, 0] on input "checkbox" at bounding box center [0, 0] width 0 height 0
